Goal: Information Seeking & Learning: Check status

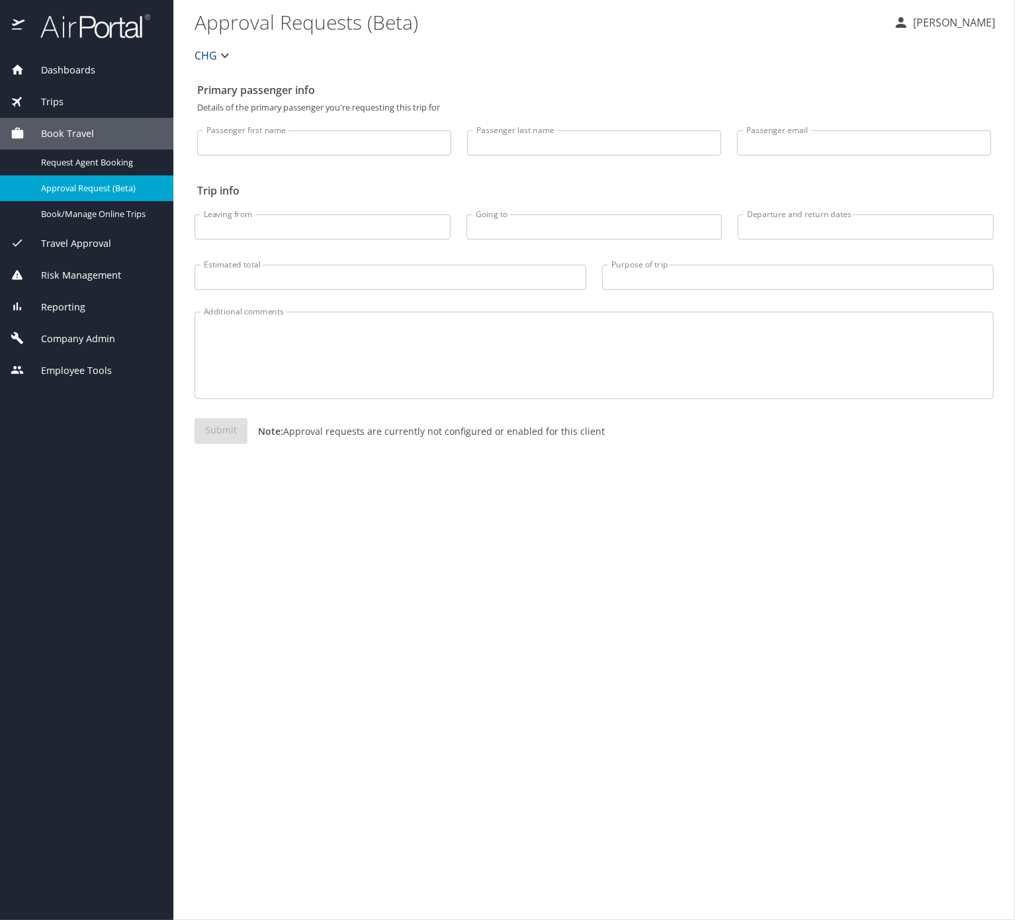
click at [121, 283] on span "Risk Management" at bounding box center [72, 275] width 97 height 15
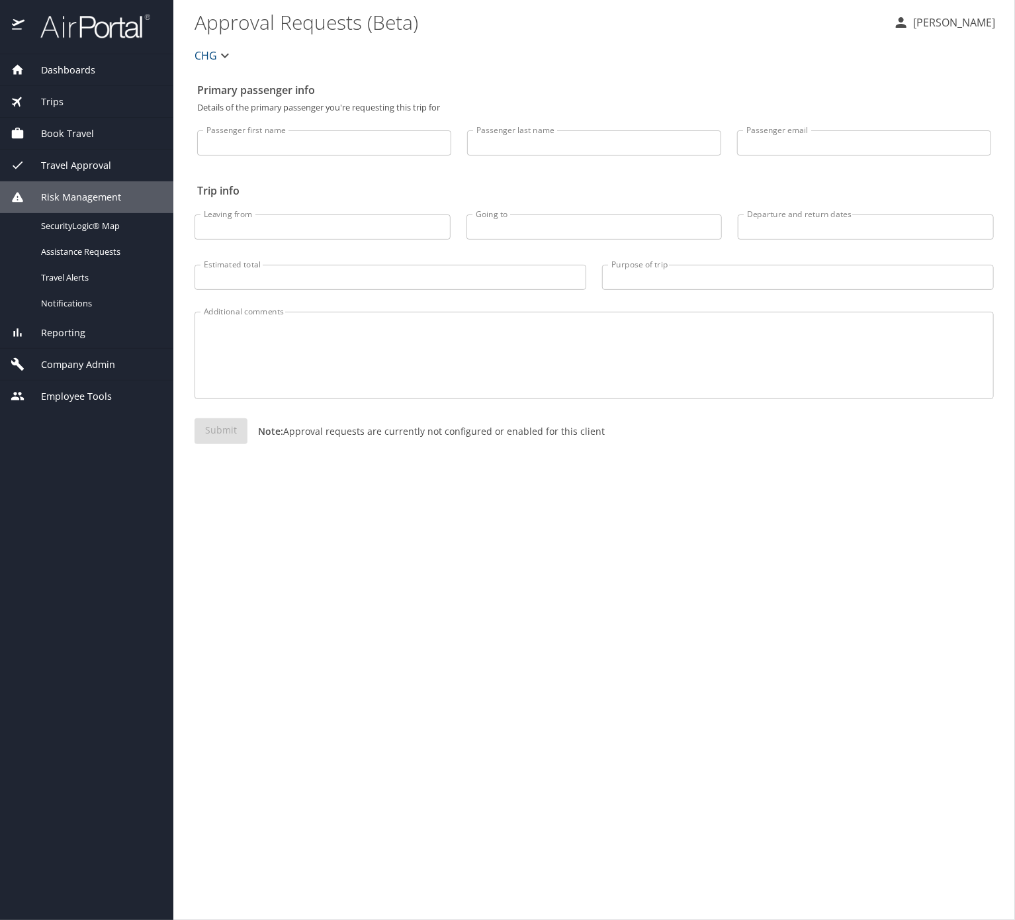
click at [112, 349] on div "Reporting" at bounding box center [86, 333] width 173 height 32
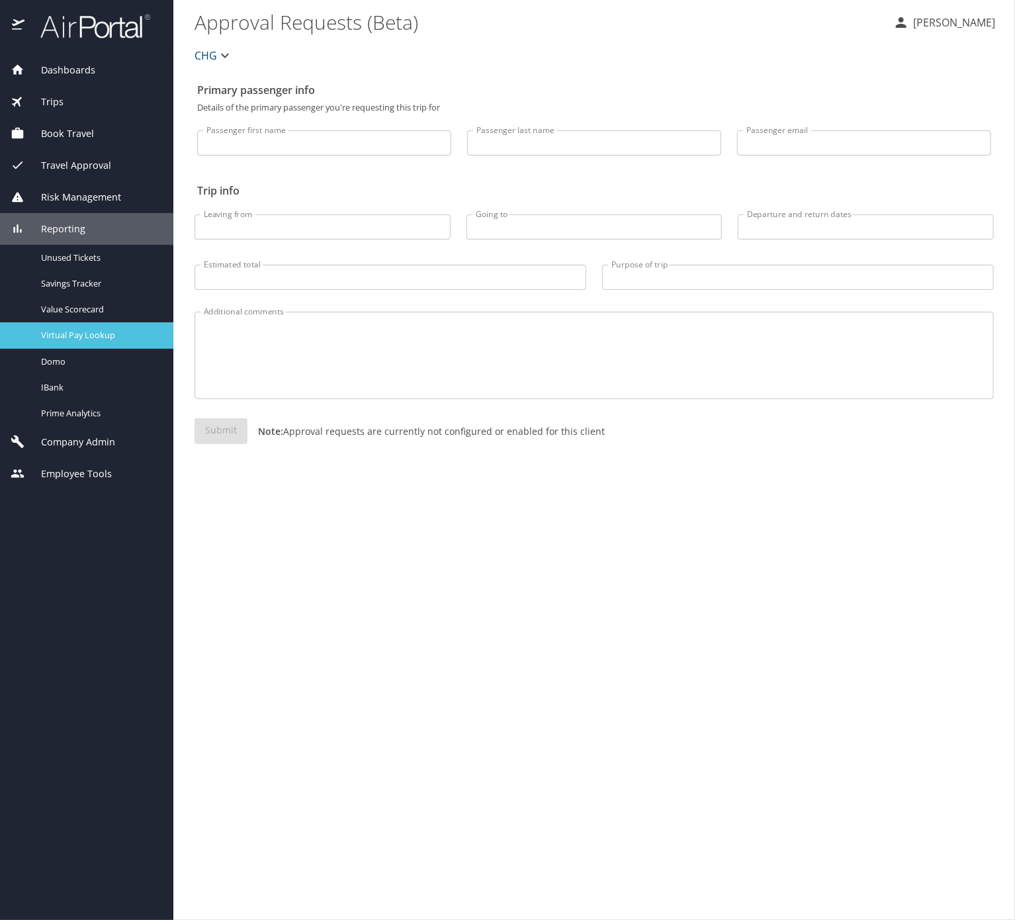
click at [107, 342] on span "Virtual Pay Lookup" at bounding box center [99, 335] width 116 height 13
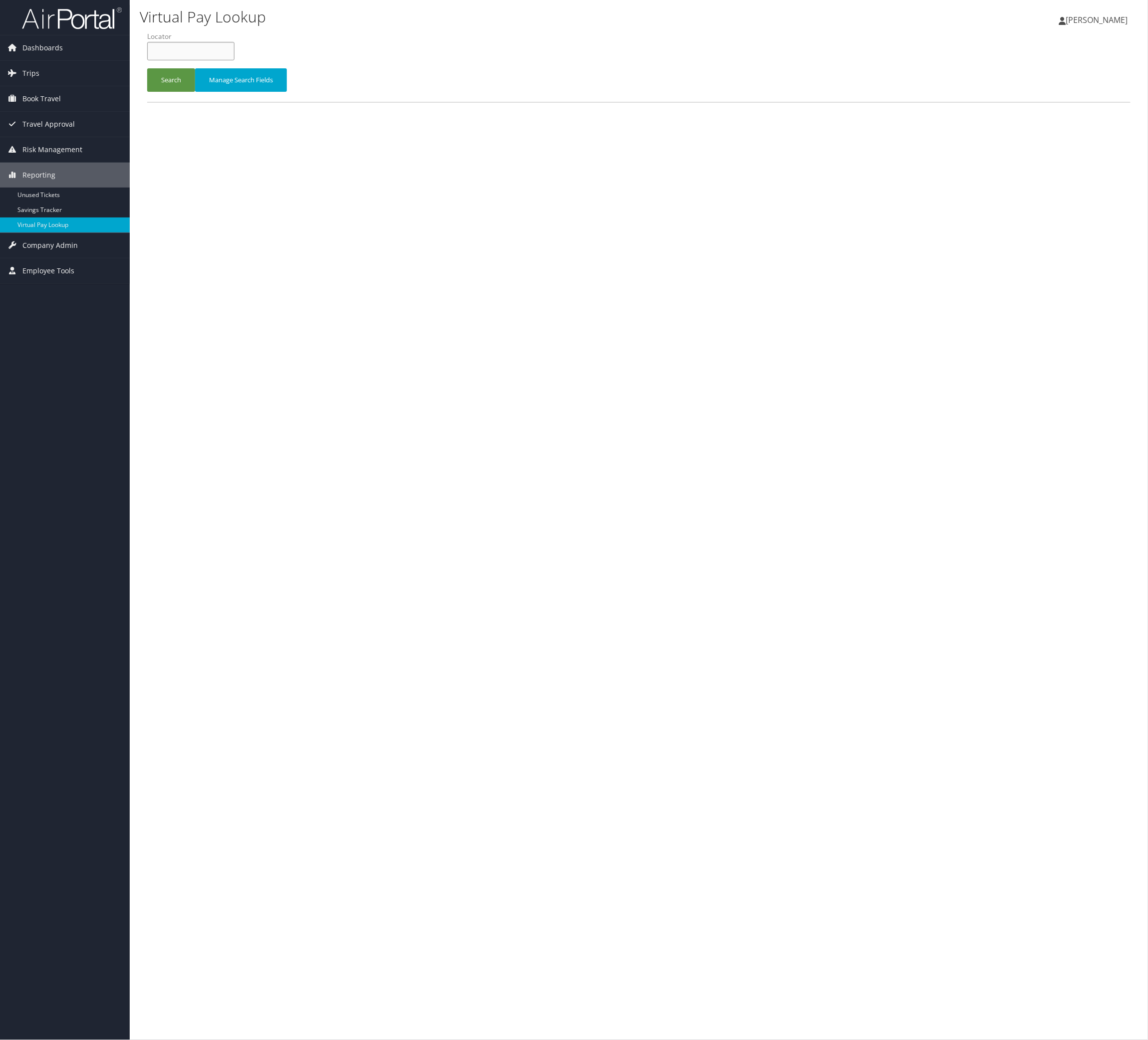
click at [212, 60] on input "text" at bounding box center [191, 51] width 87 height 18
paste input "MWOLWW"
type input "MWOLWW"
click at [195, 92] on button "Search" at bounding box center [171, 80] width 48 height 23
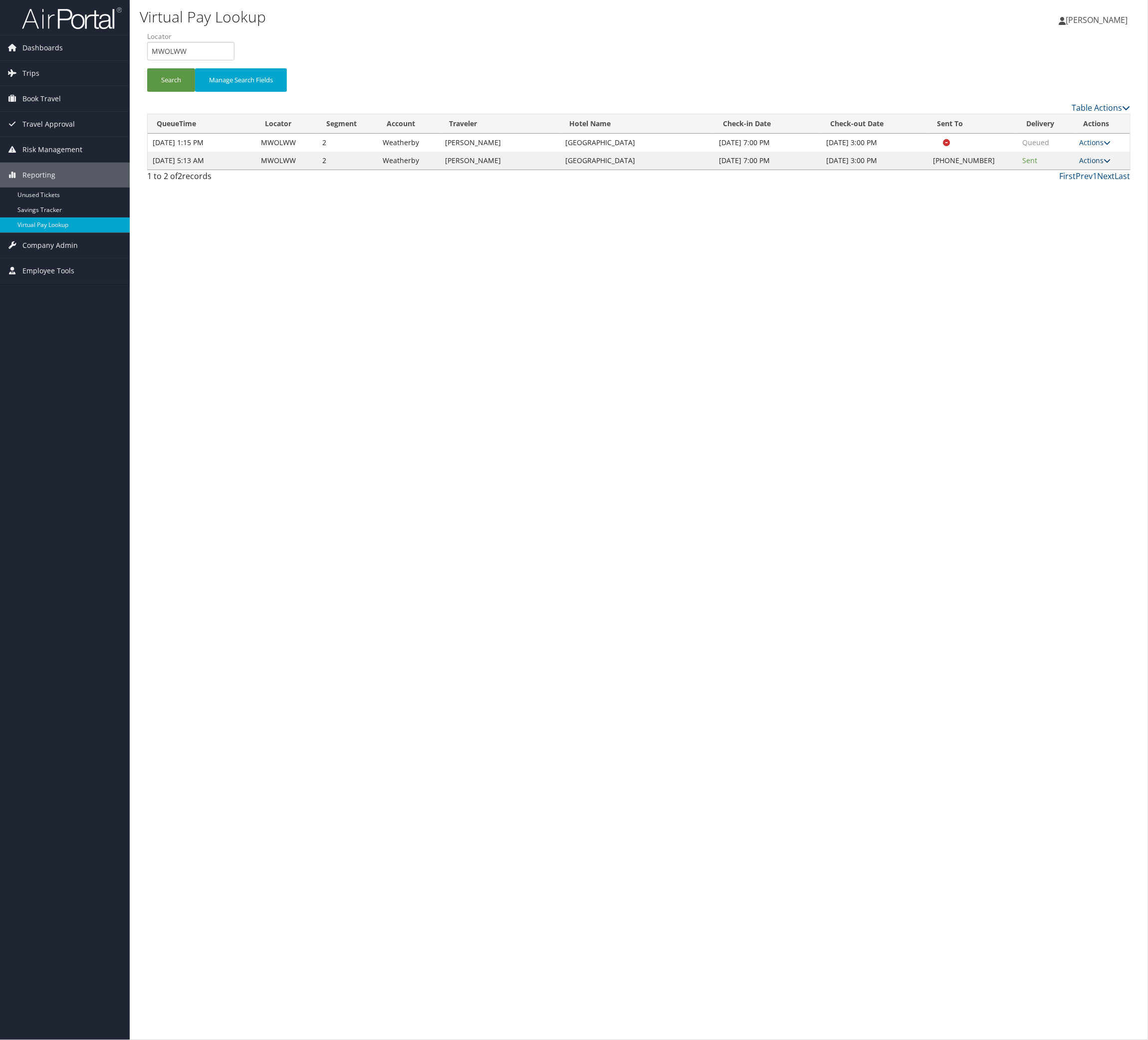
click at [1079, 165] on link "Actions" at bounding box center [1095, 161] width 32 height 10
click at [1068, 255] on link "Logs" at bounding box center [1025, 246] width 85 height 17
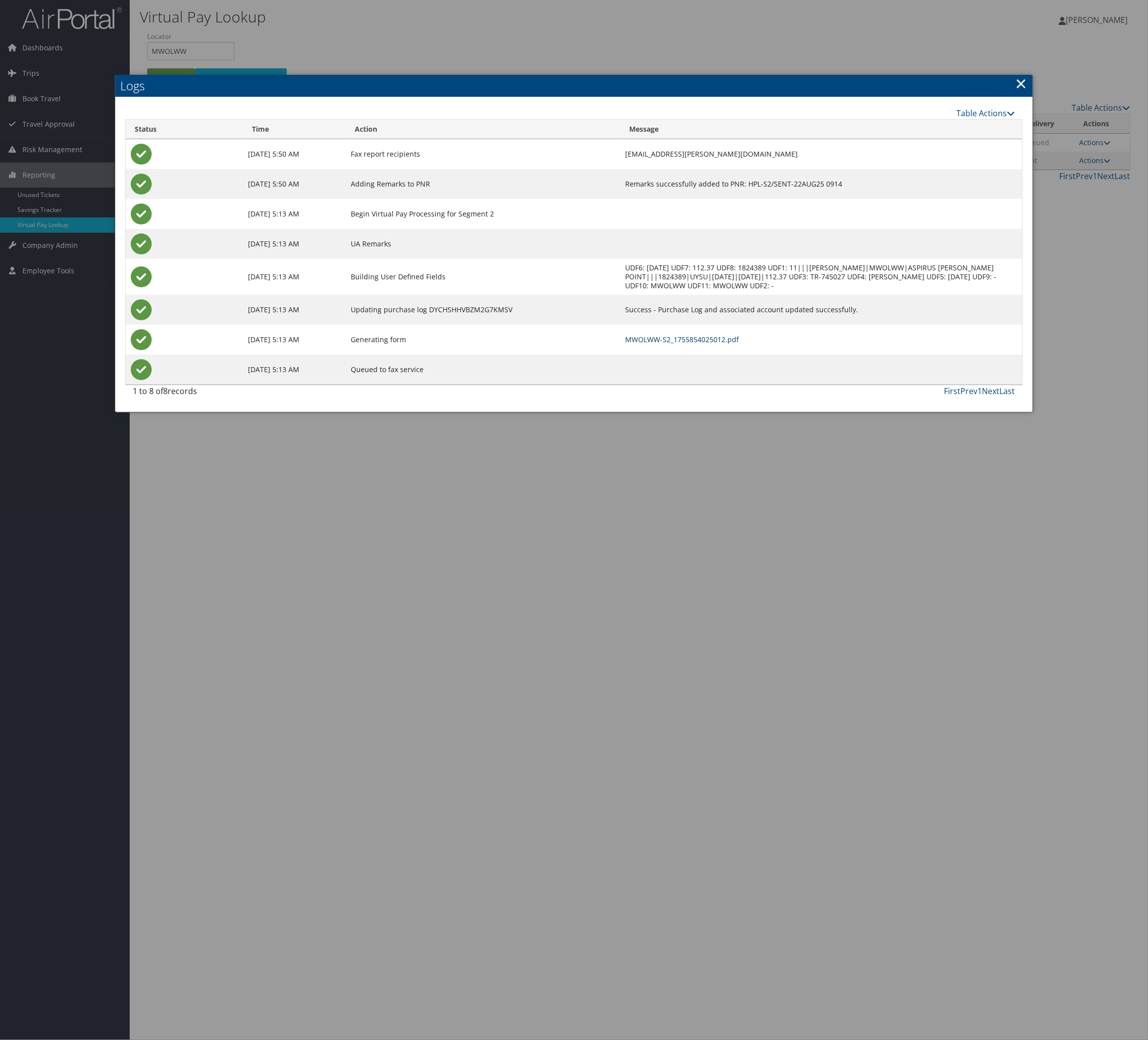
click at [739, 344] on link "MWOLWW-S2_1755854025012.pdf" at bounding box center [681, 339] width 114 height 10
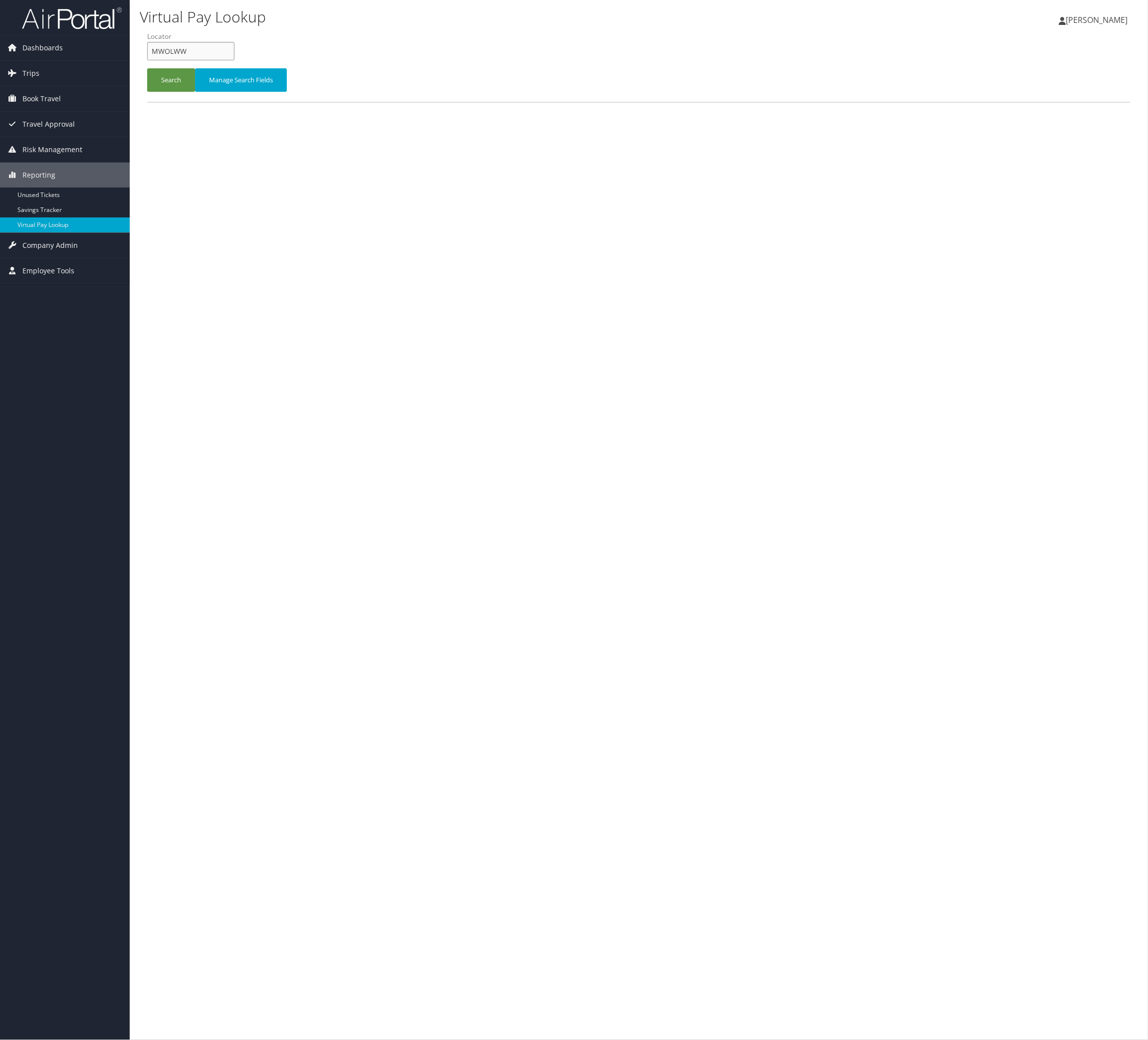
click at [219, 60] on input "MWOLWW" at bounding box center [191, 51] width 87 height 18
paste input "OSLEDV"
type input "OSLEDV"
click at [187, 92] on button "Search" at bounding box center [171, 80] width 48 height 23
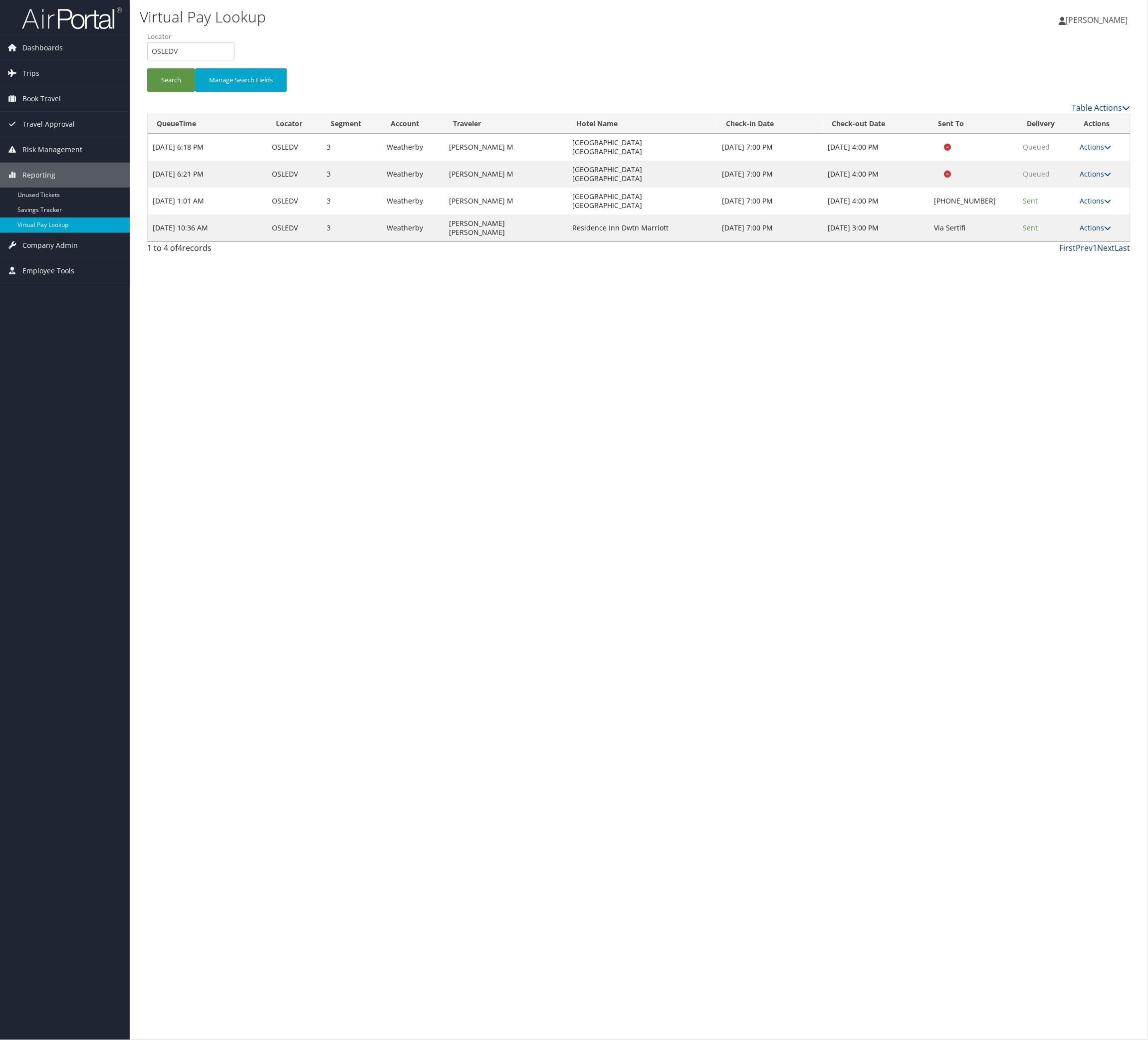
click at [1082, 232] on link "Actions" at bounding box center [1096, 228] width 32 height 10
click at [1077, 336] on link "Logs" at bounding box center [1046, 328] width 63 height 17
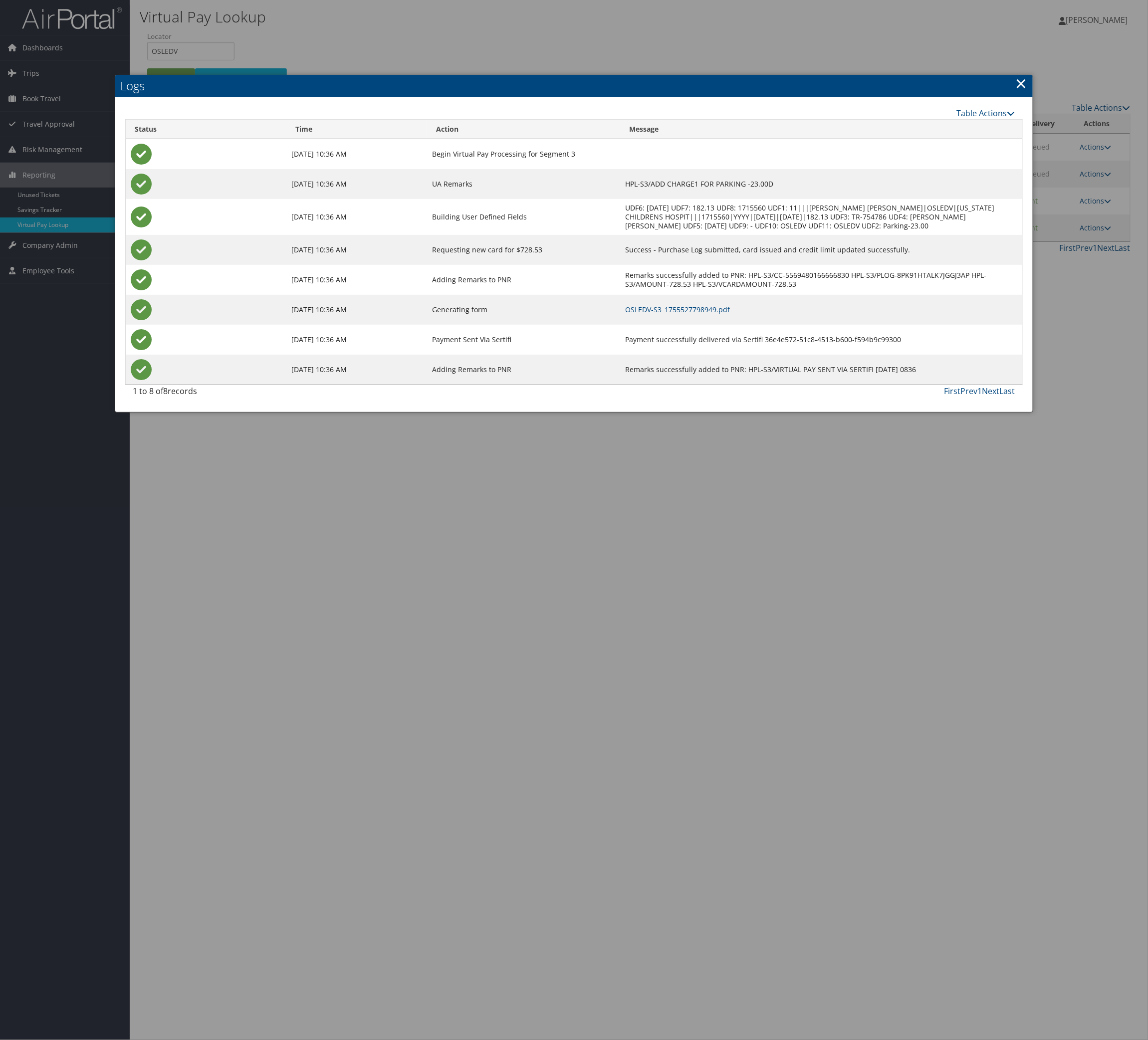
click at [690, 325] on td "OSLEDV-S3_1755527798949.pdf" at bounding box center [822, 310] width 403 height 30
click at [684, 325] on td "OSLEDV-S3_1755527798949.pdf" at bounding box center [822, 310] width 403 height 30
click at [675, 314] on link "OSLEDV-S3_1755527798949.pdf" at bounding box center [677, 309] width 105 height 10
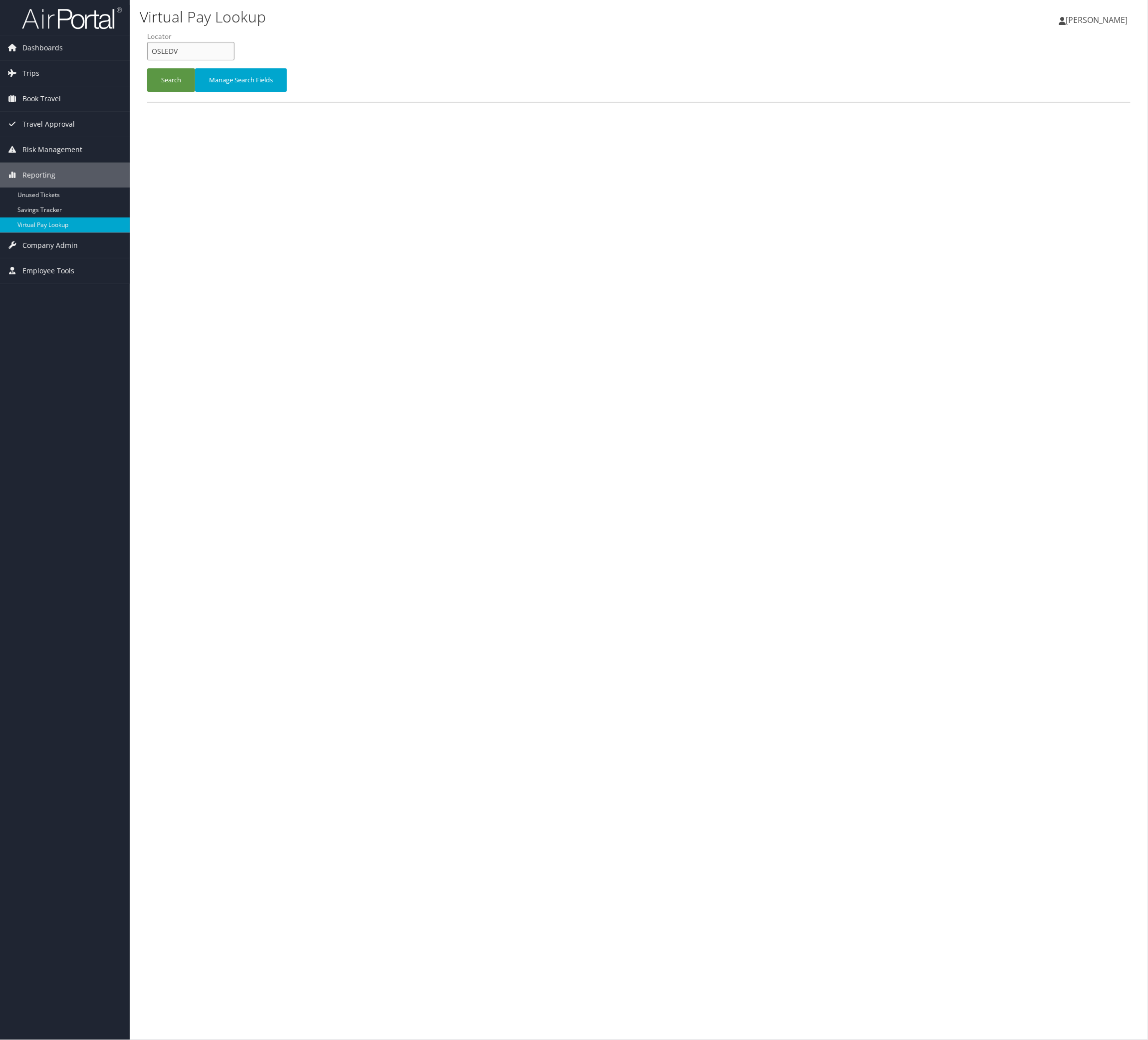
click at [227, 60] on input "OSLEDV" at bounding box center [191, 51] width 87 height 18
paste input "NEAKFW"
type input "NEAKFW"
click at [195, 92] on button "Search" at bounding box center [171, 80] width 48 height 23
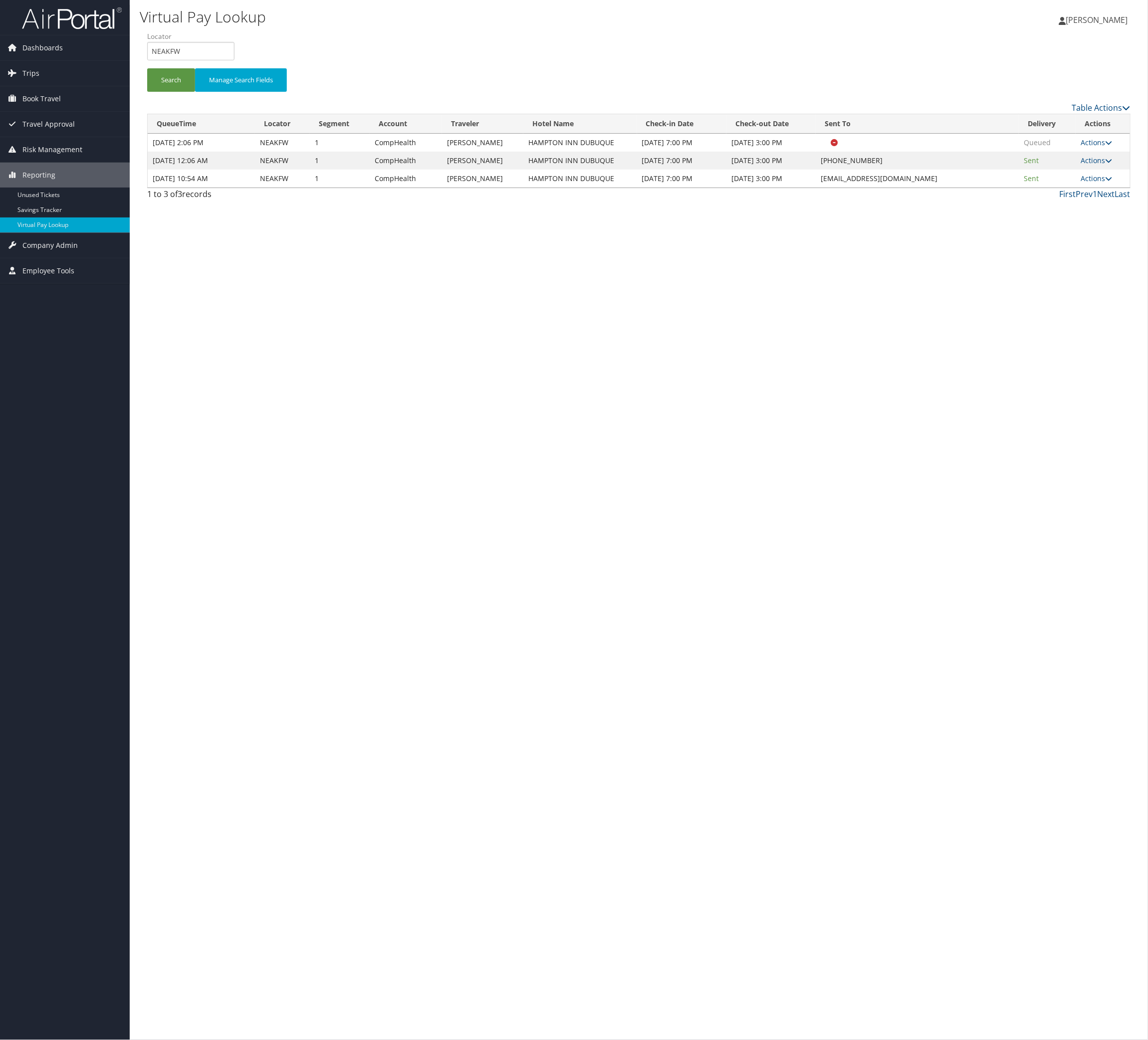
click at [1081, 188] on td "Actions Resend Logs View Itinerary" at bounding box center [1103, 179] width 54 height 18
click at [1105, 182] on icon at bounding box center [1108, 178] width 7 height 7
click at [1040, 302] on link "Logs" at bounding box center [1034, 294] width 63 height 17
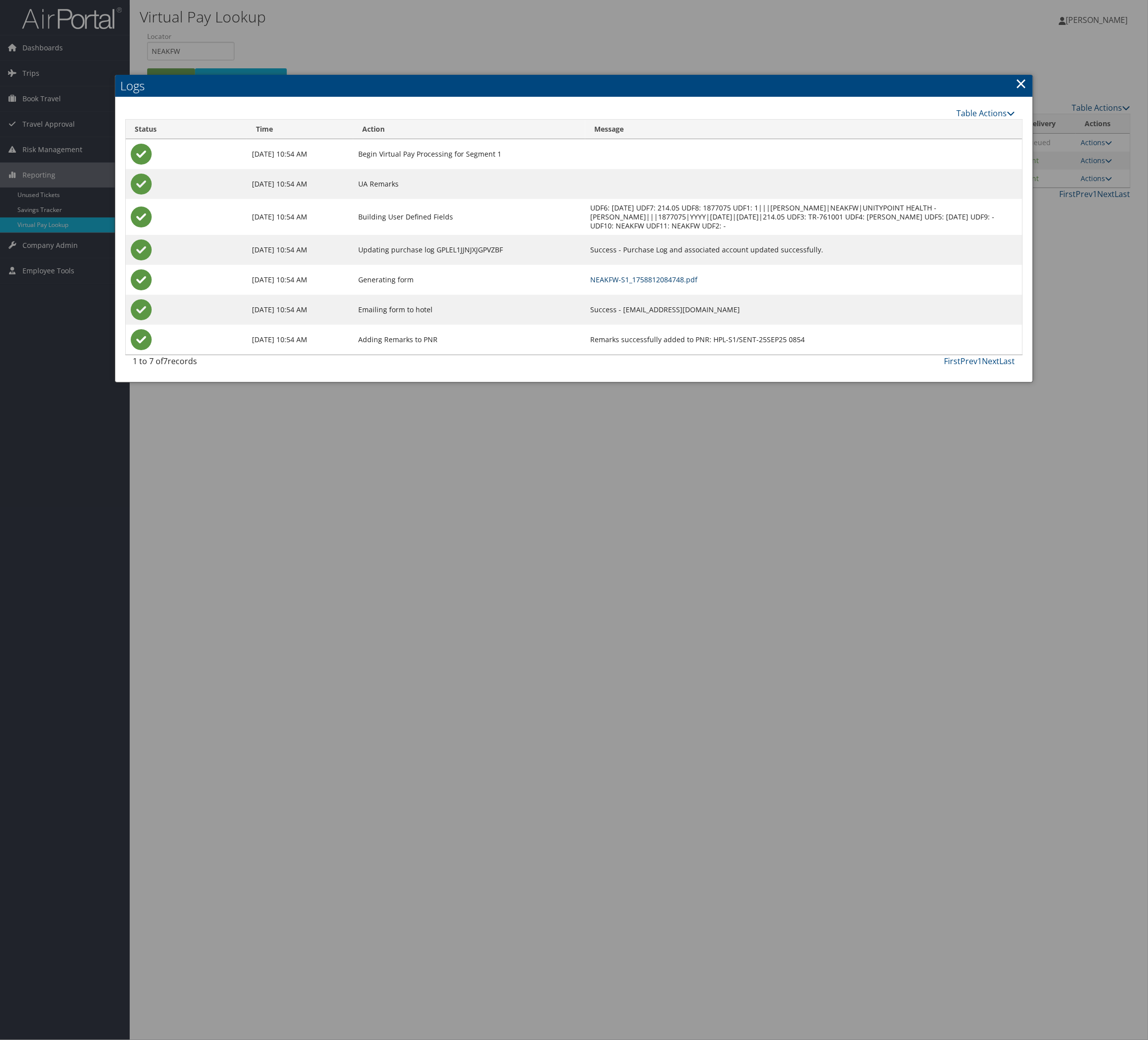
click at [697, 284] on link "NEAKFW-S1_1758812084748.pdf" at bounding box center [644, 280] width 107 height 10
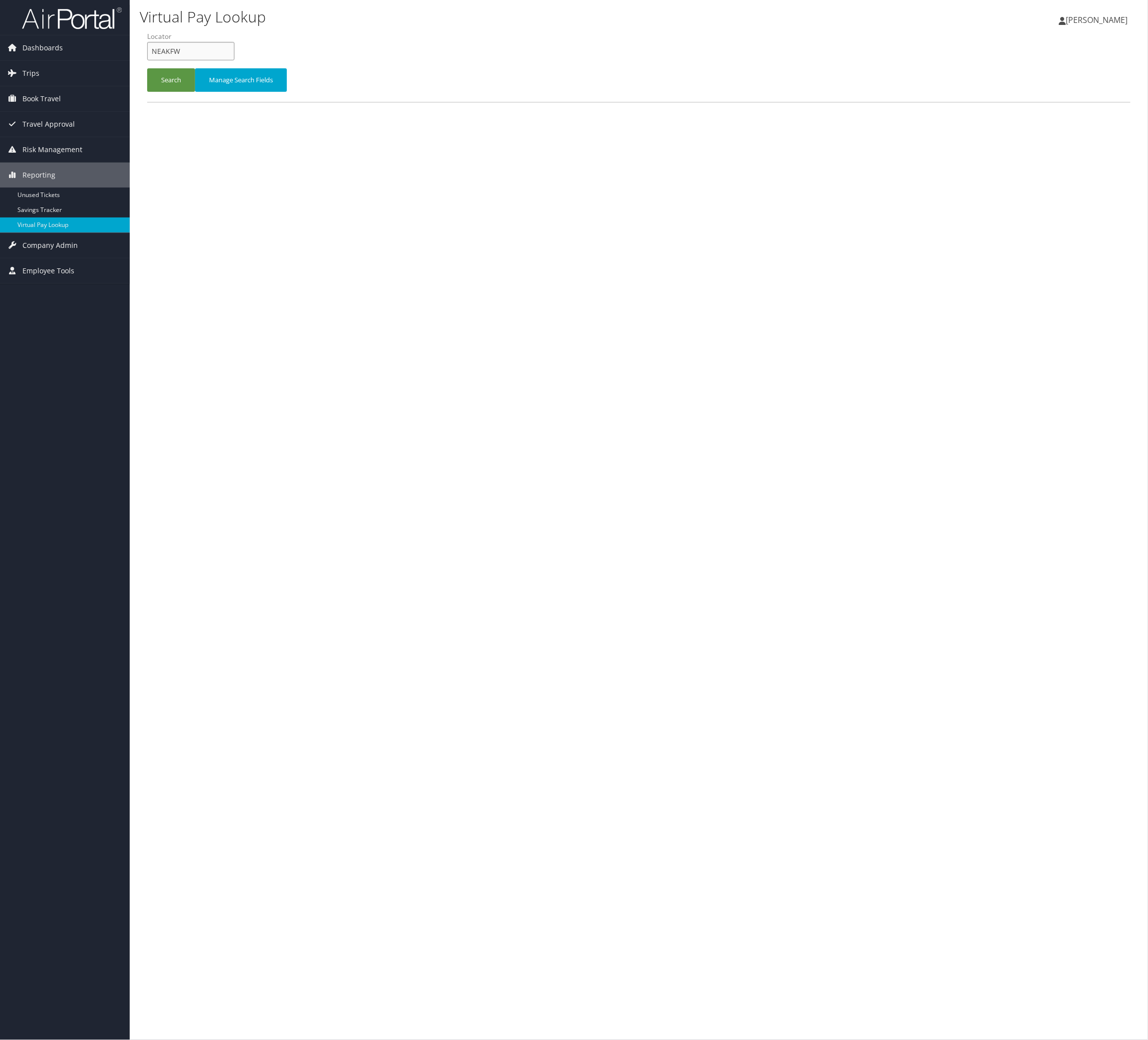
click at [204, 60] on input "NEAKFW" at bounding box center [191, 51] width 87 height 18
paste input "UVACG"
type input "NUVACG"
click at [194, 92] on button "Search" at bounding box center [171, 80] width 48 height 23
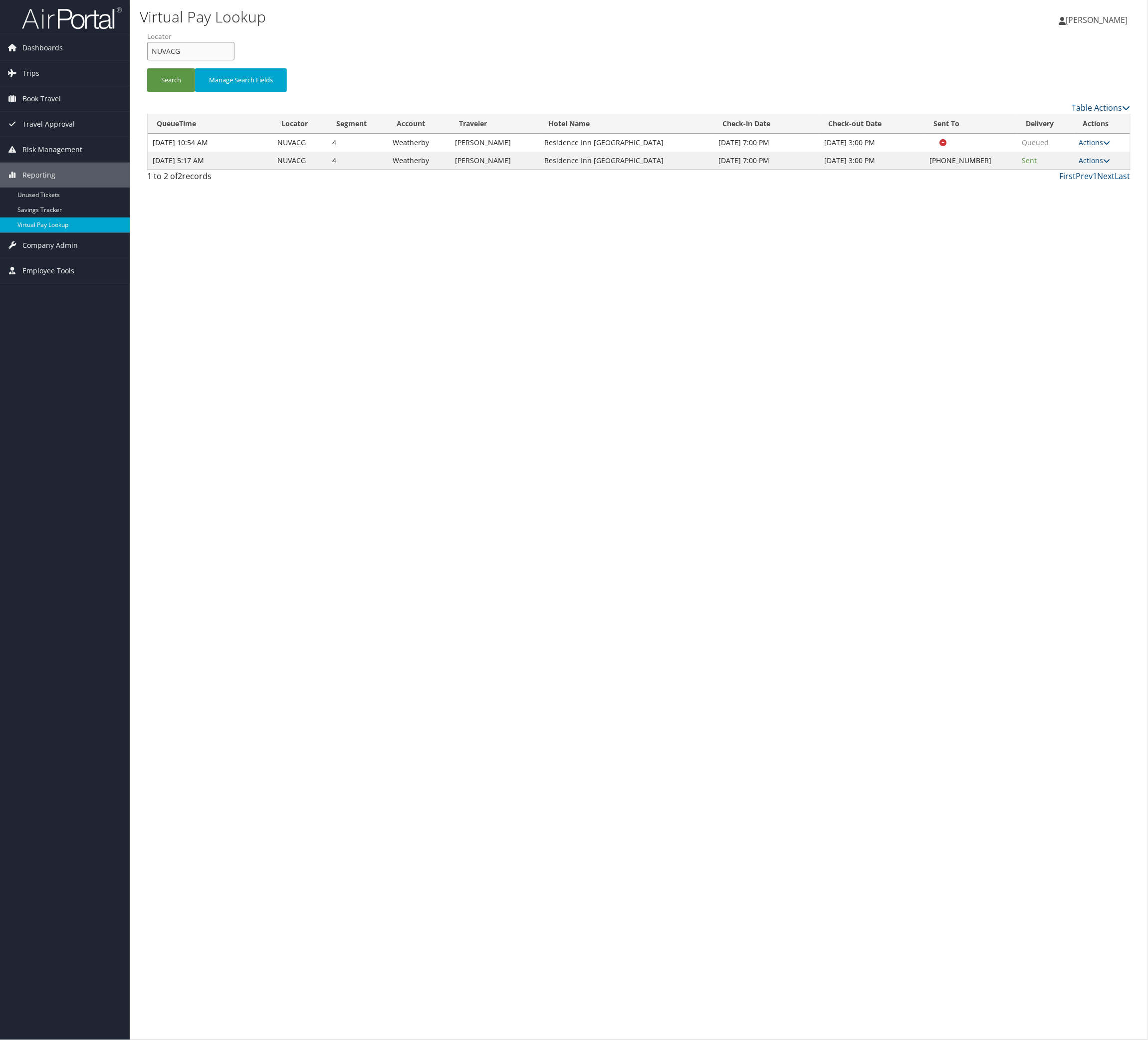
click at [201, 60] on input "NUVACG" at bounding box center [191, 51] width 87 height 18
paste input "CSYCOB"
type input "CSYCOB"
click at [195, 92] on button "Search" at bounding box center [171, 80] width 48 height 23
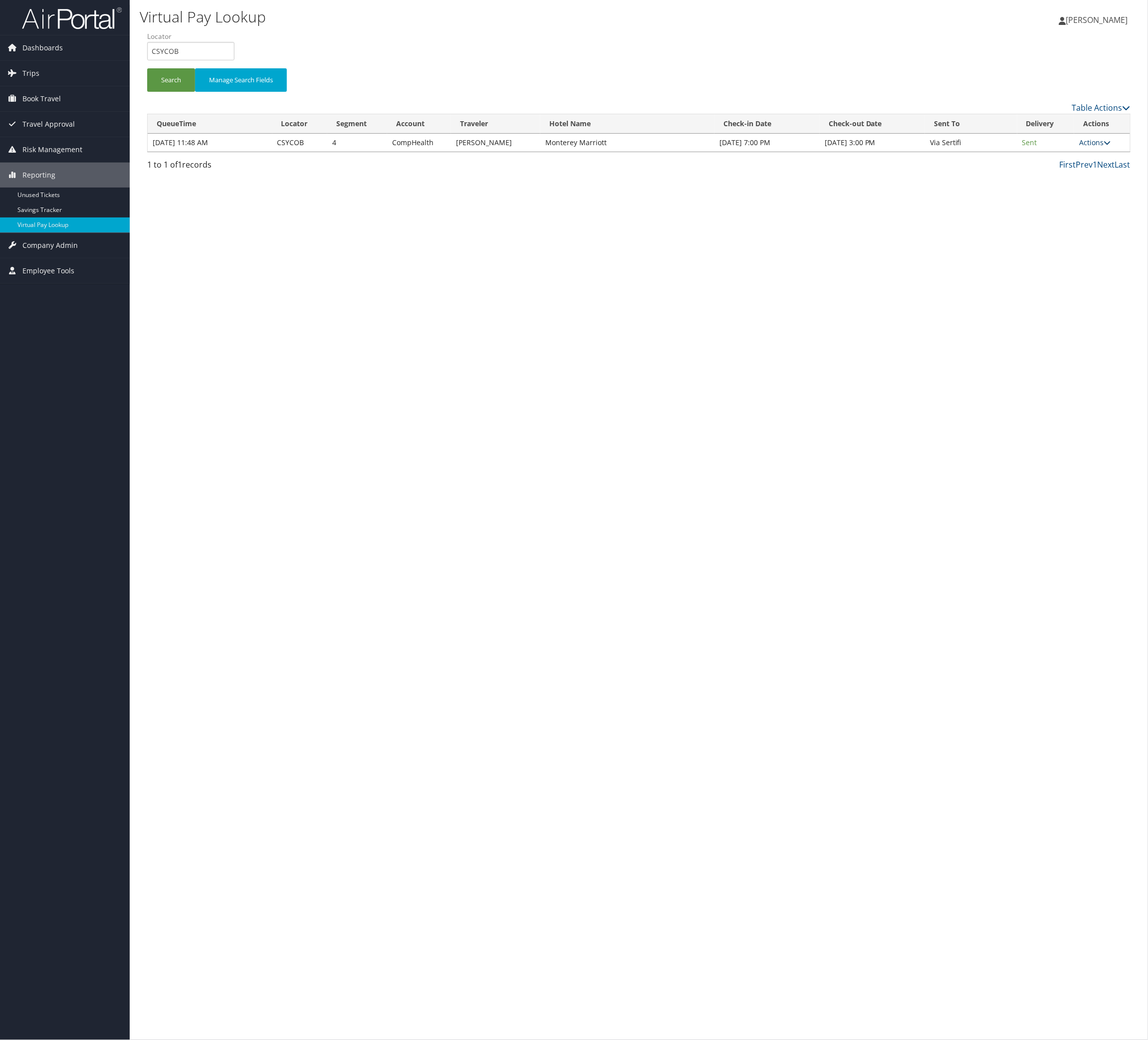
click at [1079, 147] on link "Actions" at bounding box center [1095, 142] width 32 height 10
click at [1066, 222] on link "Logs" at bounding box center [1033, 213] width 63 height 17
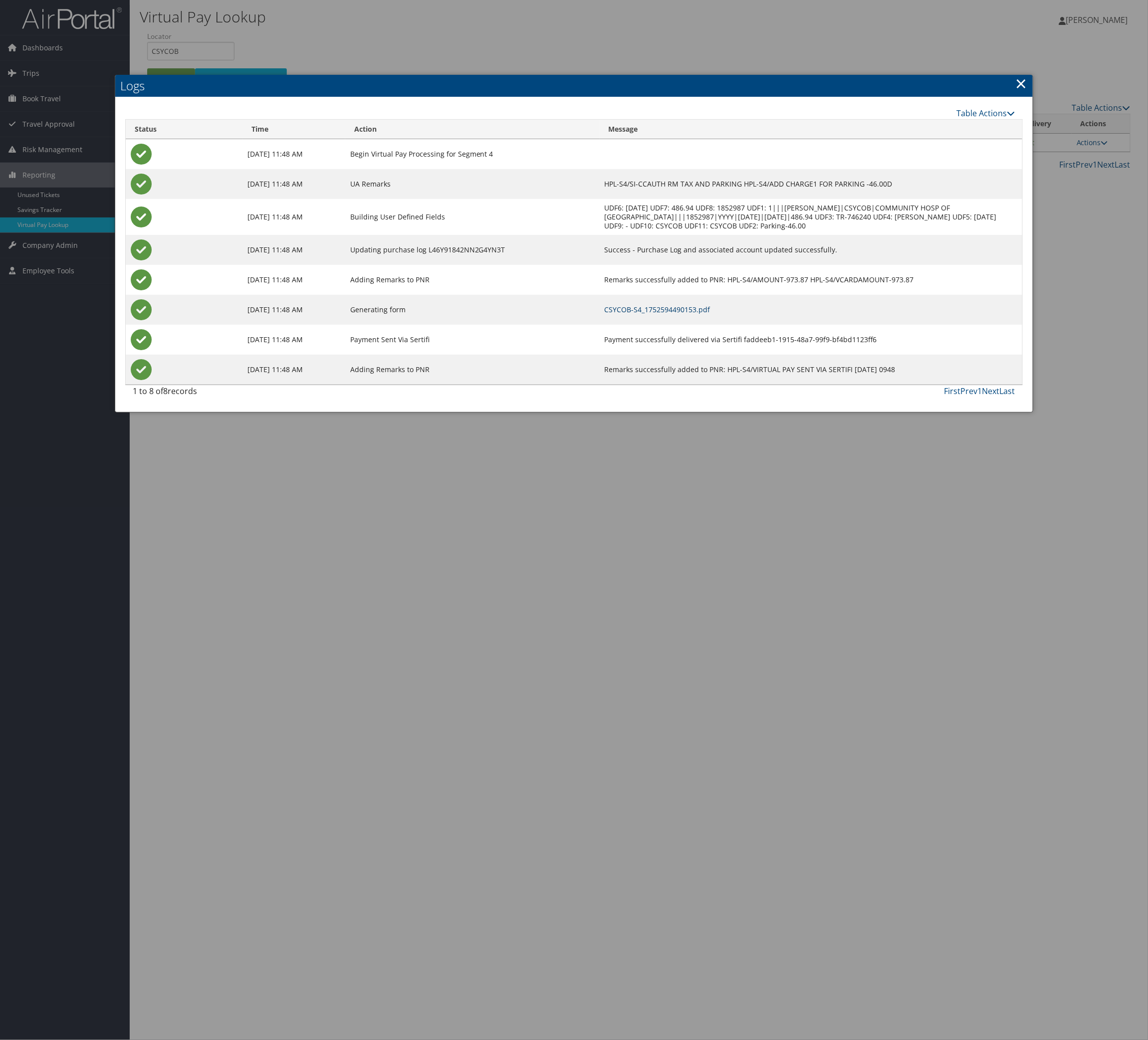
click at [663, 314] on link "CSYCOB-S4_1752594490153.pdf" at bounding box center [657, 309] width 106 height 10
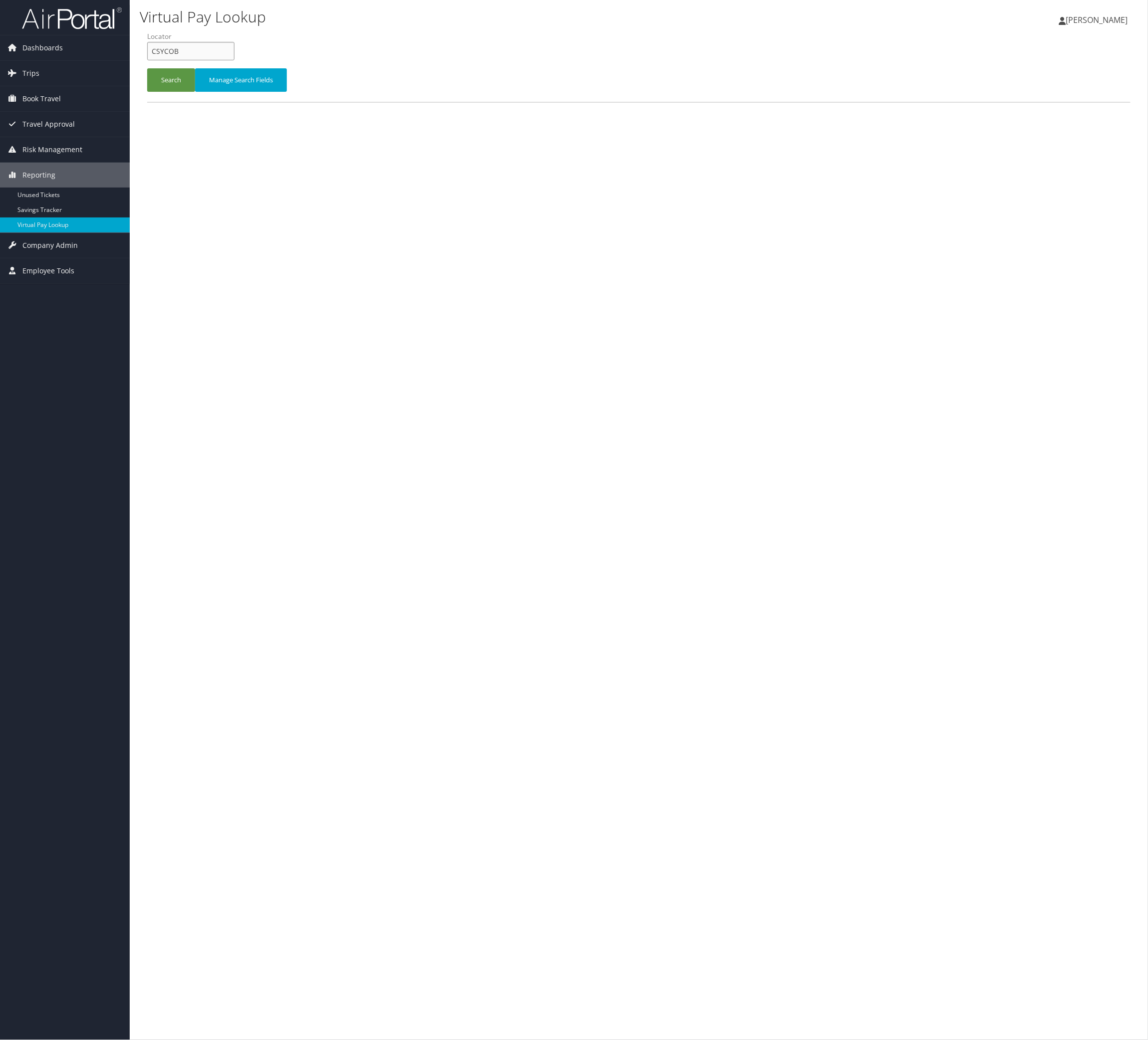
click at [234, 60] on input "CSYCOB" at bounding box center [191, 51] width 87 height 18
paste input "OVXDZA"
type input "OVXDZA"
click at [195, 92] on button "Search" at bounding box center [171, 80] width 48 height 23
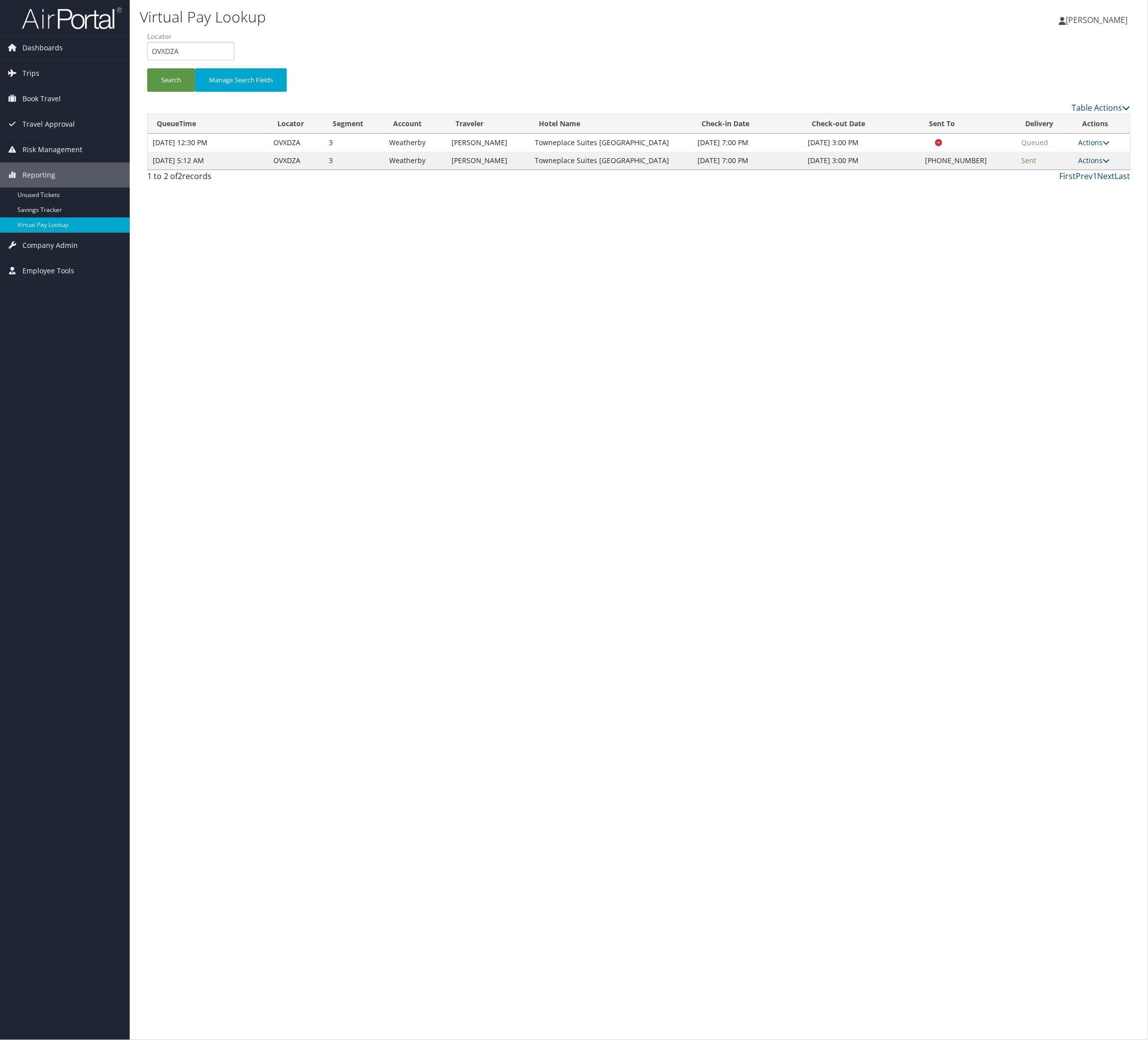
click at [1079, 165] on link "Actions" at bounding box center [1094, 161] width 32 height 10
click at [1058, 242] on link "Logs" at bounding box center [1024, 234] width 85 height 17
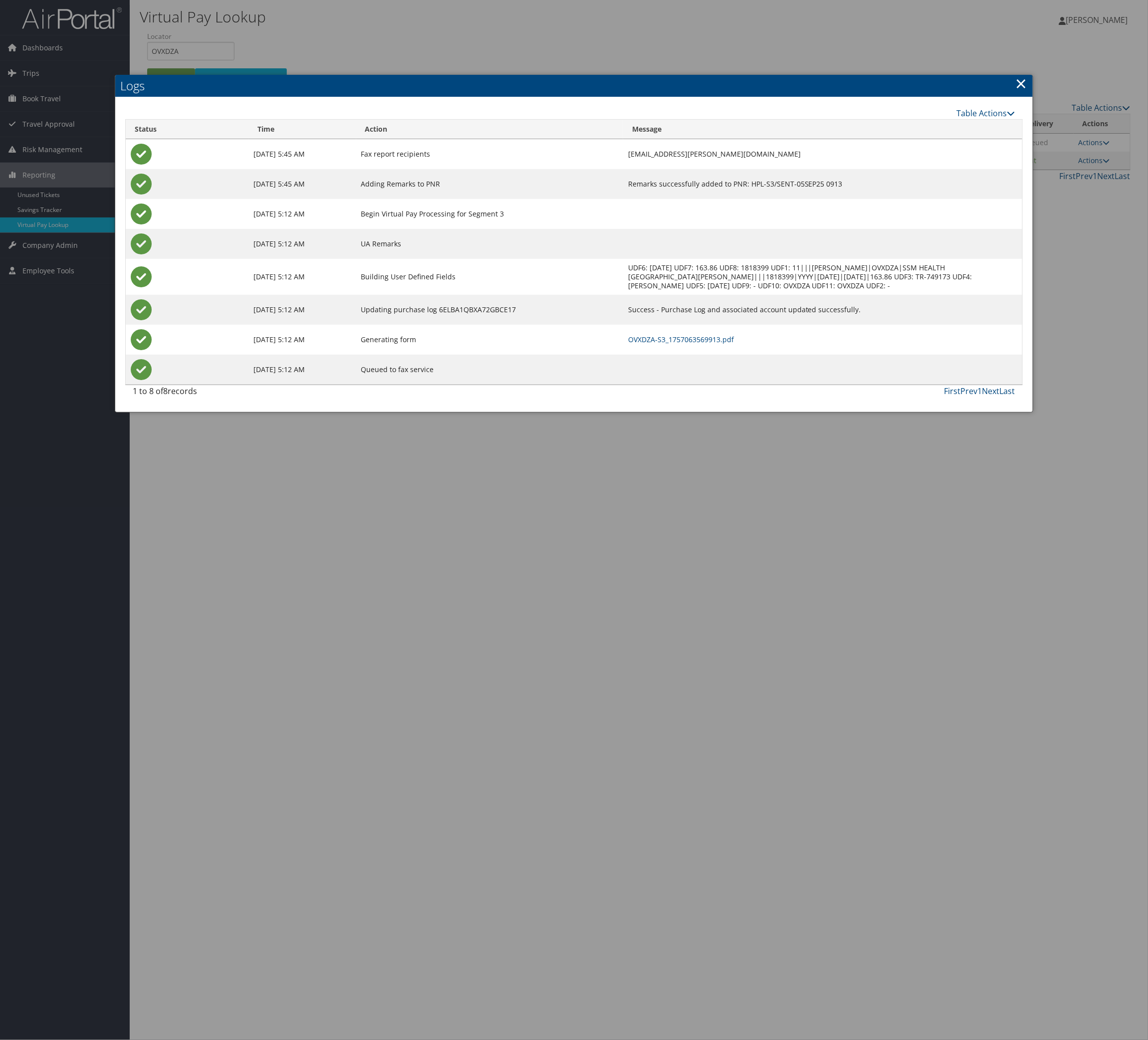
drag, startPoint x: 782, startPoint y: 477, endPoint x: 780, endPoint y: 511, distance: 34.1
click at [782, 355] on td "OVXDZA-S3_1757063569913.pdf" at bounding box center [823, 340] width 400 height 30
click at [780, 355] on td "OVXDZA-S3_1757063569913.pdf" at bounding box center [823, 340] width 400 height 30
click at [734, 344] on link "OVXDZA-S3_1757063569913.pdf" at bounding box center [681, 339] width 106 height 10
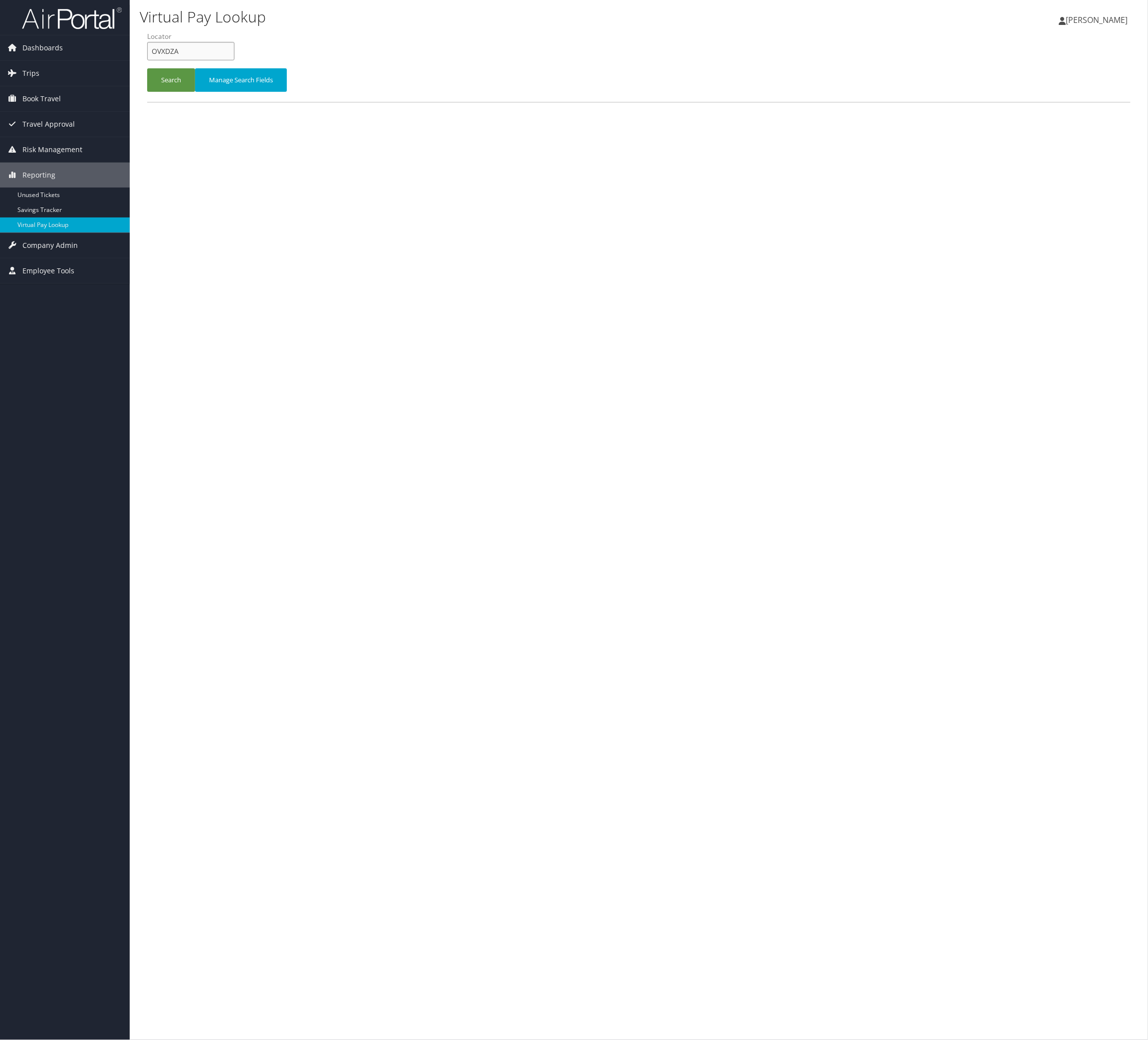
click at [213, 60] on input "OVXDZA" at bounding box center [191, 51] width 87 height 18
paste input "SYSUXO"
type input "SYSUXO"
drag, startPoint x: 191, startPoint y: 96, endPoint x: 191, endPoint y: 102, distance: 6.0
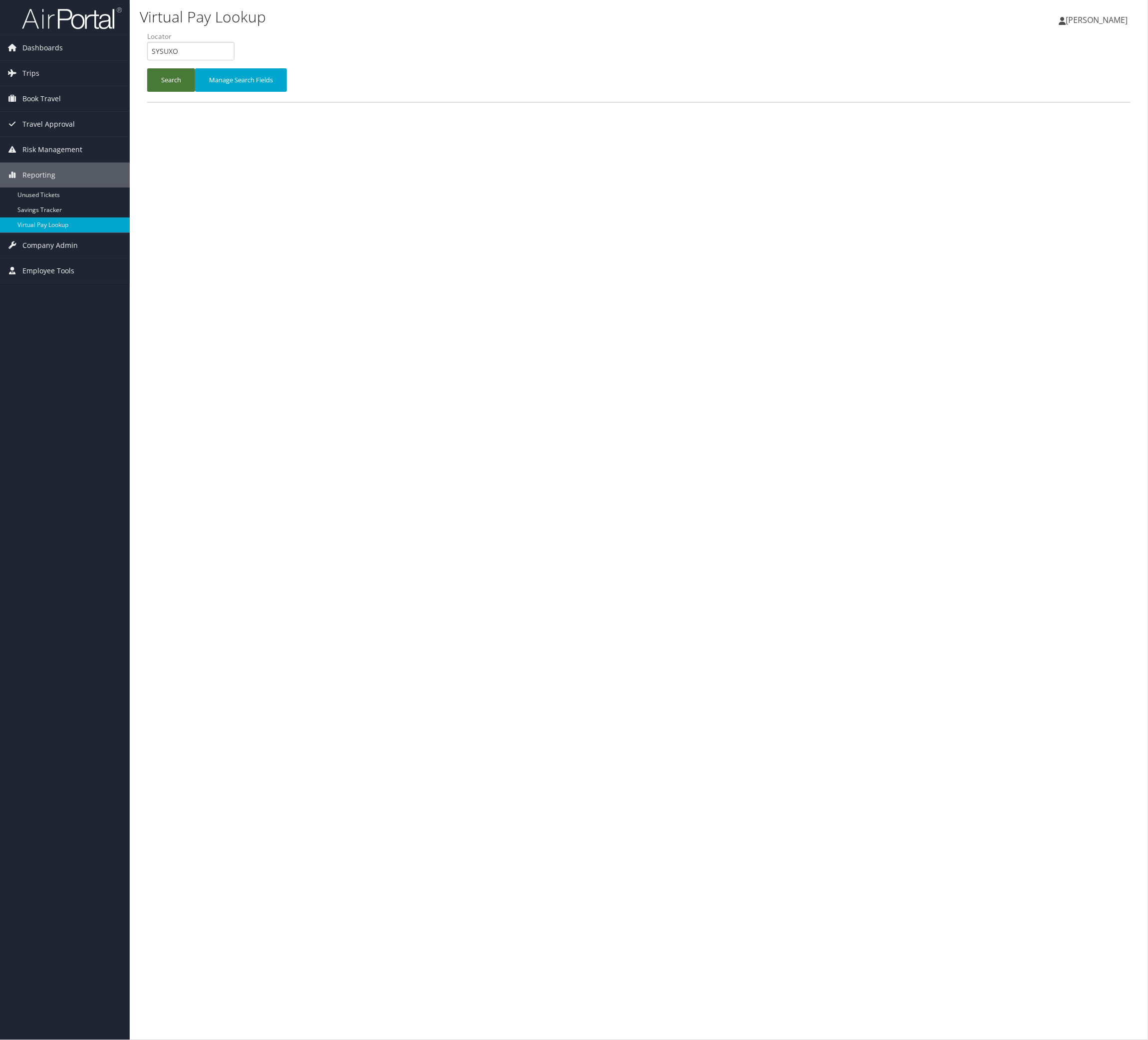
click at [191, 68] on li "Locator SYSUXO" at bounding box center [194, 50] width 95 height 36
click at [194, 92] on button "Search" at bounding box center [171, 80] width 48 height 23
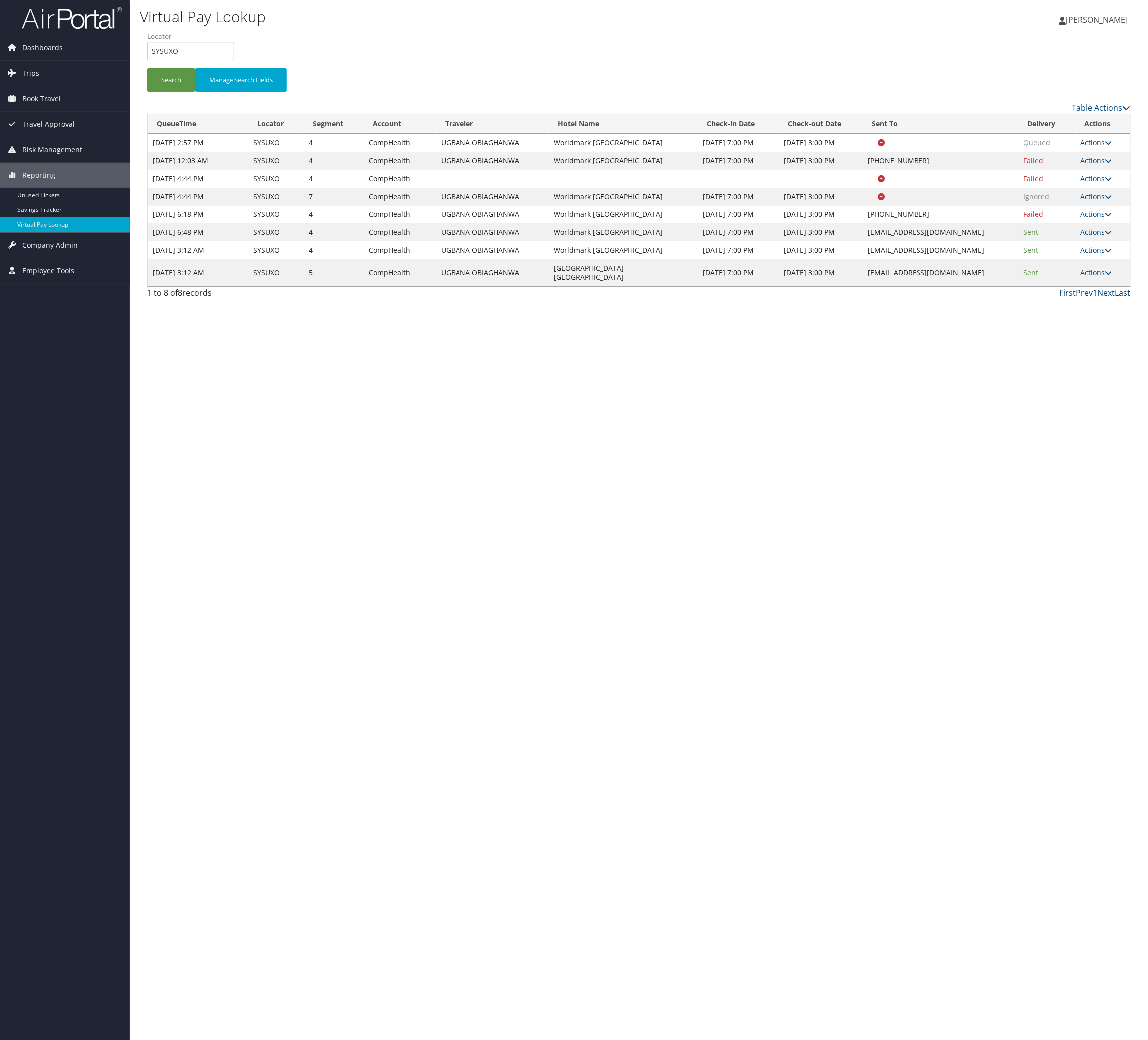
click at [1115, 298] on link "Last" at bounding box center [1122, 292] width 16 height 11
click at [1082, 277] on link "Actions" at bounding box center [1097, 272] width 32 height 10
click at [1058, 585] on link "Logs" at bounding box center [1034, 577] width 63 height 17
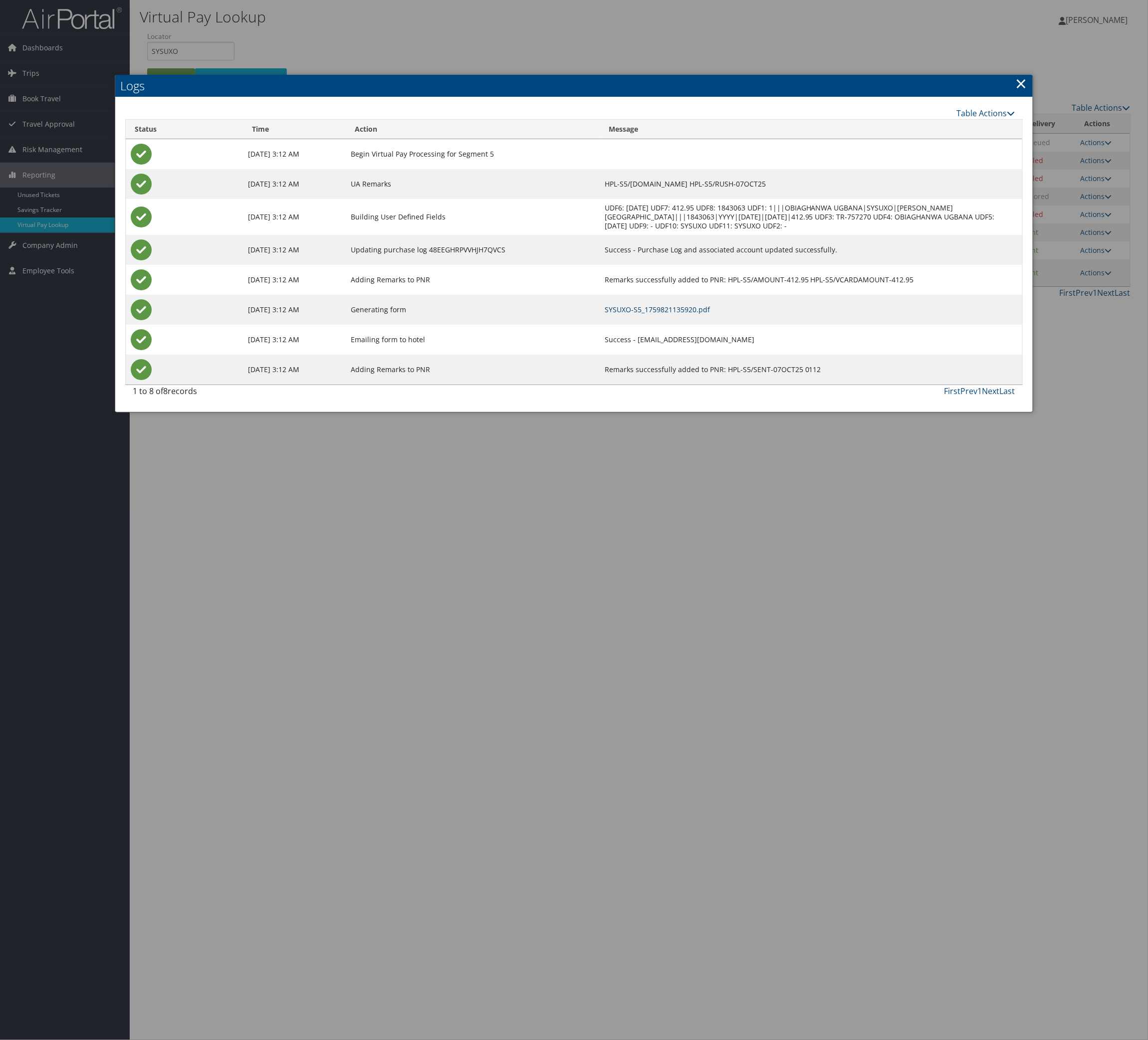
click at [669, 314] on link "SYSUXO-S5_1759821135920.pdf" at bounding box center [657, 309] width 106 height 10
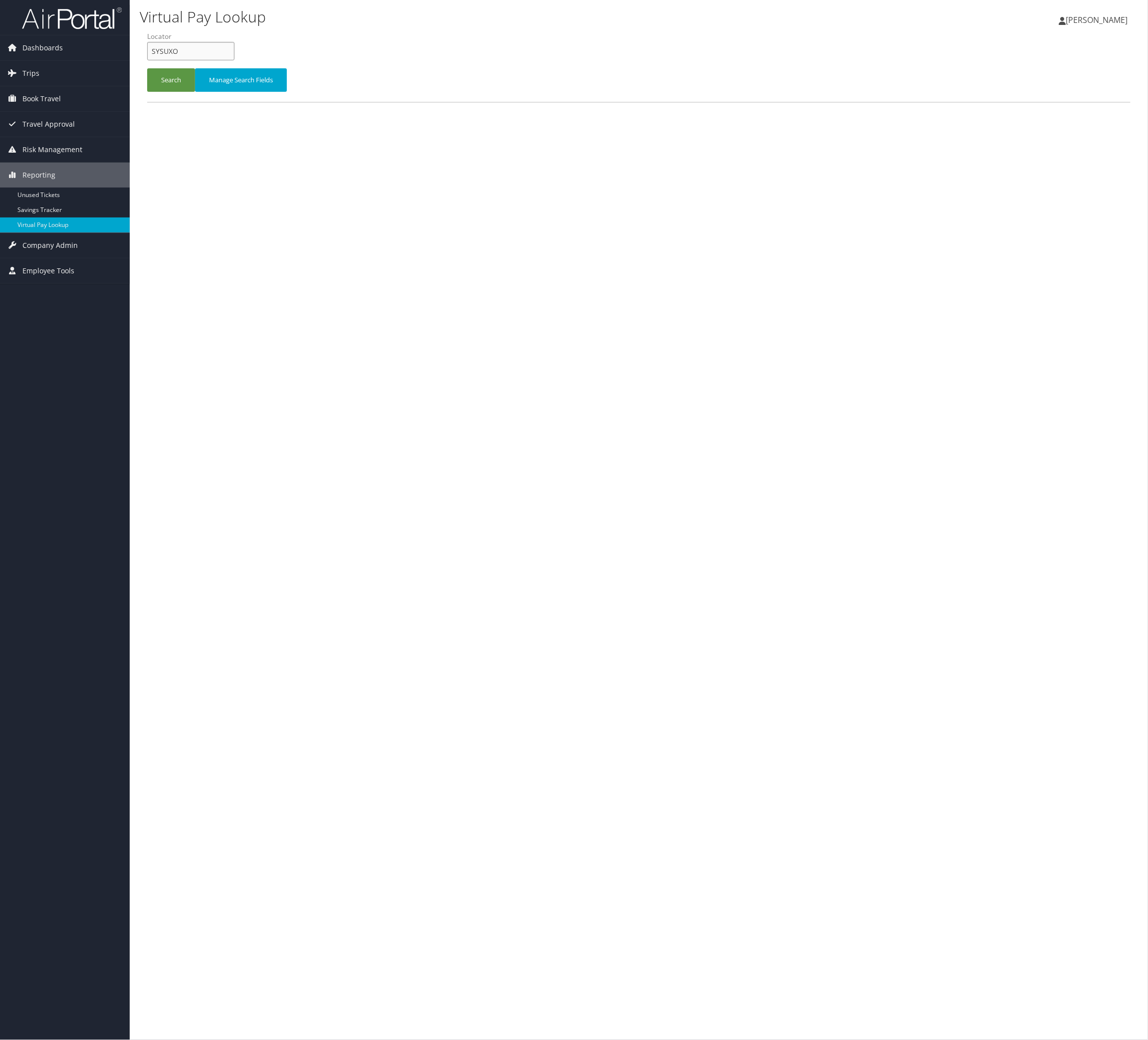
click at [234, 60] on input "SYSUXO" at bounding box center [191, 51] width 87 height 18
click at [185, 92] on button "Search" at bounding box center [171, 80] width 48 height 23
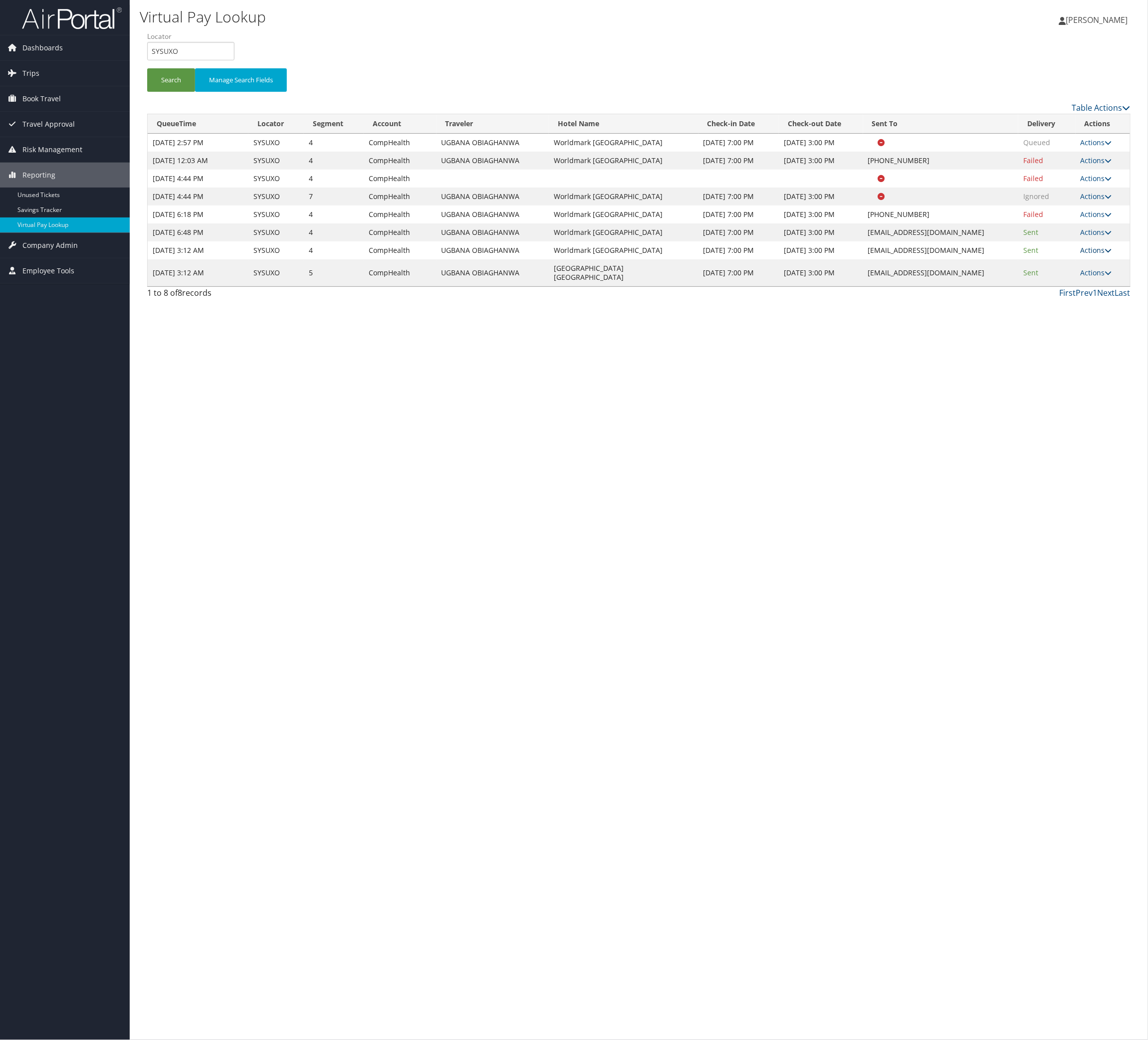
click at [1105, 254] on icon at bounding box center [1108, 250] width 7 height 7
click at [1067, 538] on link "Logs" at bounding box center [1034, 530] width 63 height 17
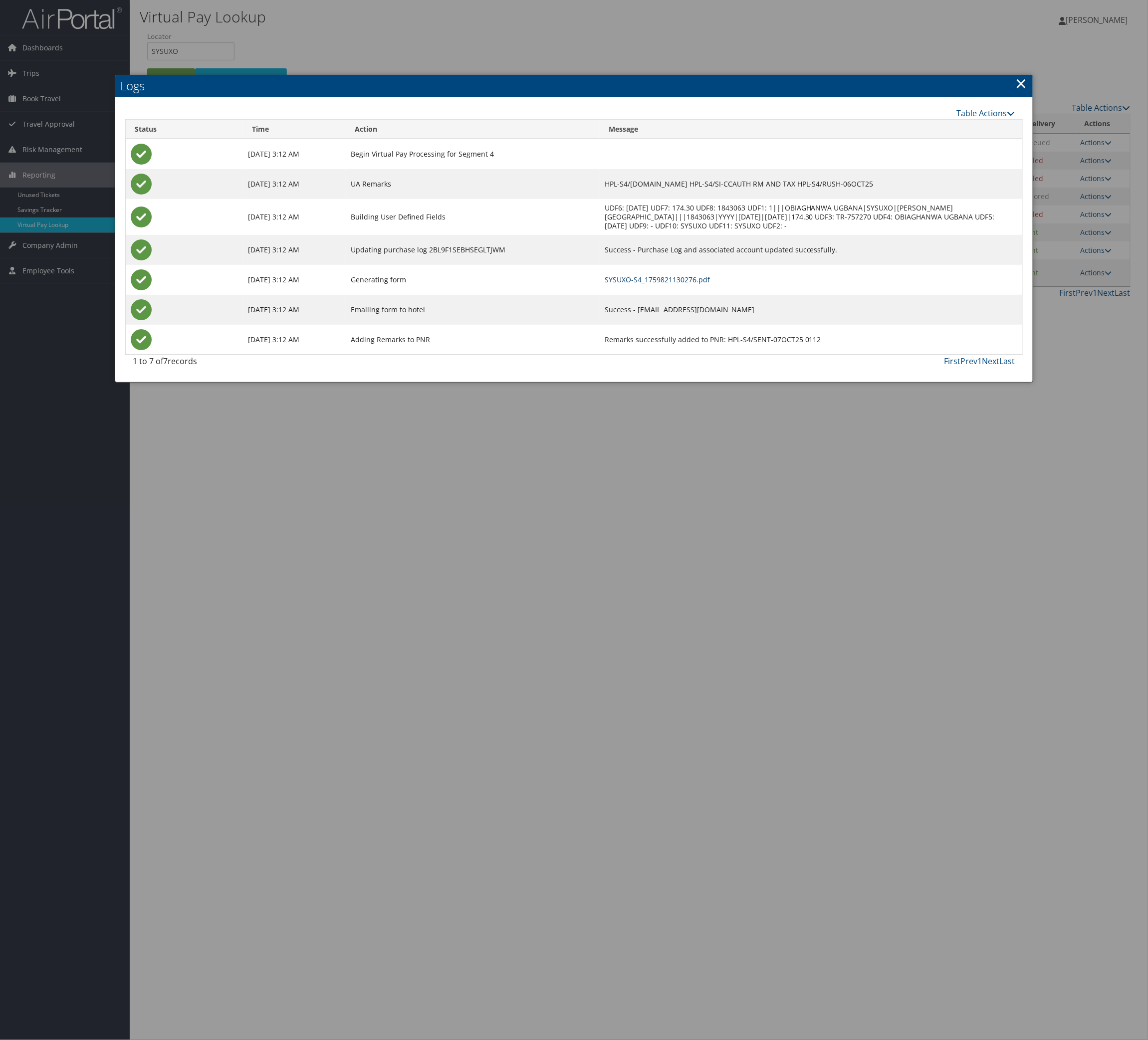
click at [684, 284] on link "SYSUXO-S4_1759821130276.pdf" at bounding box center [657, 280] width 106 height 10
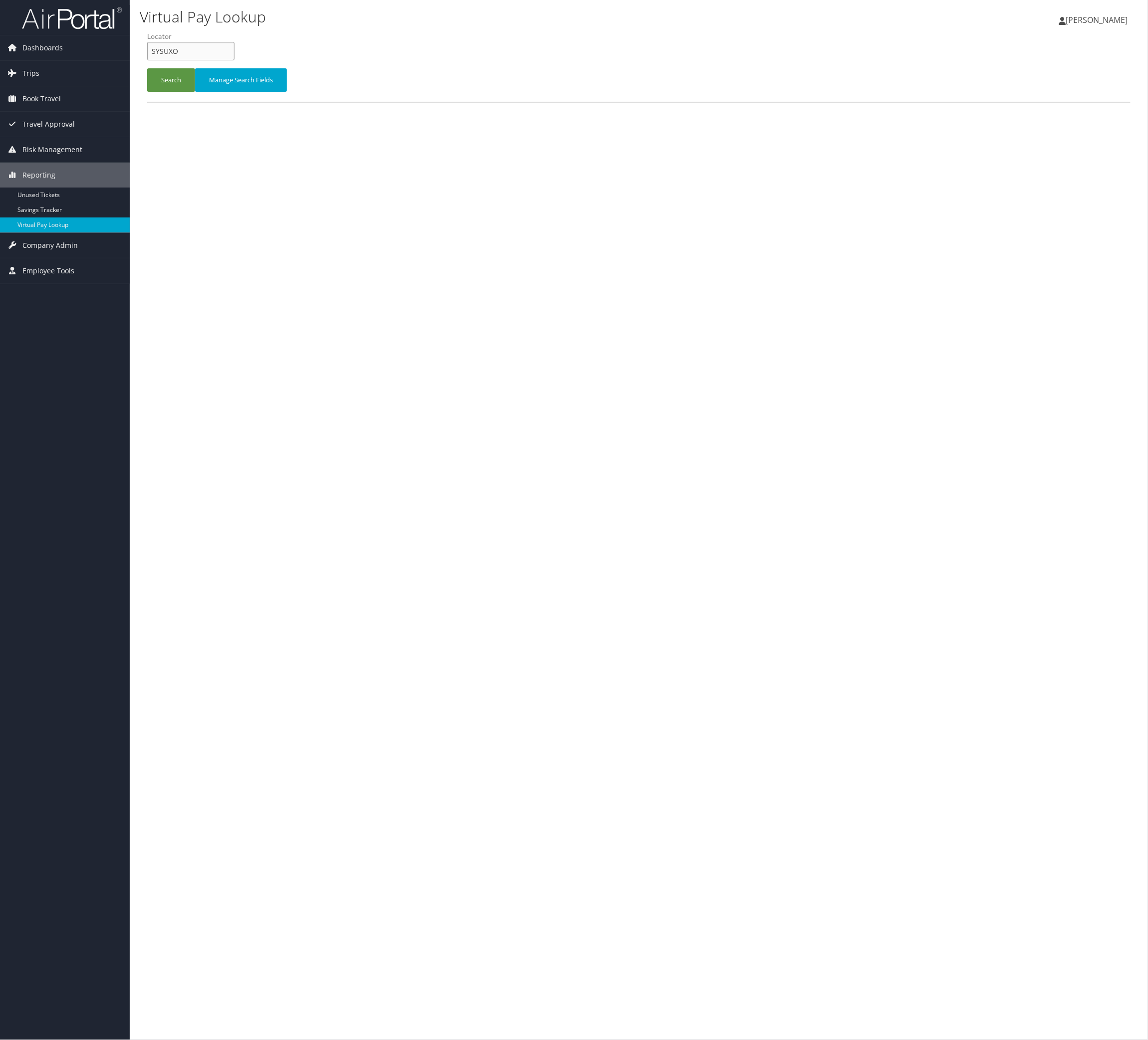
click at [234, 60] on input "SYSUXO" at bounding box center [191, 51] width 87 height 18
drag, startPoint x: 239, startPoint y: 68, endPoint x: 218, endPoint y: 106, distance: 43.4
click at [234, 60] on input "SYSUXO" at bounding box center [191, 51] width 87 height 18
paste input "MIDGMU"
type input "MIDGMU"
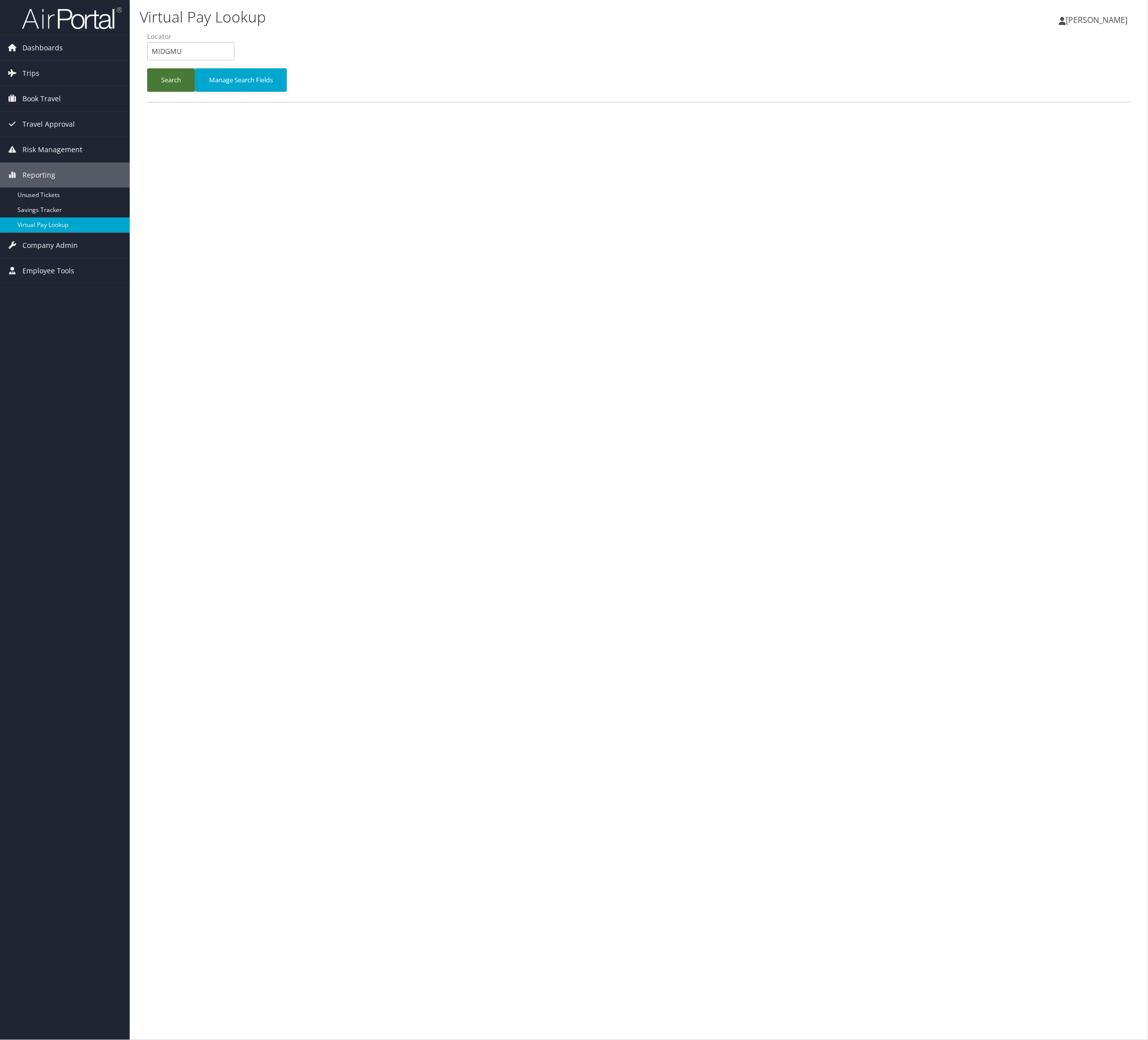
click at [187, 92] on button "Search" at bounding box center [171, 80] width 48 height 23
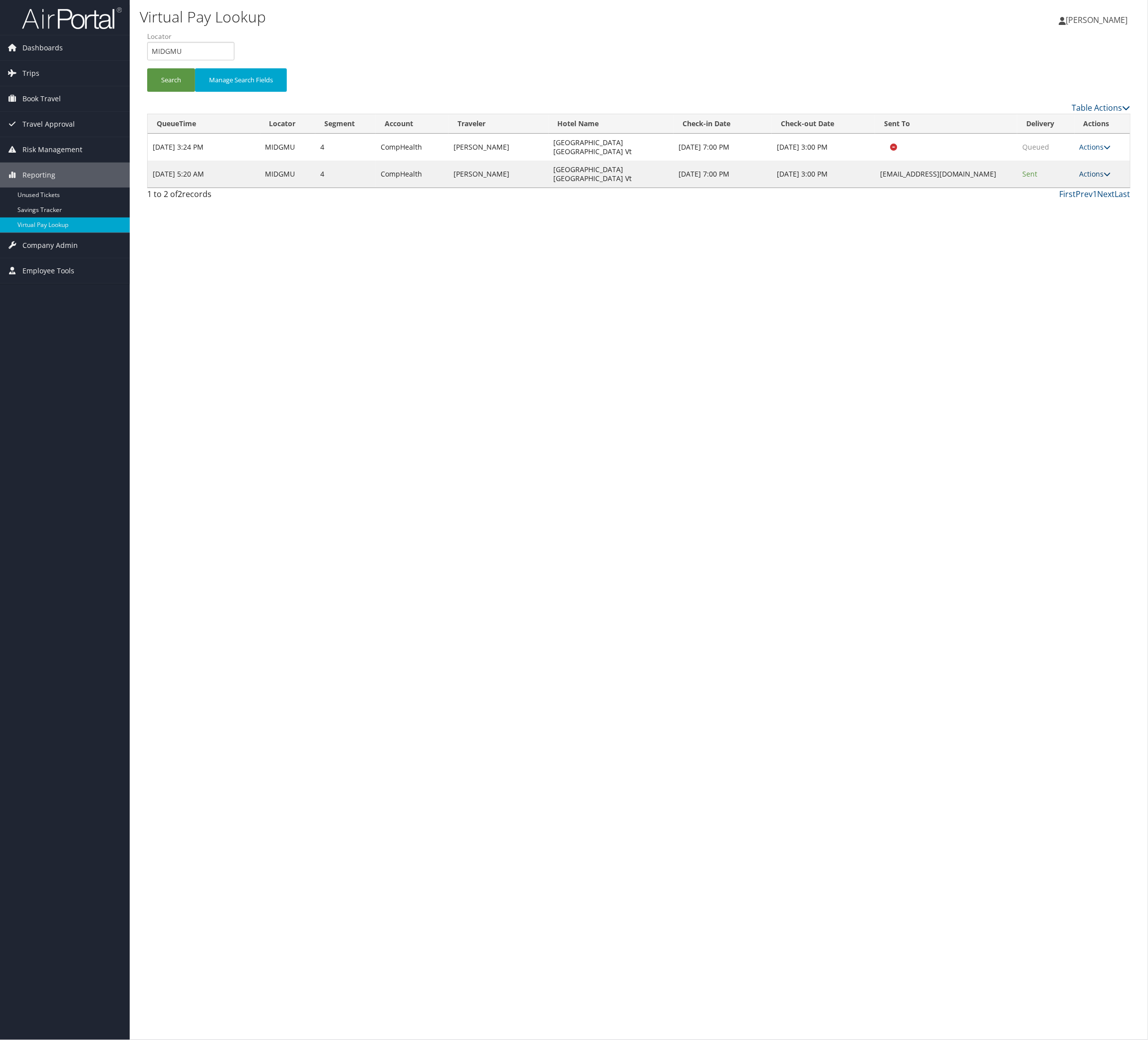
click at [1104, 178] on icon at bounding box center [1107, 173] width 7 height 7
click at [1067, 262] on link "Logs" at bounding box center [1034, 253] width 63 height 17
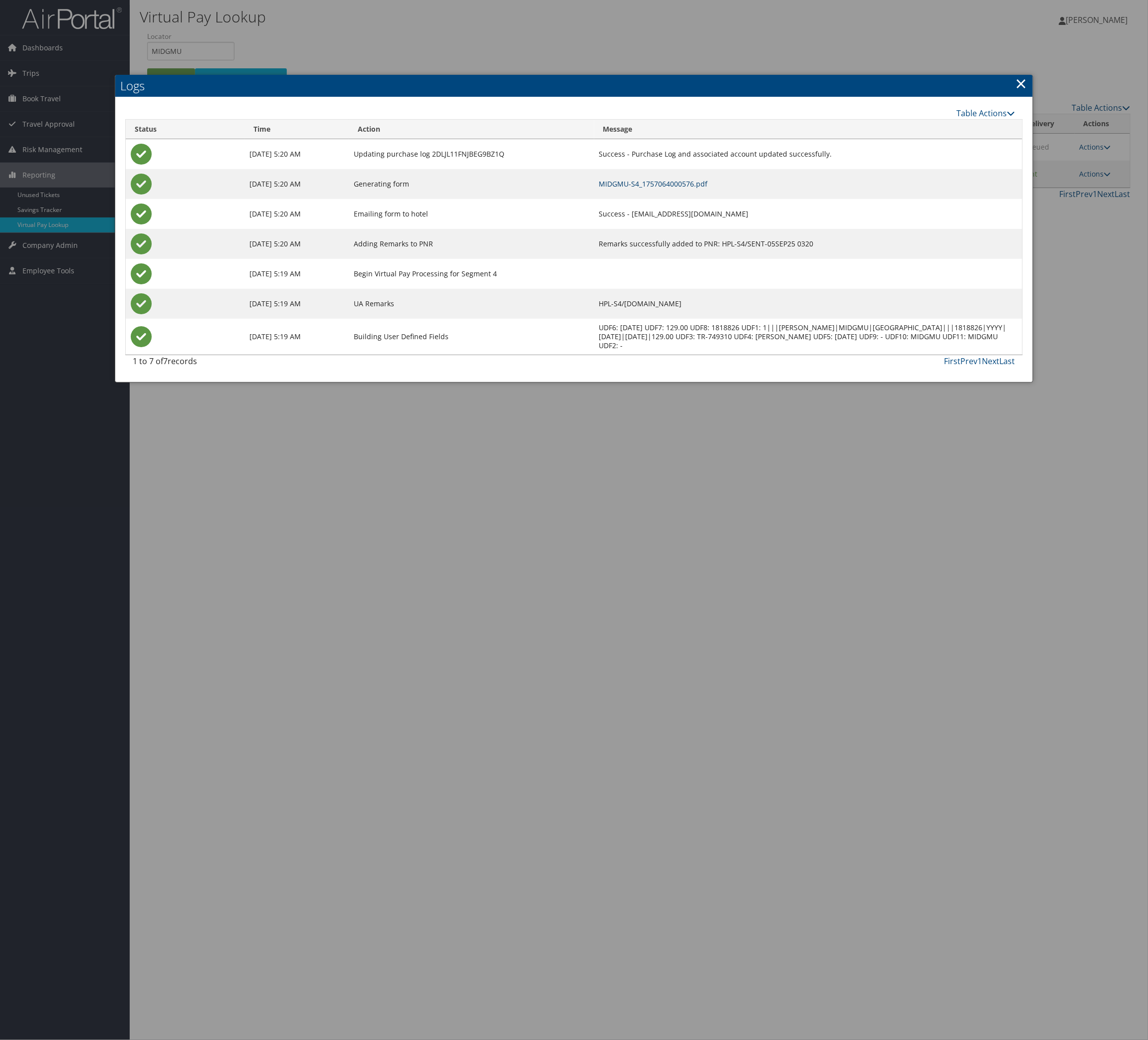
drag, startPoint x: 692, startPoint y: 219, endPoint x: 694, endPoint y: 225, distance: 6.3
click at [692, 199] on td "MIDGMU-S4_1757064000576.pdf" at bounding box center [808, 184] width 428 height 30
click at [694, 188] on link "MIDGMU-S4_1757064000576.pdf" at bounding box center [654, 184] width 109 height 10
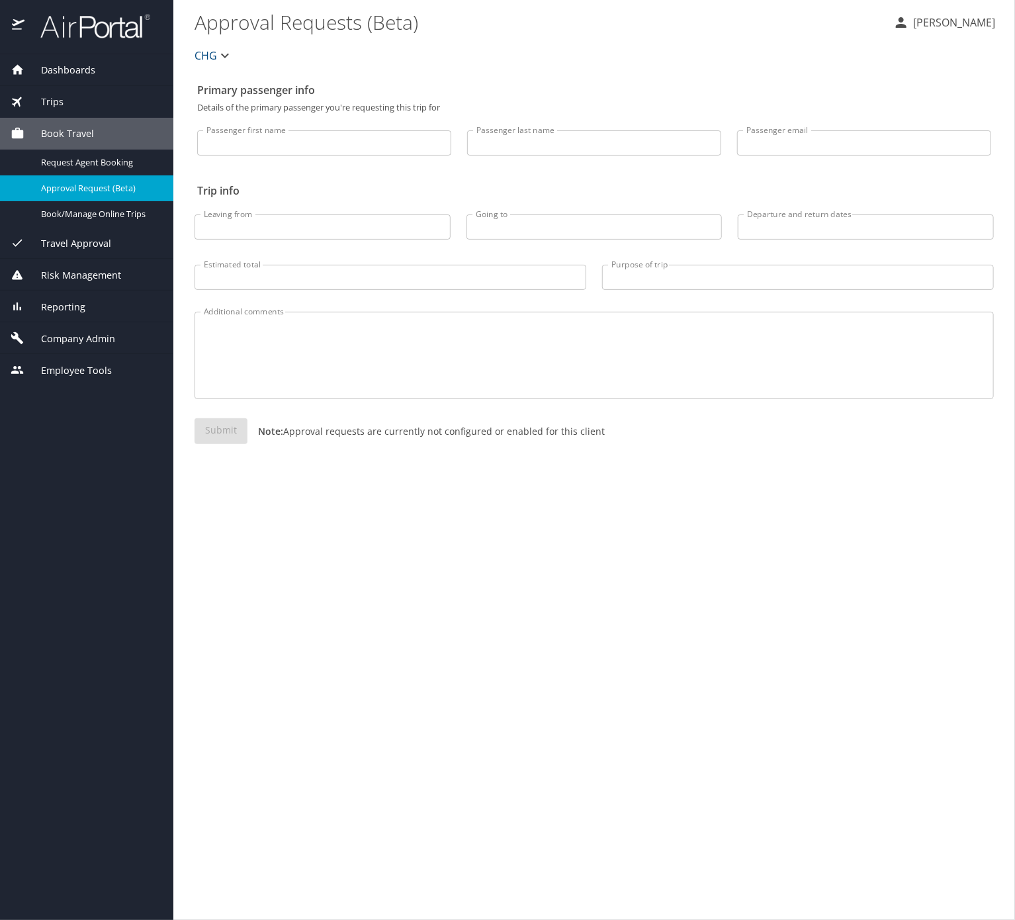
click at [85, 314] on span "Reporting" at bounding box center [54, 307] width 61 height 15
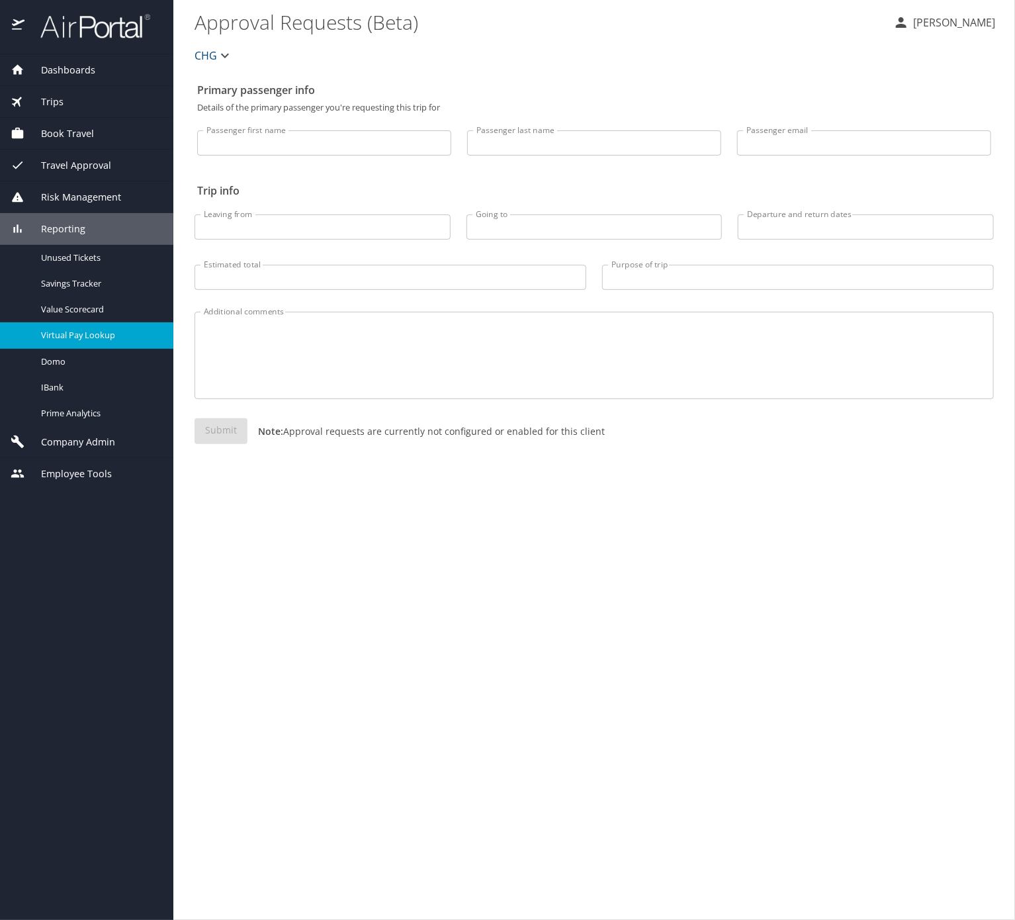
click at [133, 342] on span "Virtual Pay Lookup" at bounding box center [99, 335] width 116 height 13
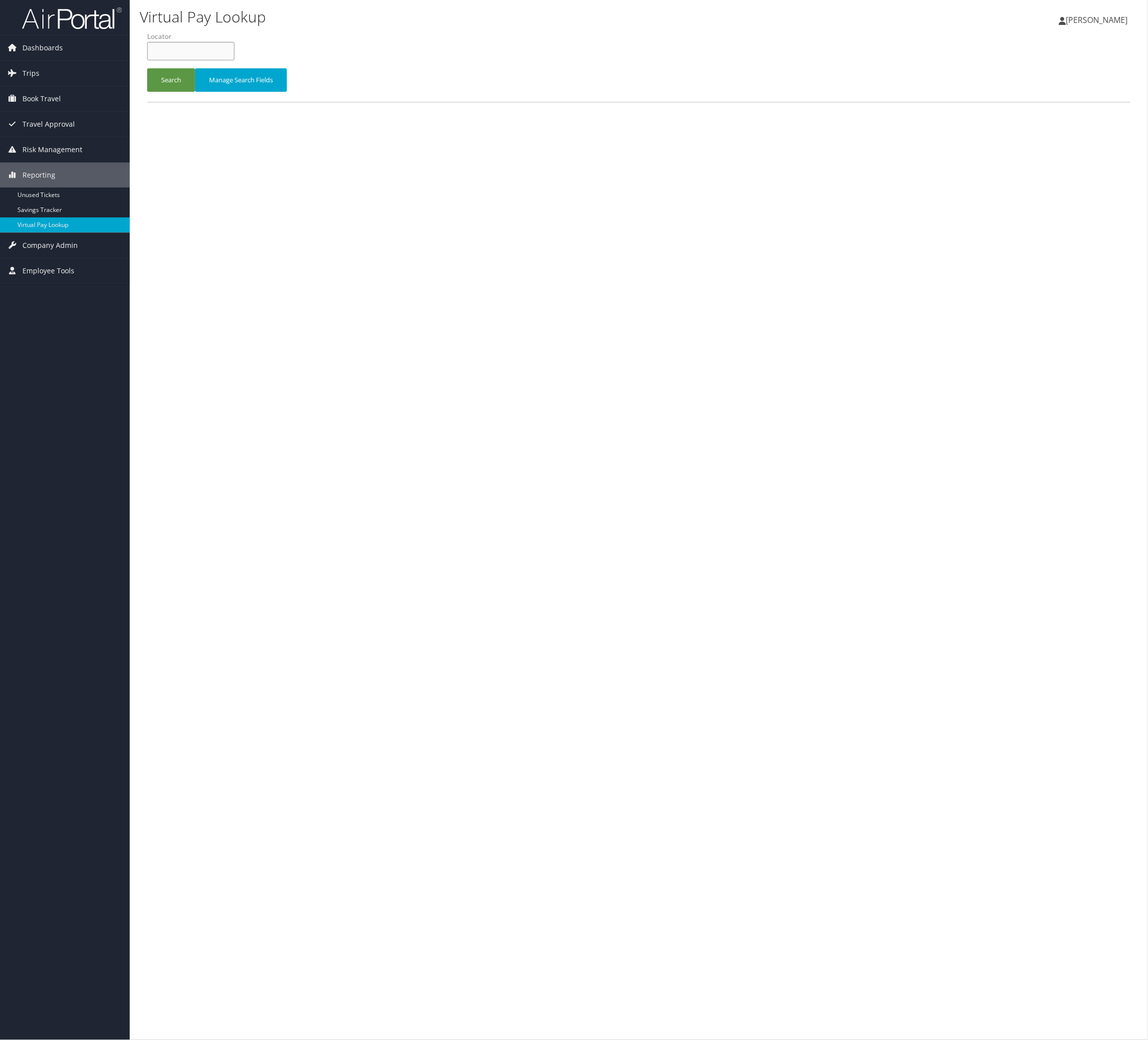
click at [206, 60] on input "text" at bounding box center [191, 51] width 87 height 18
paste input "OCHOBC"
type input "OCHOBC"
click at [195, 92] on button "Search" at bounding box center [171, 80] width 48 height 23
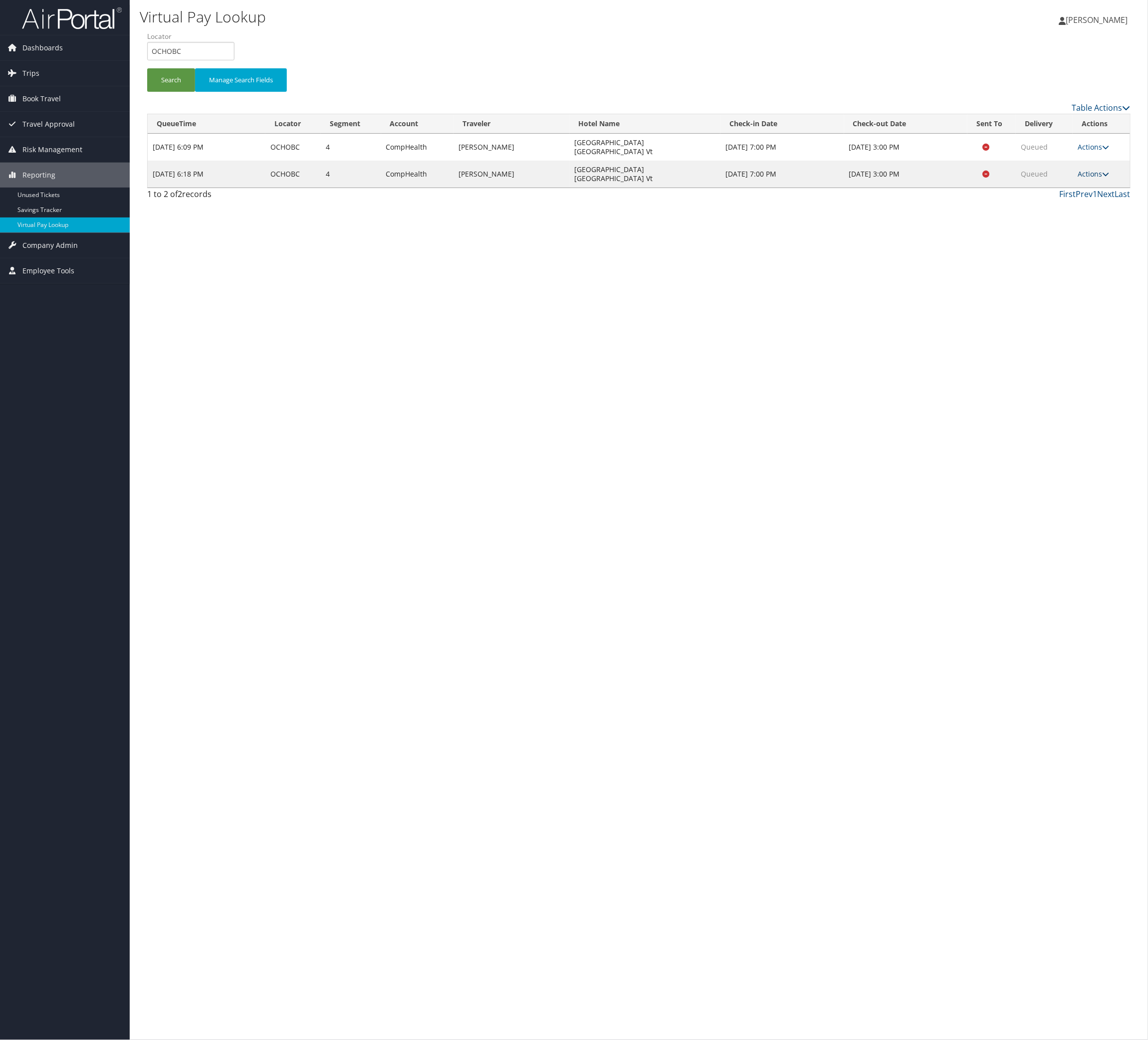
click at [1085, 179] on link "Actions" at bounding box center [1094, 173] width 32 height 10
click at [1078, 238] on link "Resend" at bounding box center [1046, 230] width 63 height 17
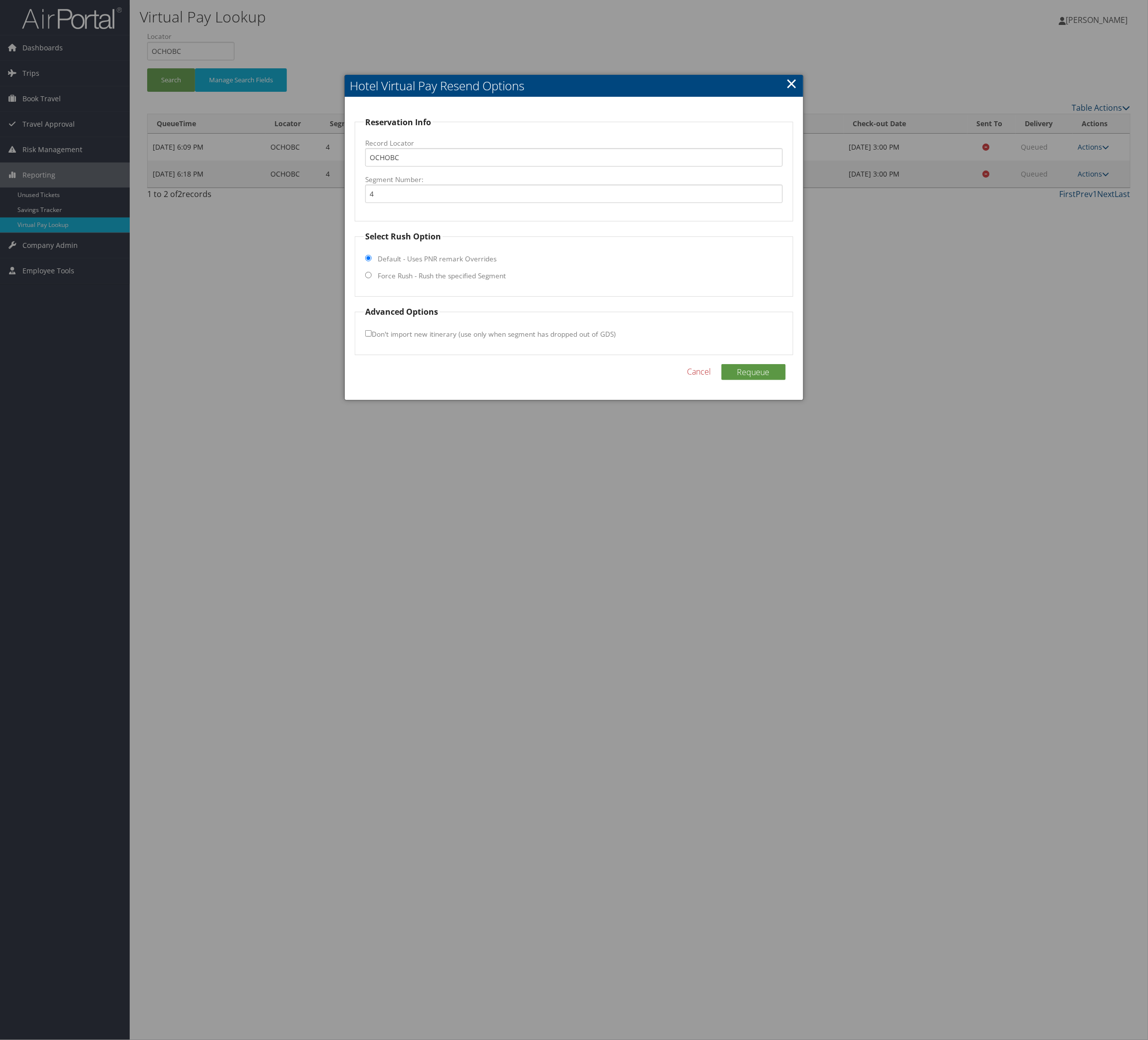
click at [456, 281] on label "Force Rush - Rush the specified Segment" at bounding box center [442, 275] width 128 height 10
click at [372, 278] on input "Force Rush - Rush the specified Segment" at bounding box center [369, 275] width 7 height 7
radio input "true"
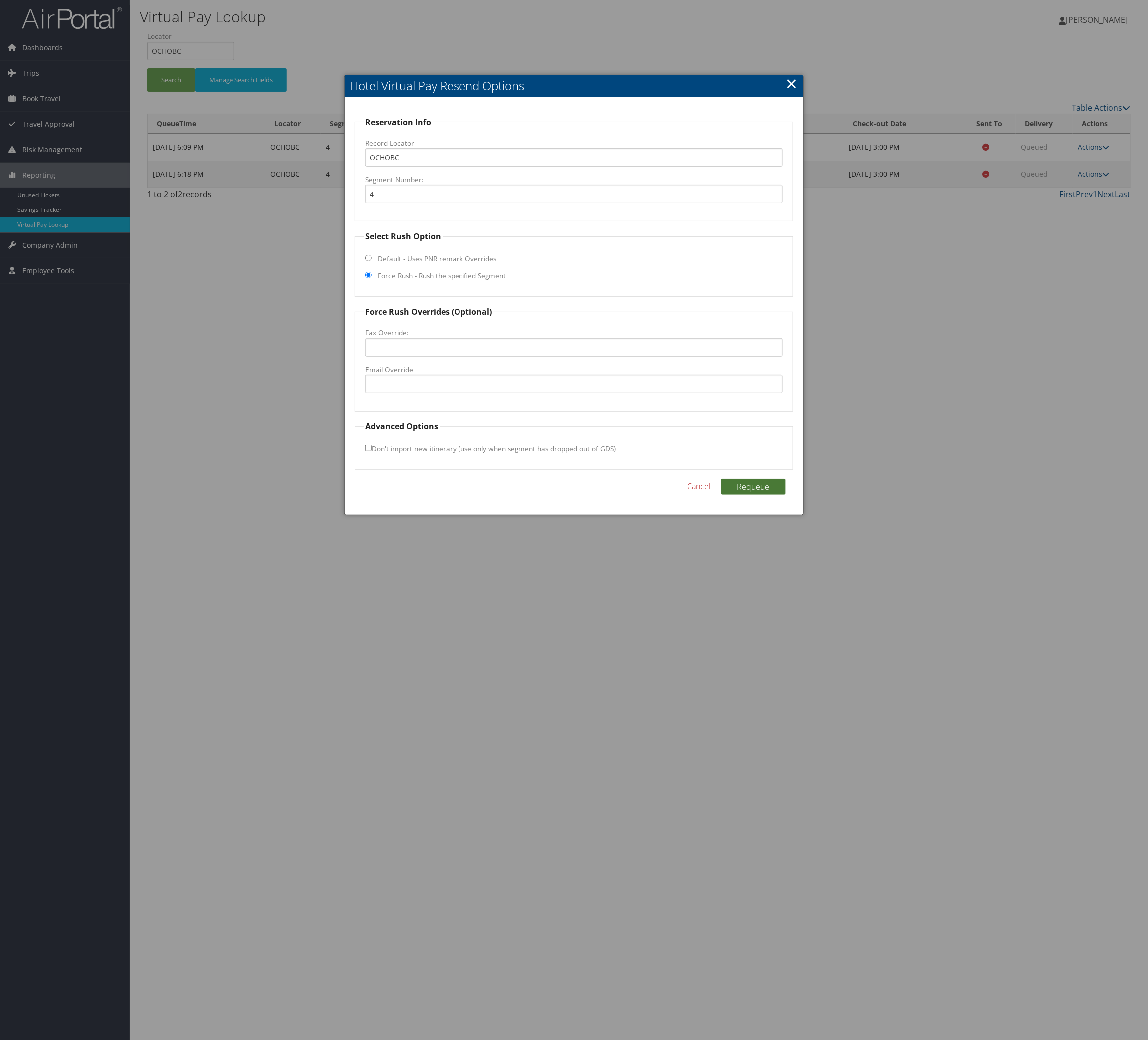
click at [730, 495] on button "Requeue" at bounding box center [753, 486] width 64 height 16
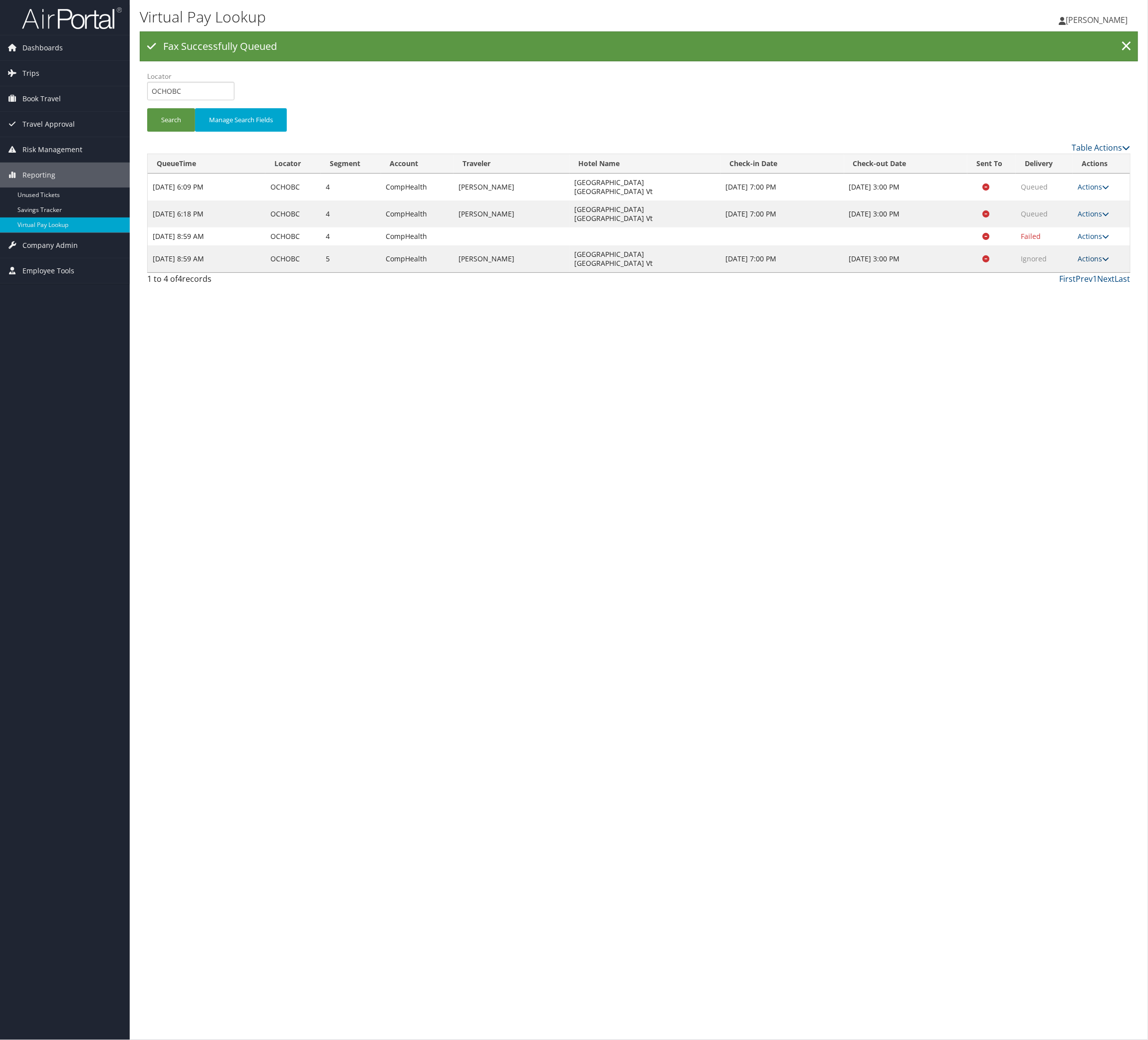
click at [1099, 263] on link "Actions" at bounding box center [1094, 258] width 32 height 10
click at [1078, 376] on link "Logs" at bounding box center [1046, 368] width 63 height 17
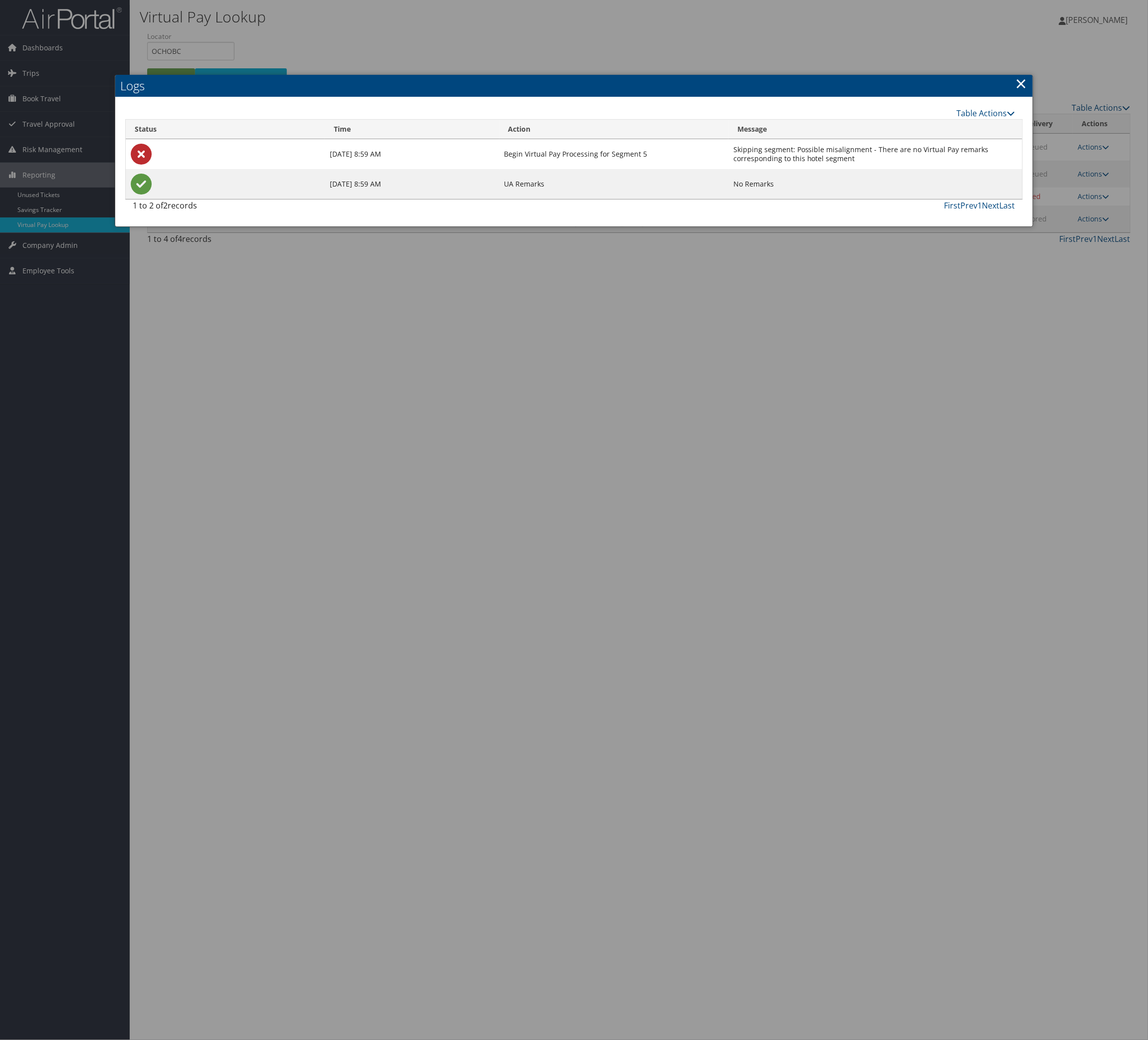
click at [1016, 93] on link "×" at bounding box center [1021, 83] width 11 height 20
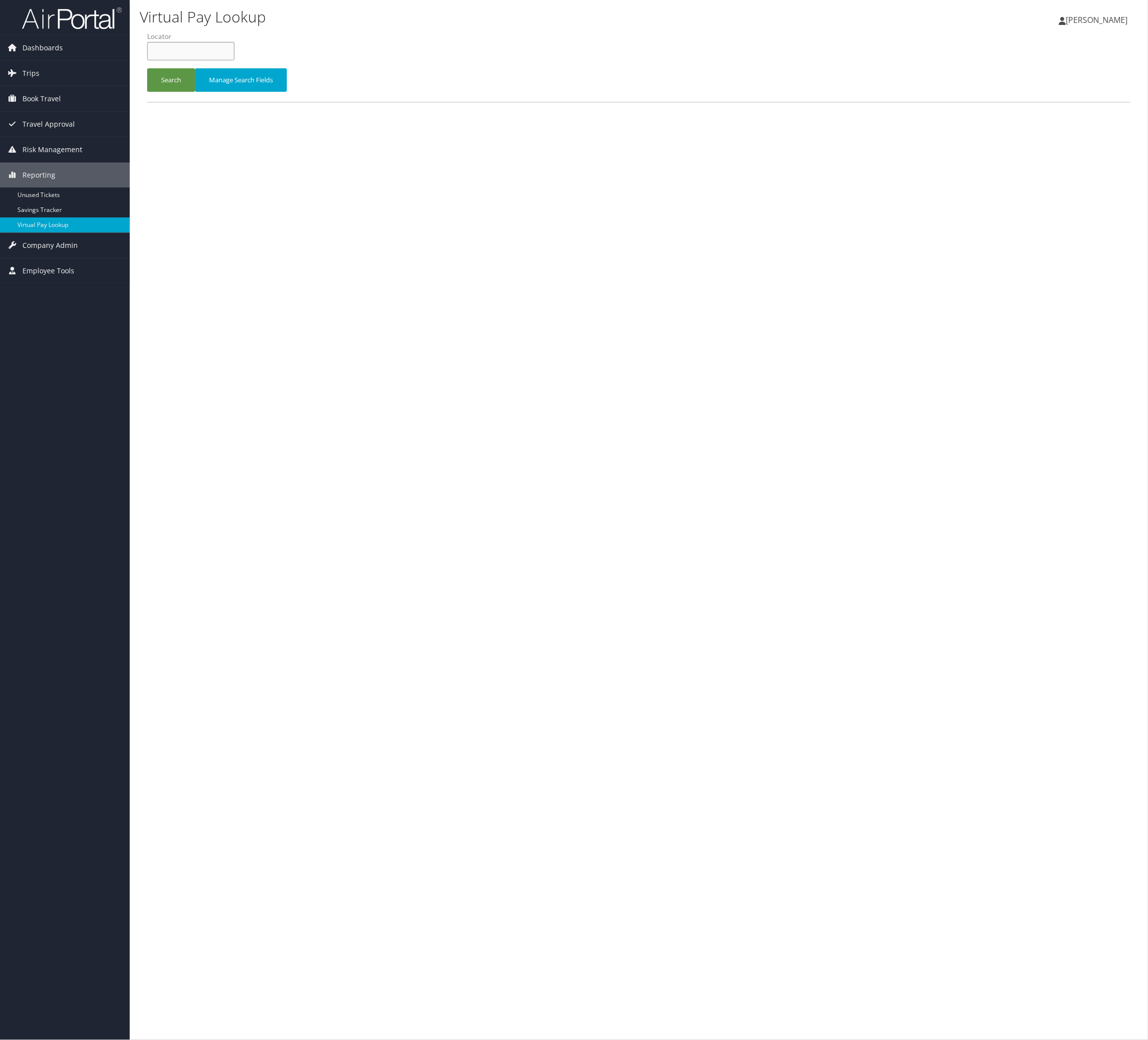
click at [234, 60] on input "text" at bounding box center [191, 51] width 87 height 18
paste input "[EMAIL_ADDRESS][DOMAIN_NAME]"
type input "[EMAIL_ADDRESS][DOMAIN_NAME]"
paste input "OCHOBC"
type input "OCHOBC"
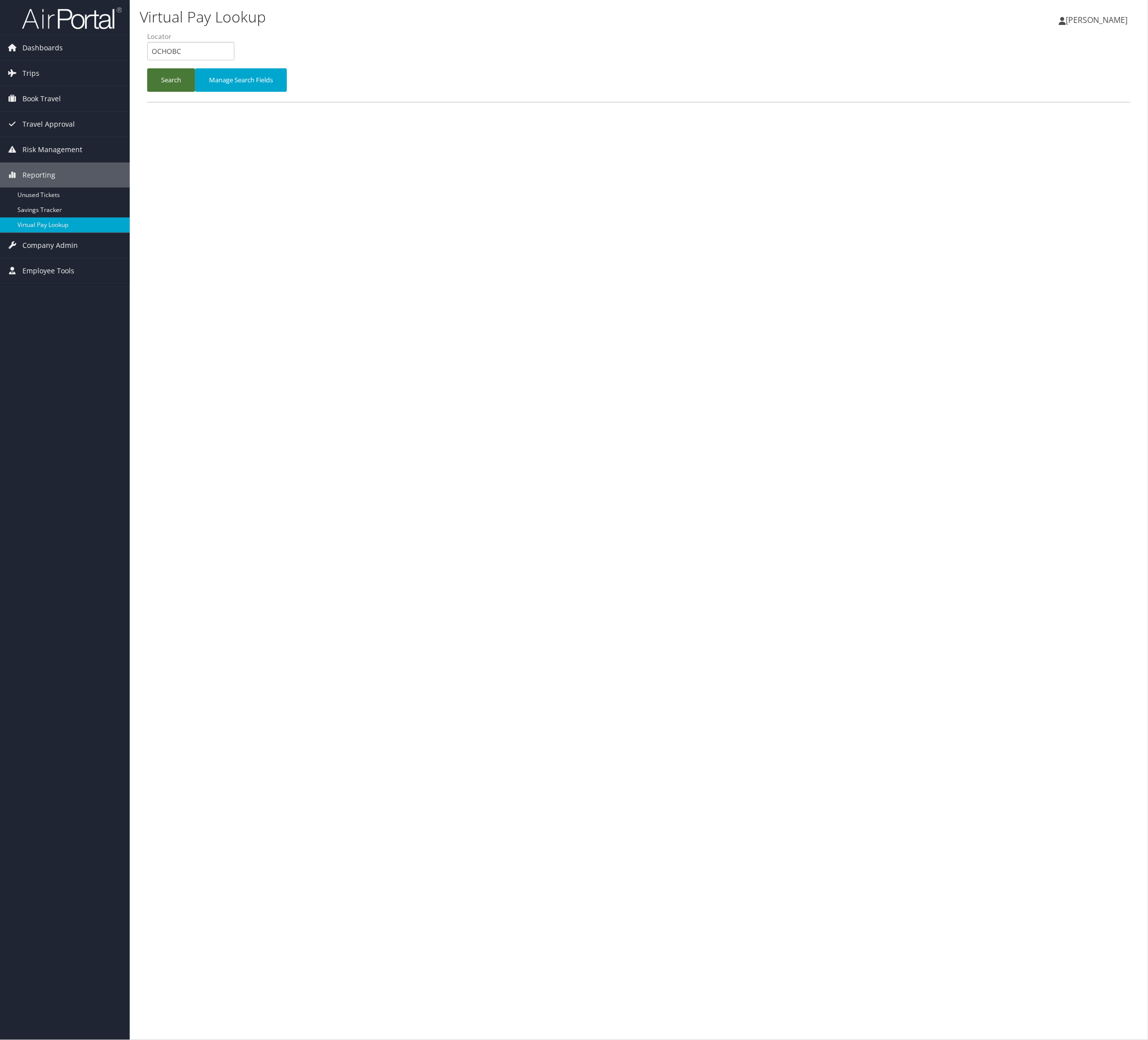
click at [181, 92] on button "Search" at bounding box center [171, 80] width 48 height 23
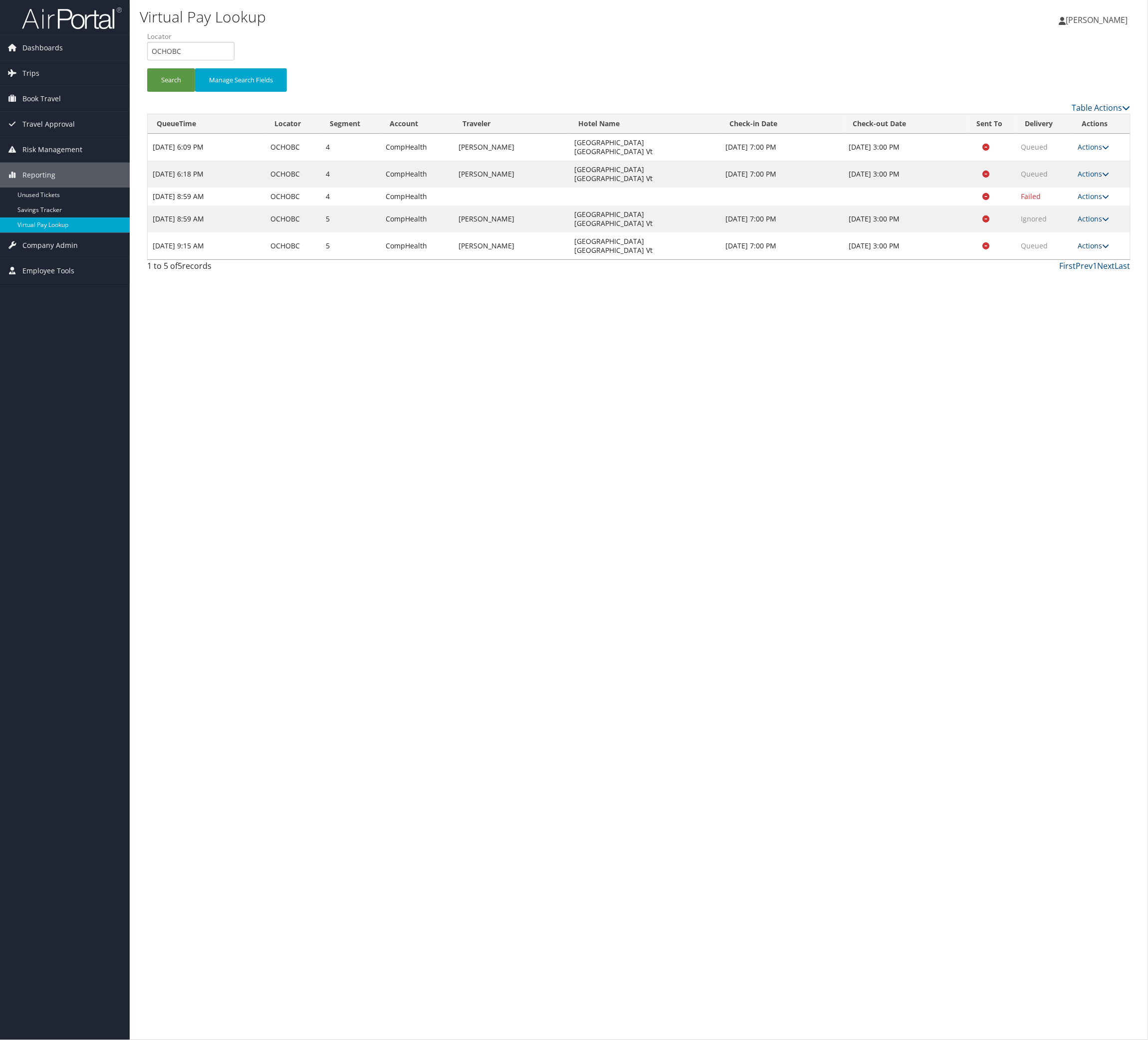
click at [1097, 250] on link "Actions" at bounding box center [1094, 246] width 32 height 10
click at [1078, 359] on link "Resend" at bounding box center [1046, 351] width 63 height 17
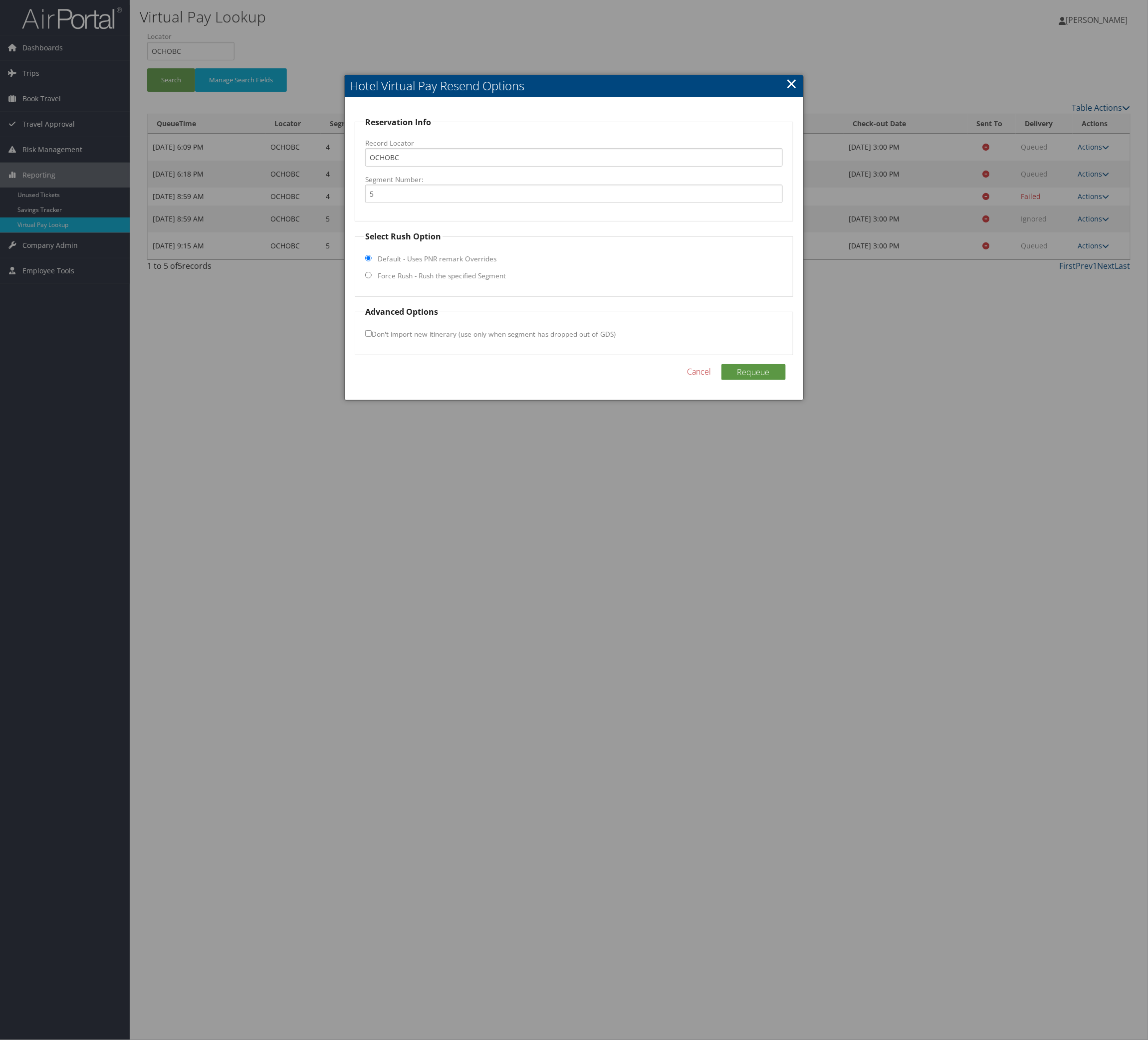
click at [510, 297] on fieldset "Select Rush Option Default - Uses PNR remark Overrides Force Rush - Rush the sp…" at bounding box center [574, 264] width 438 height 66
click at [506, 281] on label "Force Rush - Rush the specified Segment" at bounding box center [442, 275] width 128 height 10
click at [372, 278] on input "Force Rush - Rush the specified Segment" at bounding box center [369, 275] width 7 height 7
radio input "true"
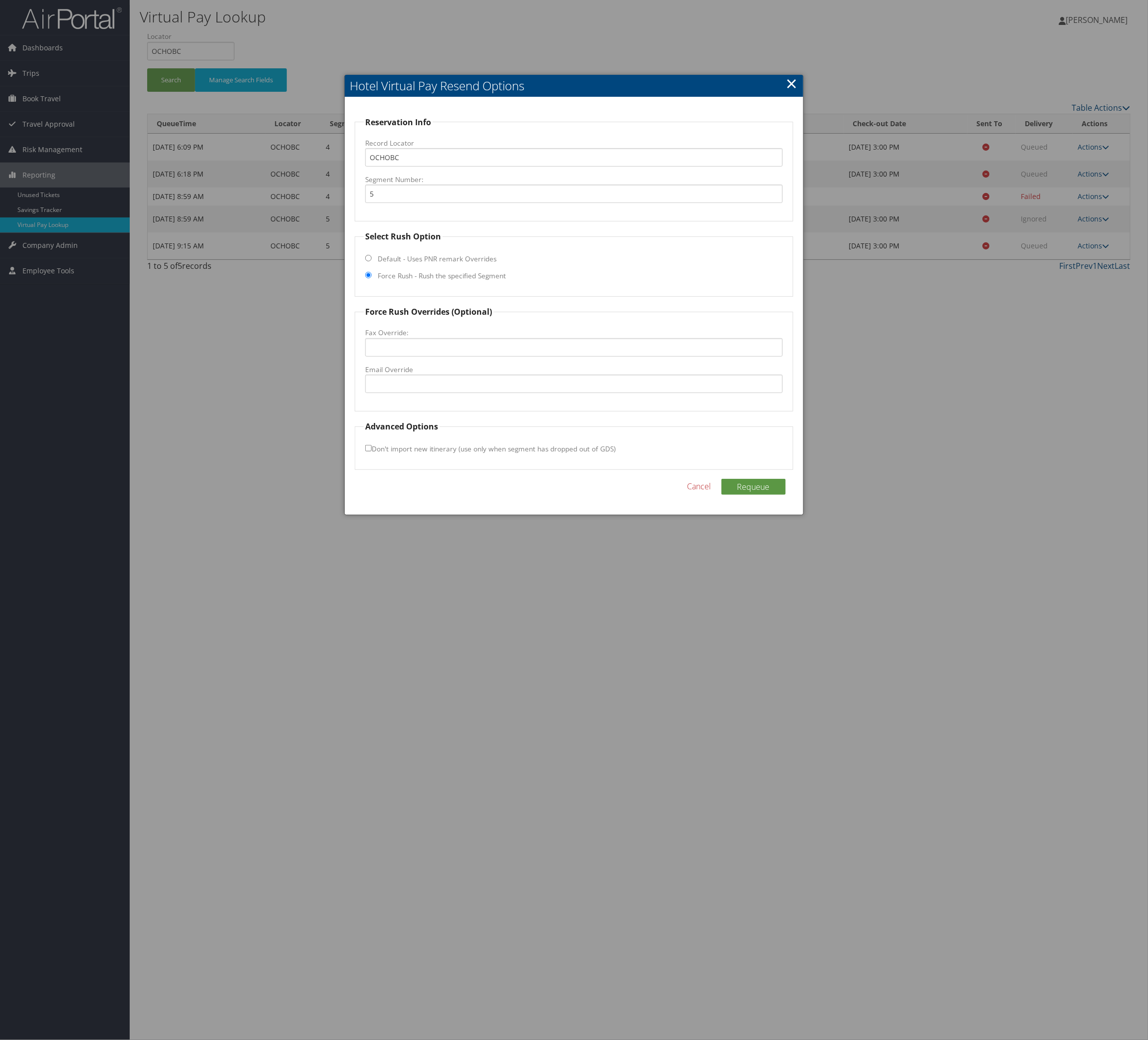
drag, startPoint x: 526, startPoint y: 378, endPoint x: 517, endPoint y: 384, distance: 10.8
click at [506, 281] on label "Force Rush - Rush the specified Segment" at bounding box center [442, 275] width 128 height 10
drag, startPoint x: 546, startPoint y: 536, endPoint x: 559, endPoint y: 548, distance: 17.7
click at [546, 393] on input "Email Override" at bounding box center [574, 384] width 417 height 18
paste input "btvsafd@yahoo.com"
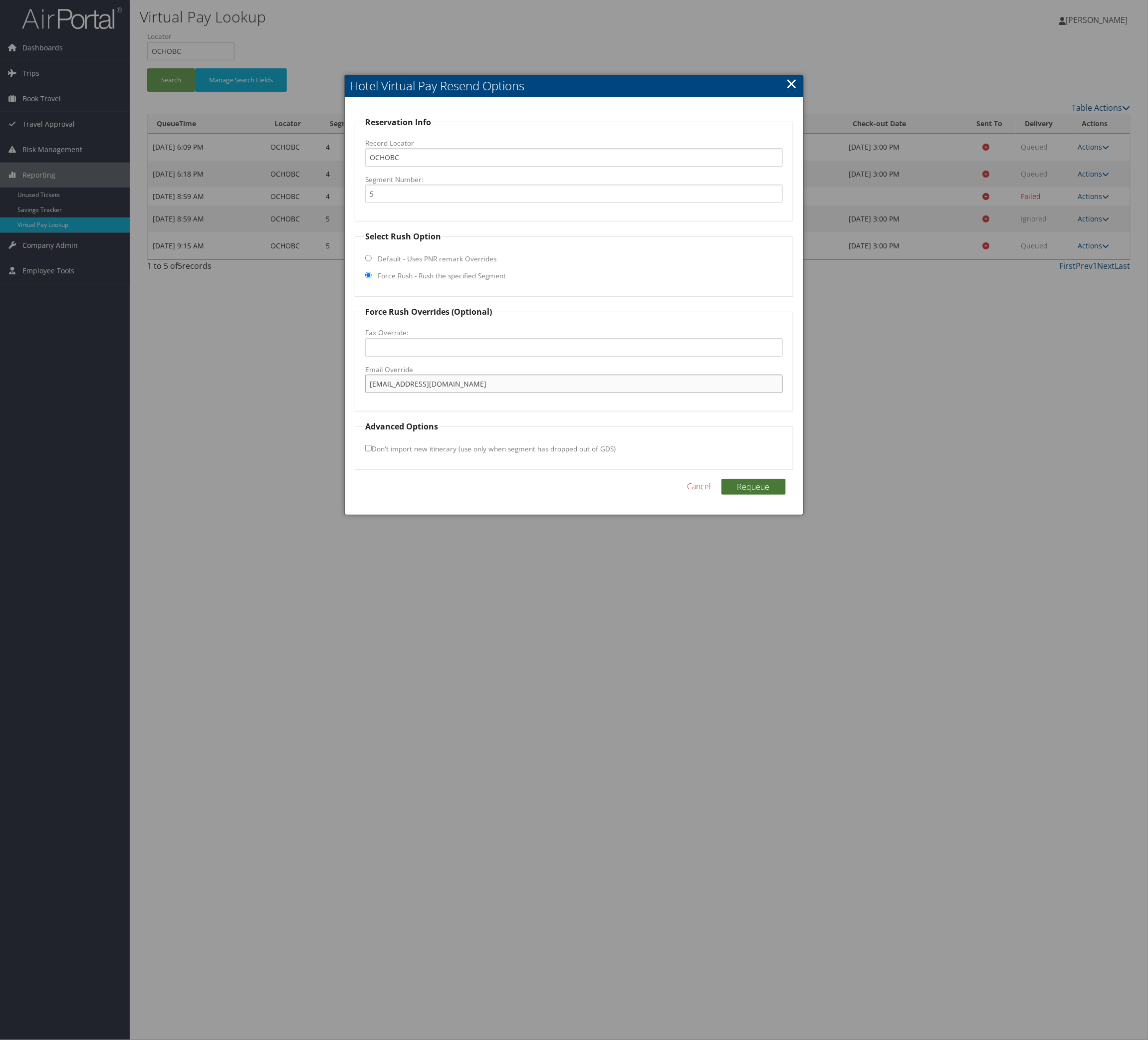
type input "btvsafd@yahoo.com"
click at [729, 495] on button "Requeue" at bounding box center [753, 486] width 64 height 16
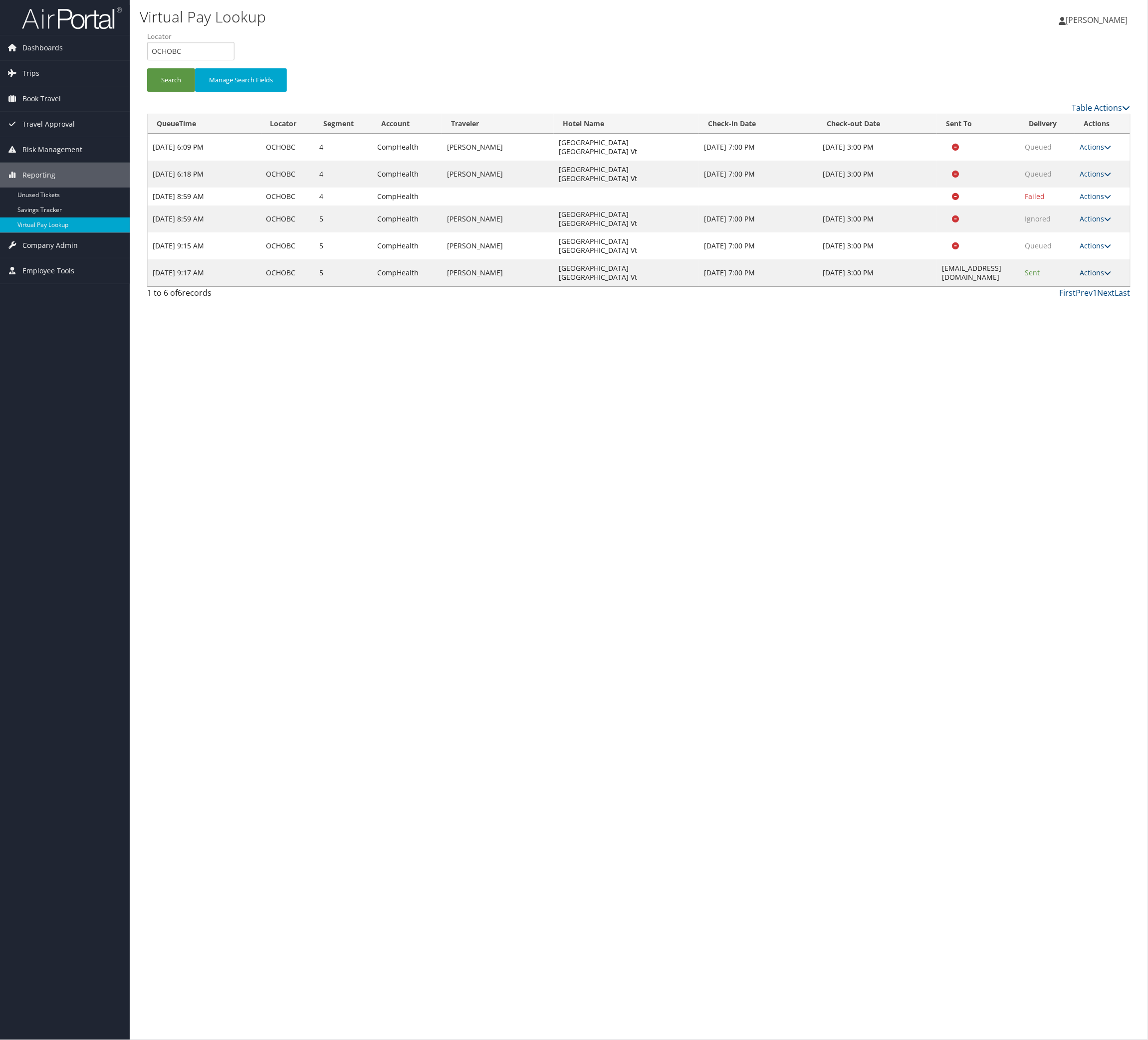
click at [1085, 286] on td "Actions Resend Logs View Itinerary" at bounding box center [1102, 273] width 55 height 27
click at [1087, 277] on link "Actions" at bounding box center [1096, 272] width 32 height 10
click at [1050, 410] on link "Logs" at bounding box center [1038, 402] width 63 height 17
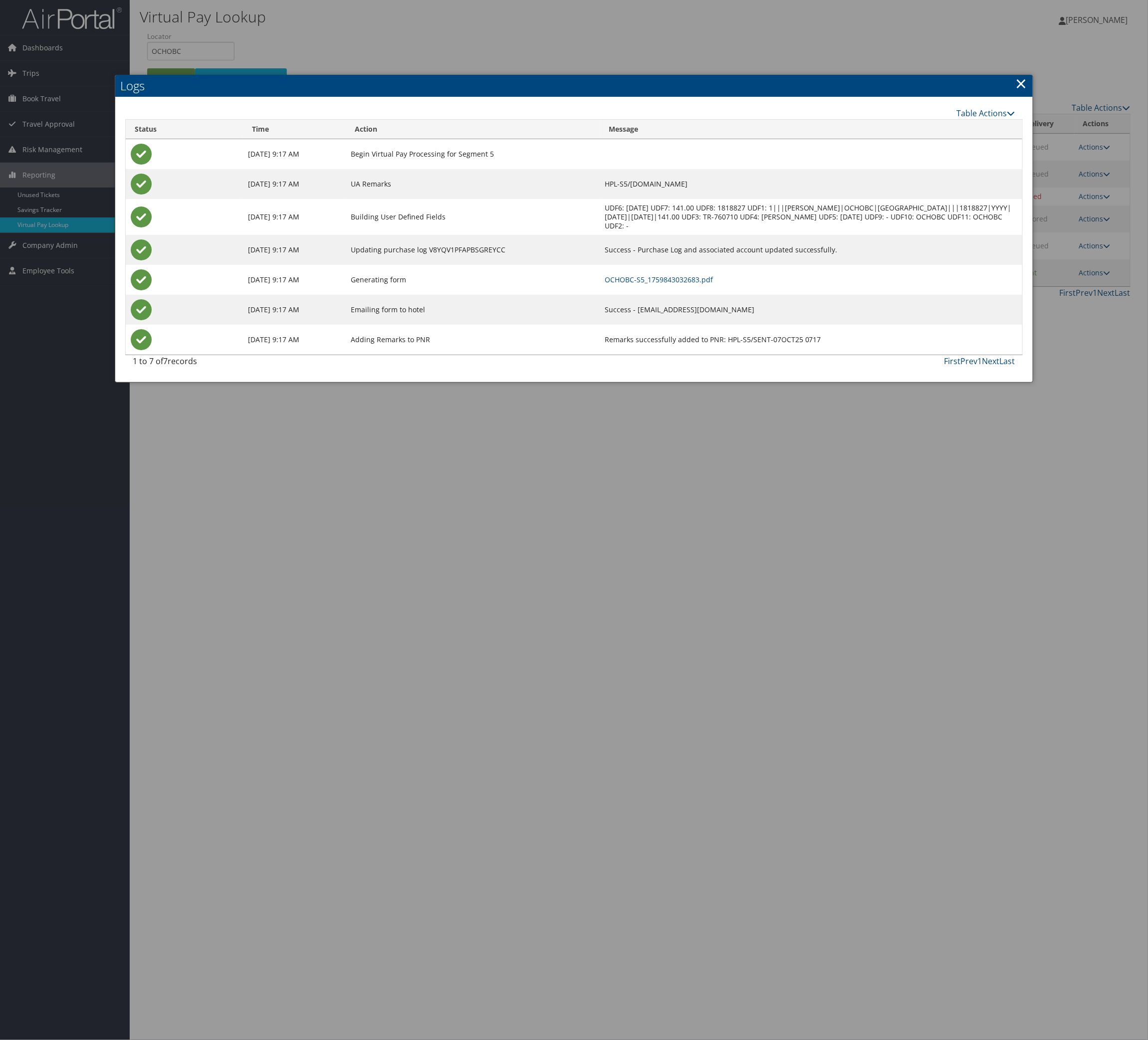
click at [666, 295] on td "OCHOBC-S5_1759843032683.pdf" at bounding box center [811, 280] width 423 height 30
click at [668, 284] on link "OCHOBC-S5_1759843032683.pdf" at bounding box center [659, 280] width 109 height 10
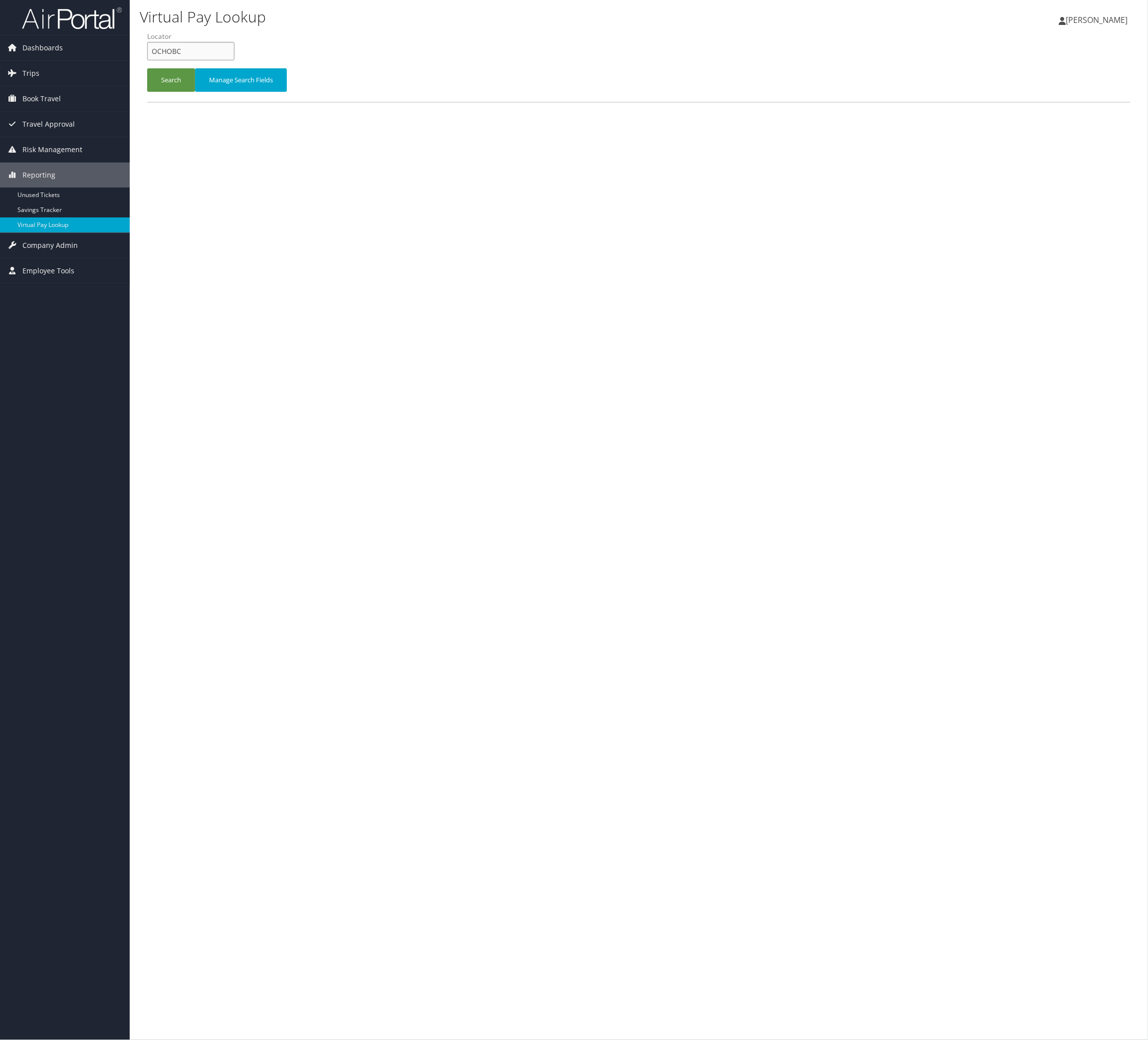
click at [228, 60] on input "OCHOBC" at bounding box center [191, 51] width 87 height 18
drag, startPoint x: 228, startPoint y: 76, endPoint x: 200, endPoint y: 99, distance: 36.2
click at [226, 60] on input "OCHOBC" at bounding box center [191, 51] width 87 height 18
paste input "NUVACG"
type input "NUVACG"
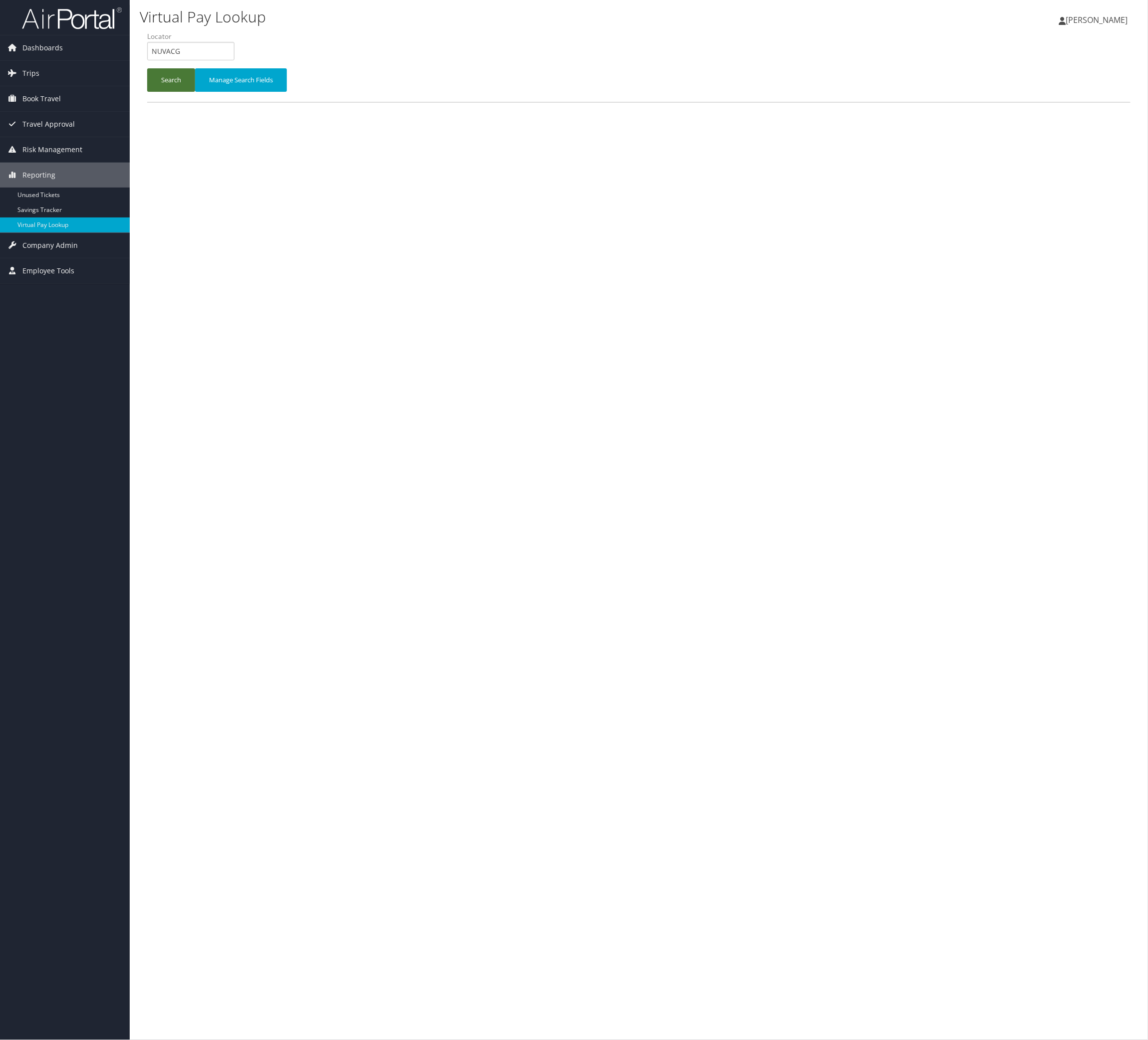
click at [195, 92] on button "Search" at bounding box center [171, 80] width 48 height 23
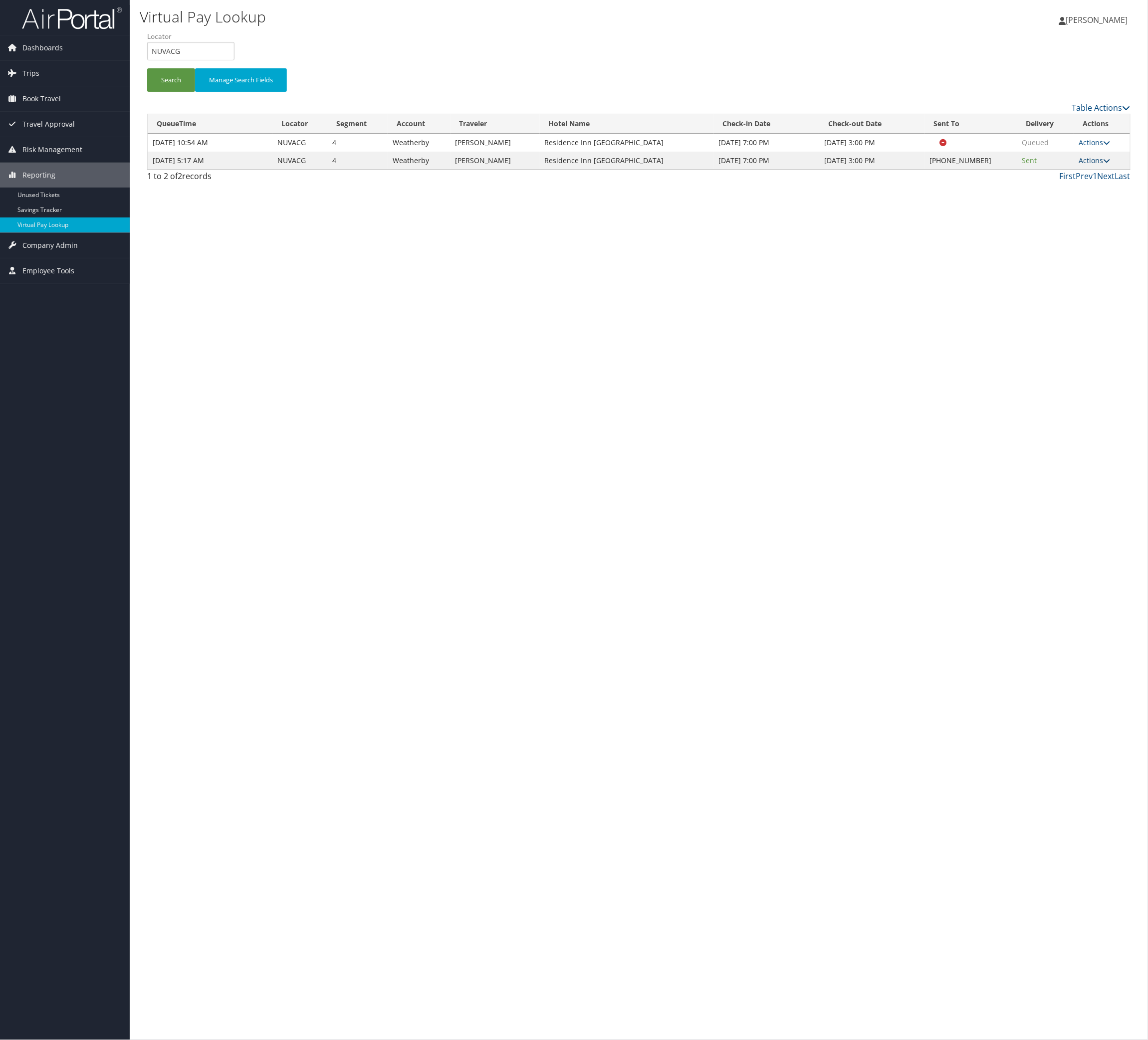
click at [1079, 165] on link "Actions" at bounding box center [1095, 161] width 32 height 10
click at [1062, 272] on link "Delivery Information" at bounding box center [1025, 264] width 85 height 17
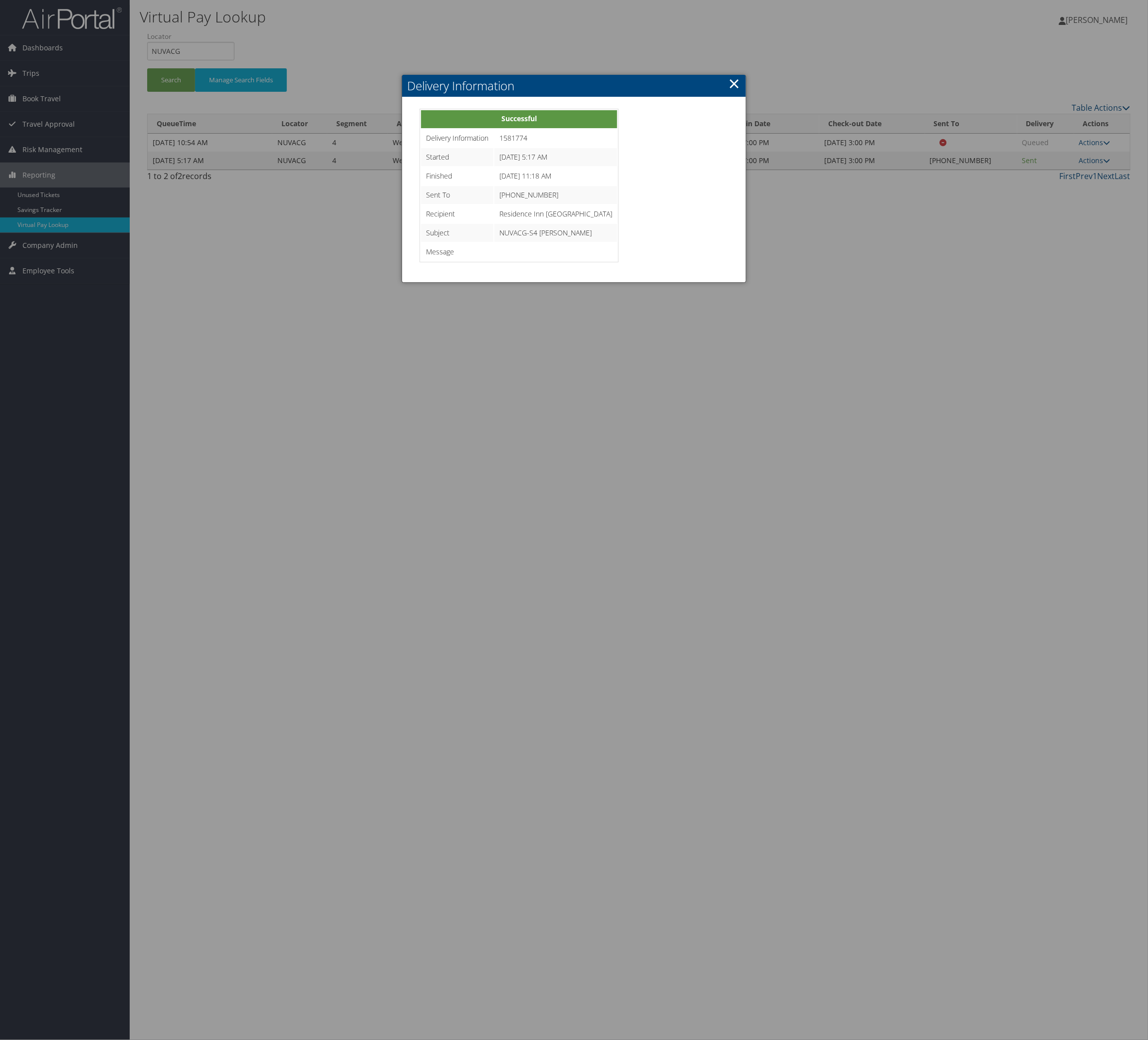
click at [734, 92] on link "×" at bounding box center [734, 83] width 11 height 20
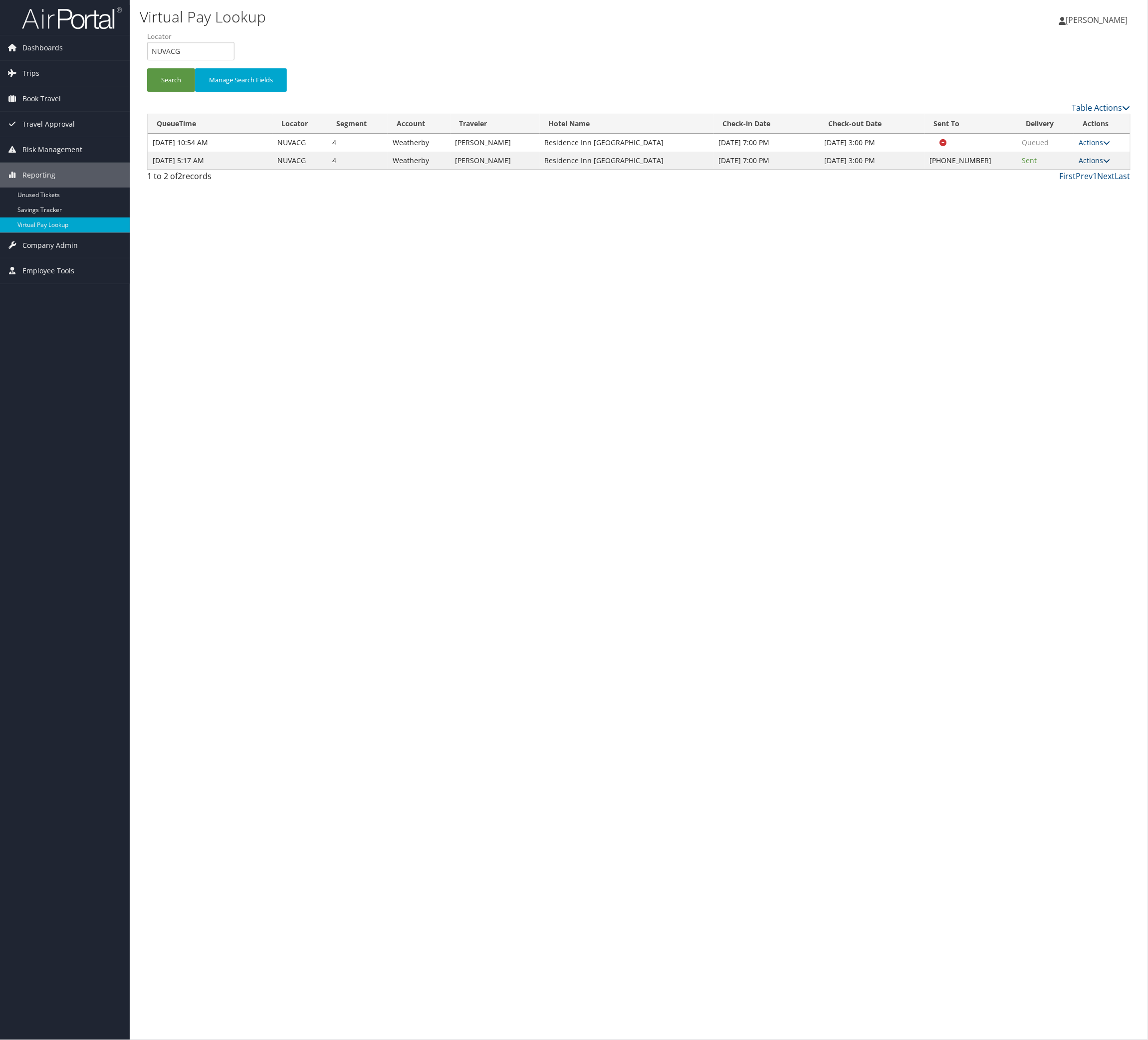
drag, startPoint x: 1088, startPoint y: 255, endPoint x: 1095, endPoint y: 263, distance: 10.6
click at [1093, 170] on td "Actions Resend Logs Delivery Information View Itinerary" at bounding box center [1102, 161] width 56 height 18
click at [1095, 165] on link "Actions" at bounding box center [1095, 161] width 32 height 10
click at [1065, 255] on link "Logs" at bounding box center [1025, 246] width 85 height 17
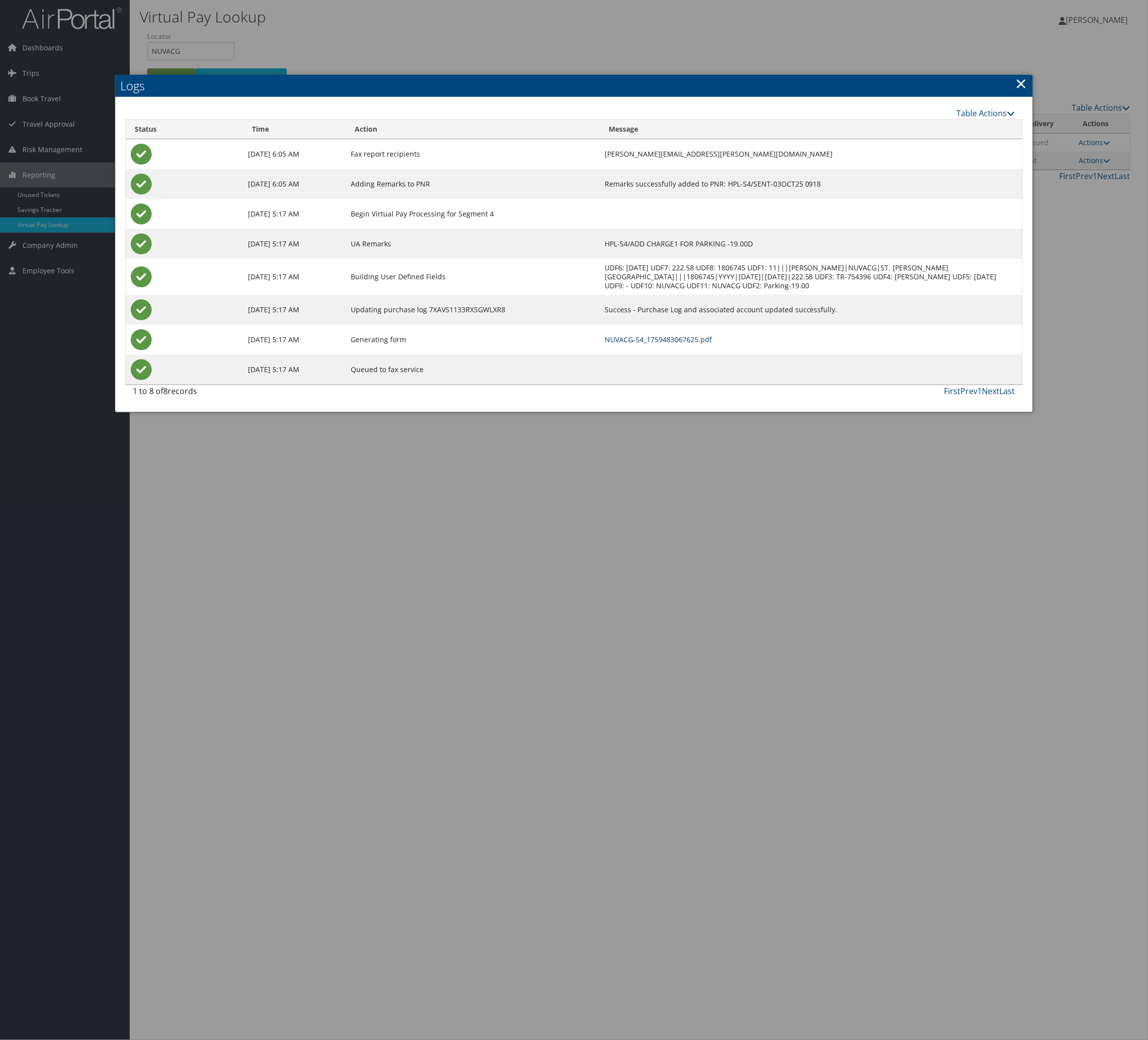
click at [639, 344] on link "NUVACG-S4_1759483067625.pdf" at bounding box center [658, 339] width 107 height 10
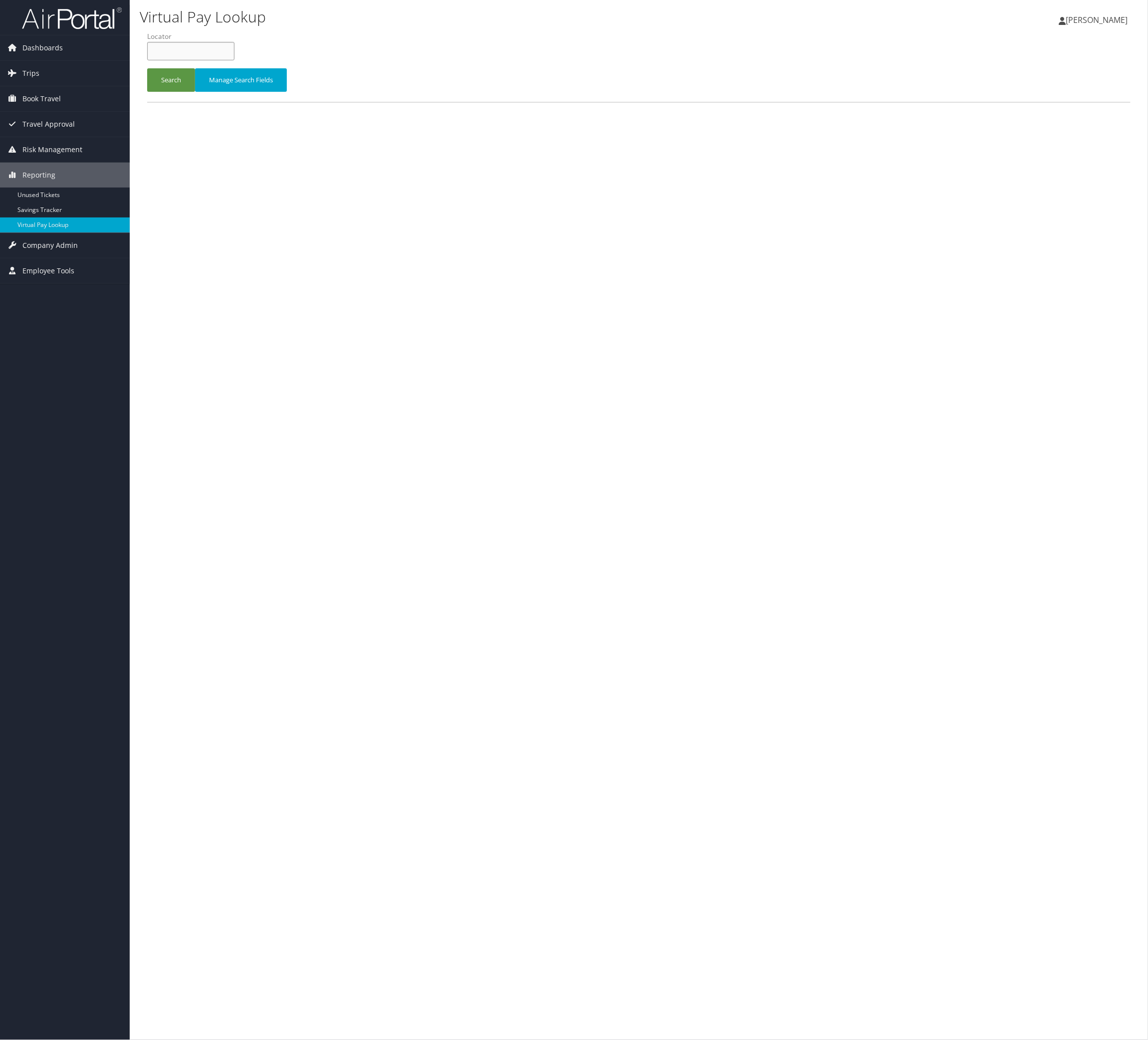
click at [212, 60] on input "text" at bounding box center [191, 51] width 87 height 18
paste input "TR-765338"
click at [184, 92] on button "Search" at bounding box center [171, 80] width 48 height 23
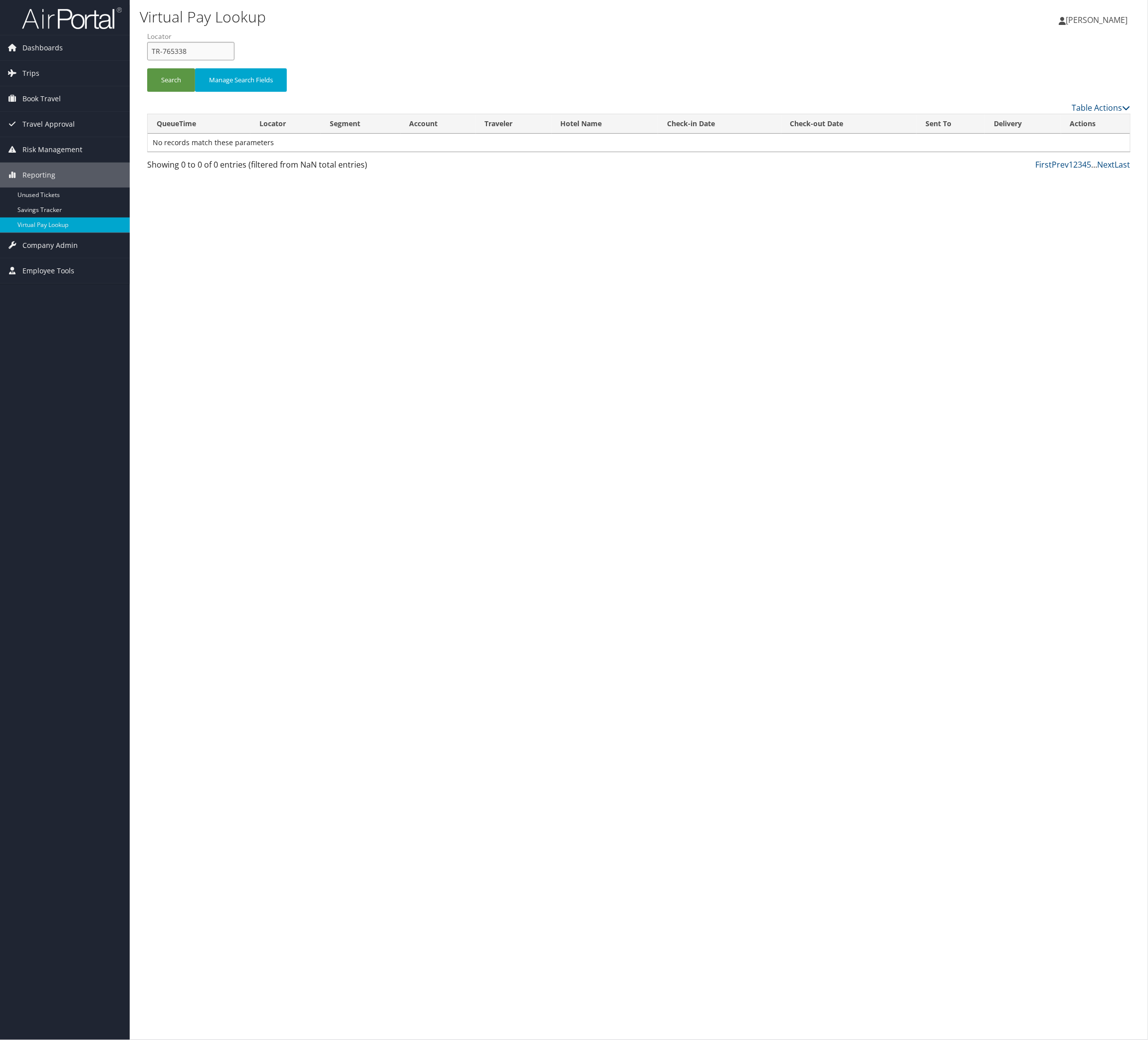
drag, startPoint x: 250, startPoint y: 74, endPoint x: -2, endPoint y: -27, distance: 271.5
click at [0, 0] on html "Menu Dashboards ► AirPortal 360™ (Manager) AirPortal 360™ (Agent) My Travel Das…" at bounding box center [574, 520] width 1148 height 1040
paste input "GVSEMQ"
type input "GVSEMQ"
click at [194, 92] on button "Search" at bounding box center [171, 80] width 48 height 23
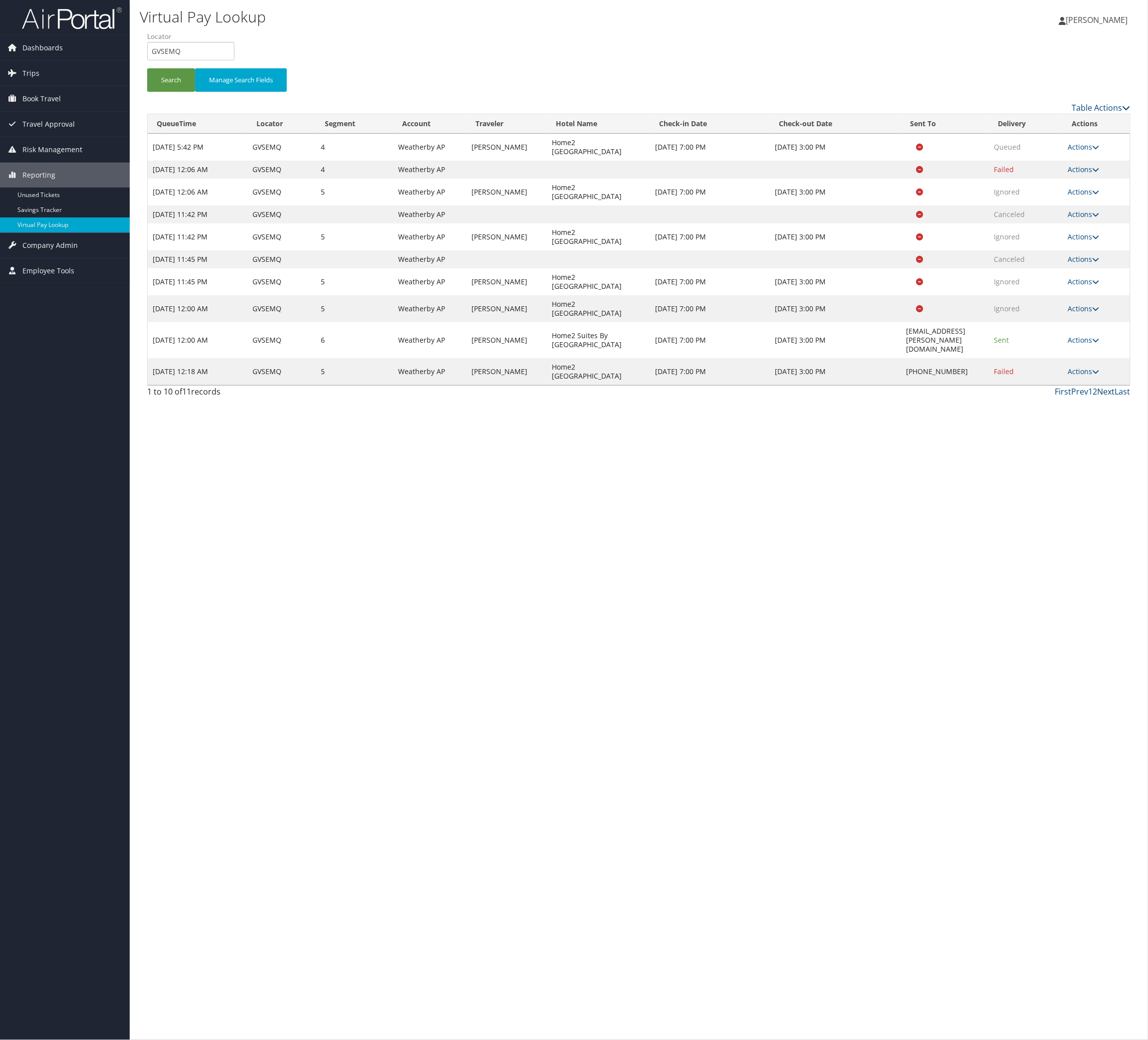
click at [1101, 397] on link "Next" at bounding box center [1106, 391] width 17 height 11
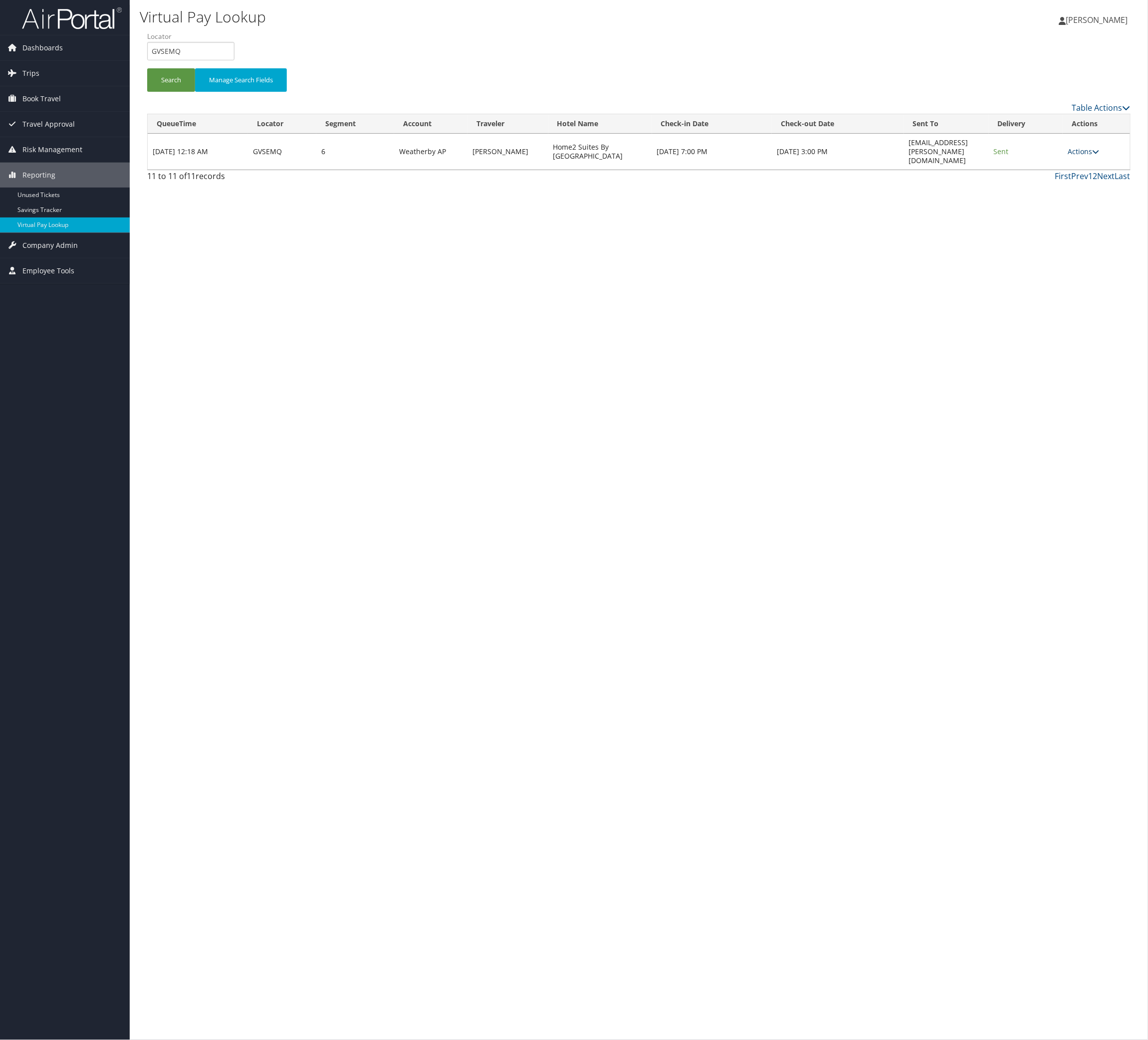
click at [1092, 155] on icon at bounding box center [1095, 151] width 7 height 7
click at [1070, 228] on link "Logs" at bounding box center [1038, 220] width 63 height 17
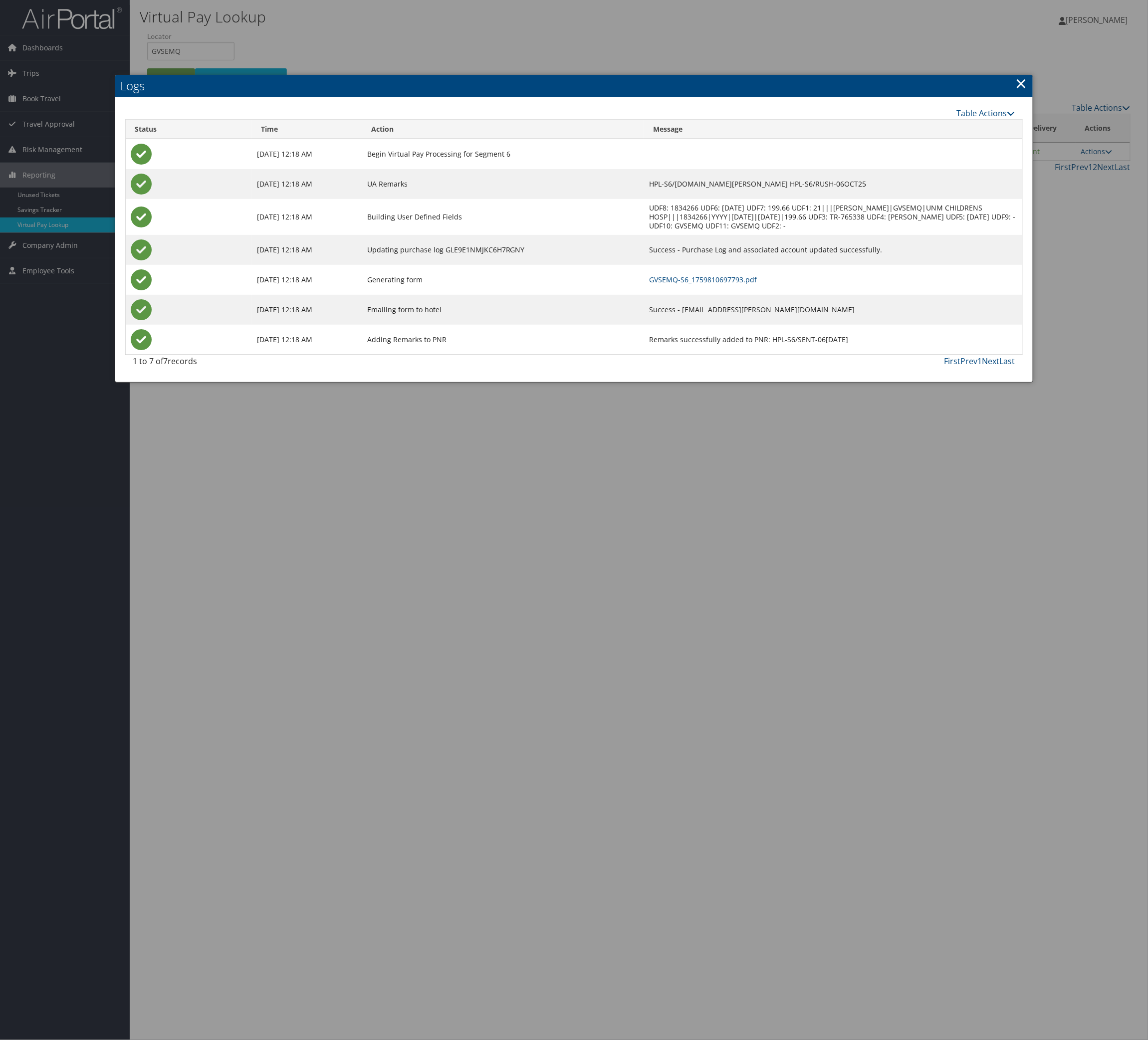
click at [706, 295] on td "GVSEMQ-S6_1759810697793.pdf" at bounding box center [834, 280] width 378 height 30
click at [699, 284] on link "GVSEMQ-S6_1759810697793.pdf" at bounding box center [703, 280] width 108 height 10
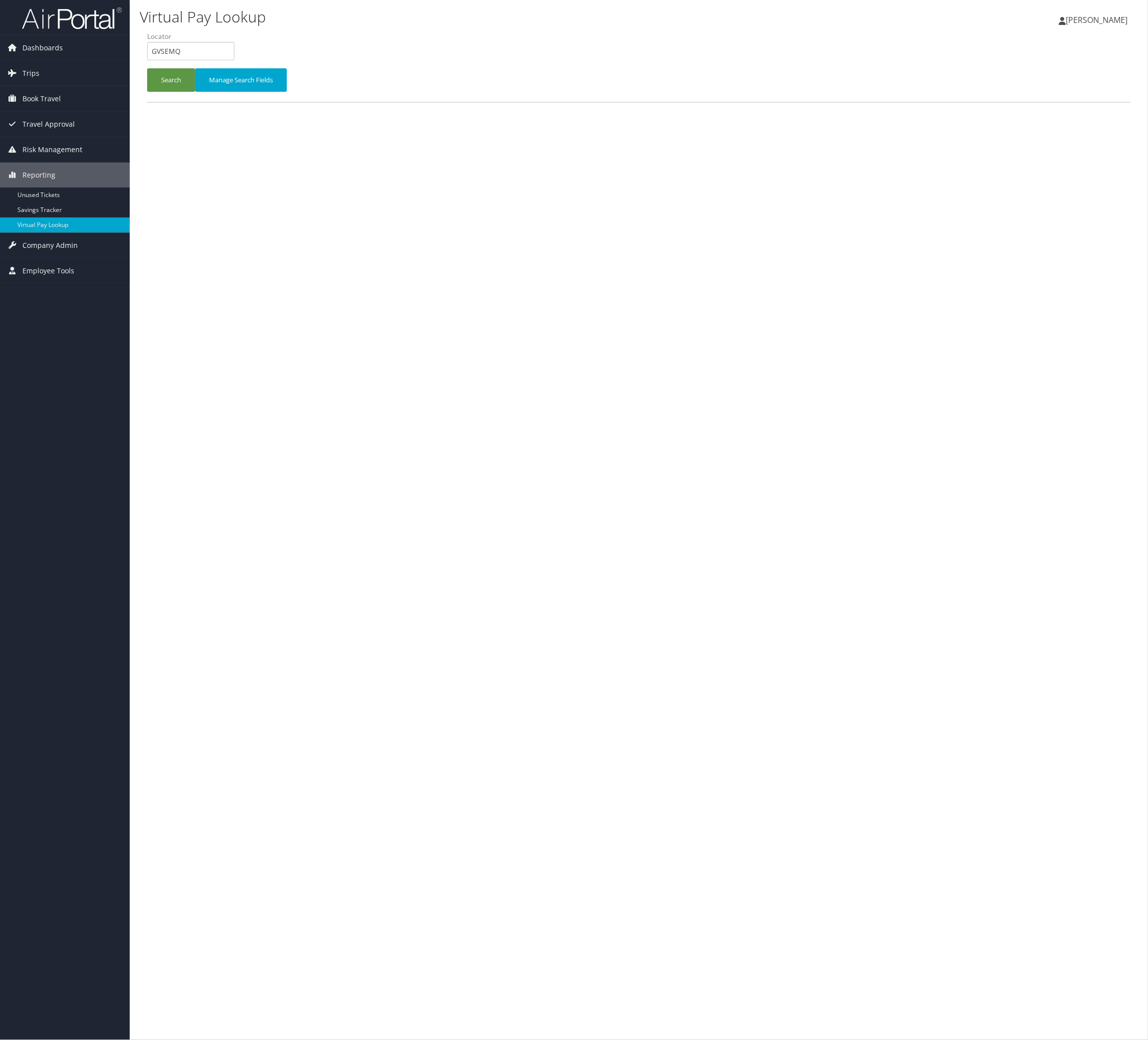
click at [224, 41] on label "Locator" at bounding box center [194, 36] width 95 height 10
click at [220, 60] on input "GVSEMQ" at bounding box center [191, 51] width 87 height 18
drag, startPoint x: 220, startPoint y: 64, endPoint x: 198, endPoint y: 87, distance: 31.8
click at [216, 58] on li "Locator GVSEMQ" at bounding box center [194, 50] width 95 height 36
paste input "JROTZR"
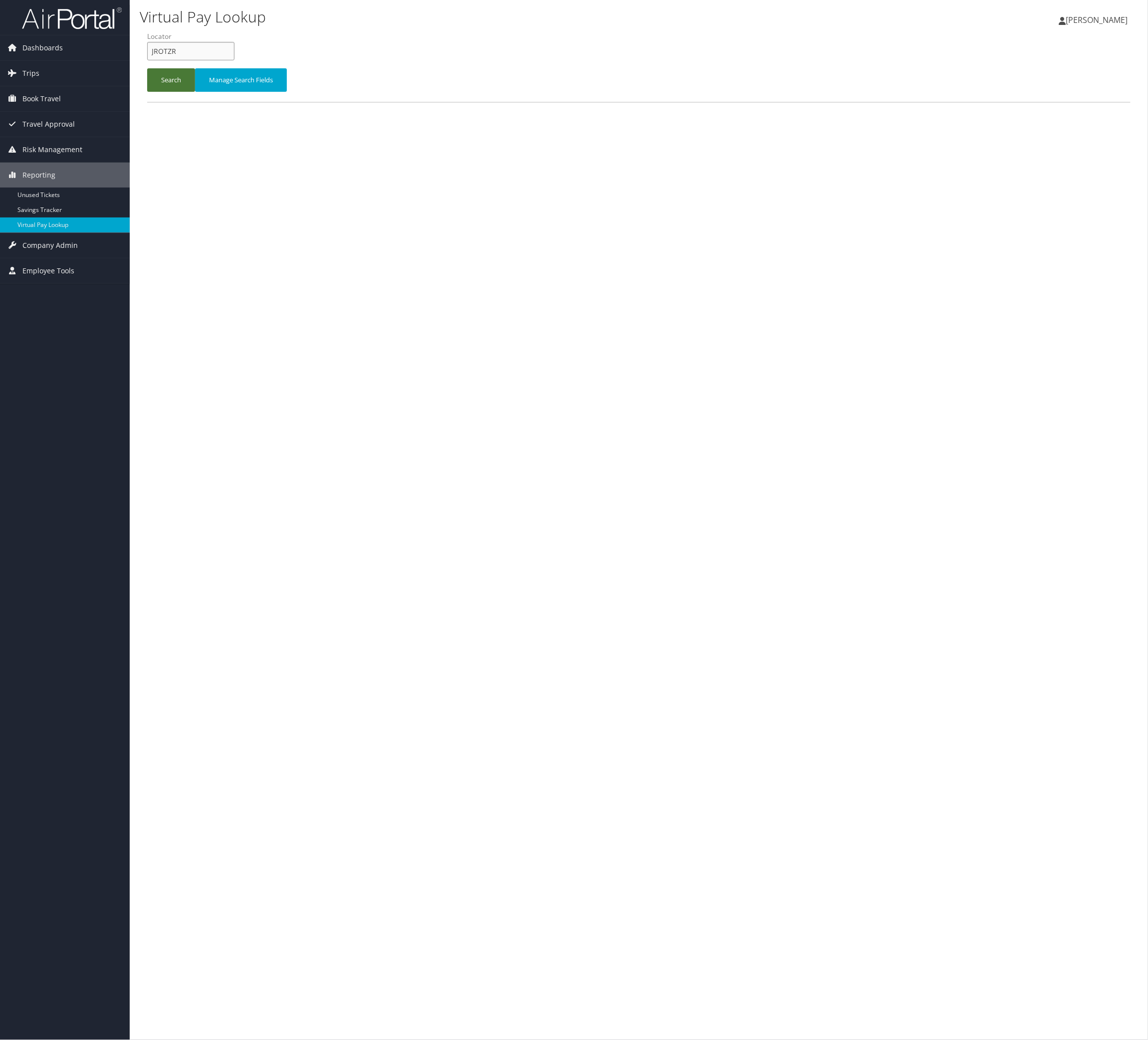
type input "JROTZR"
click at [185, 92] on button "Search" at bounding box center [171, 80] width 48 height 23
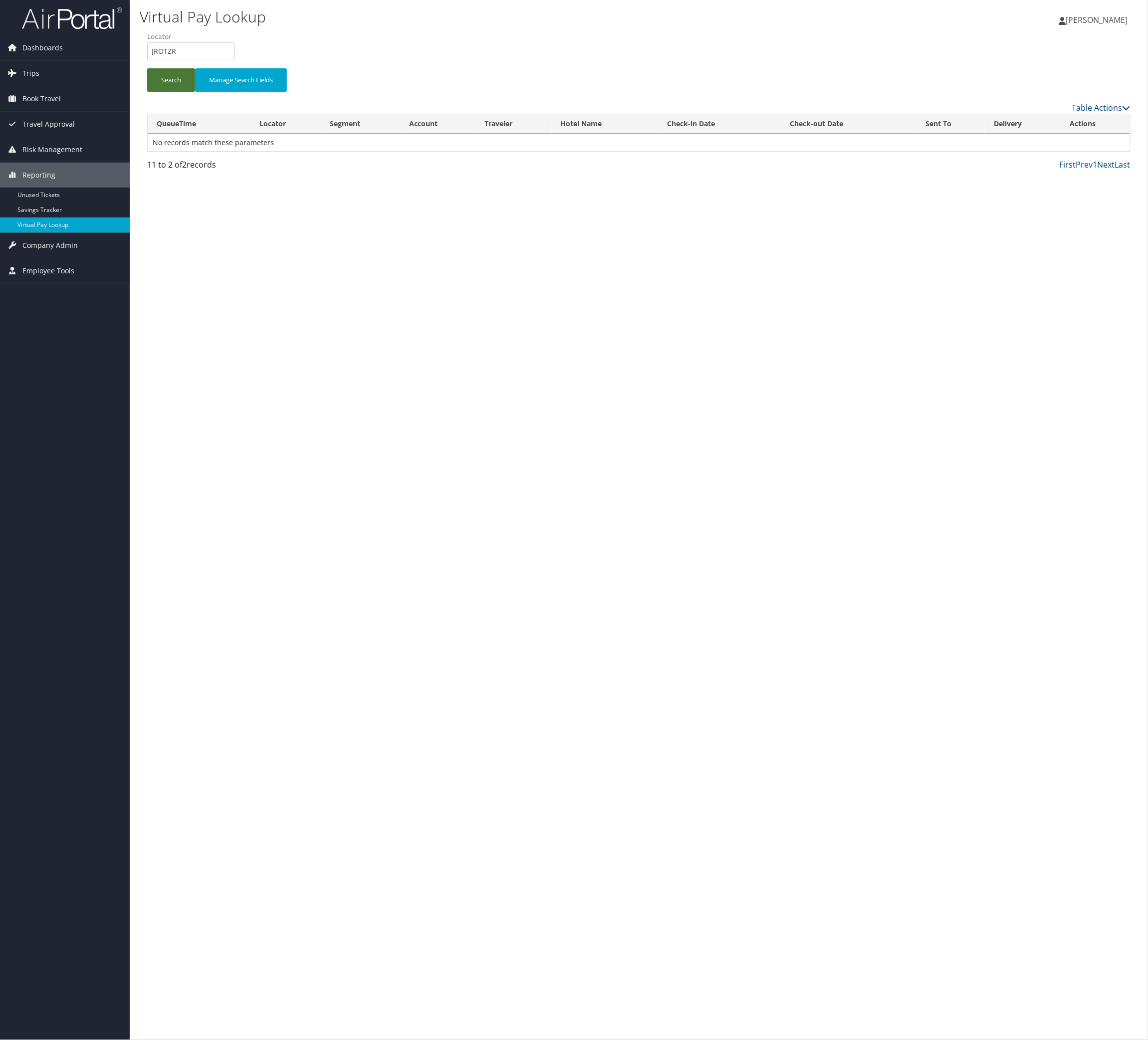
click at [195, 92] on button "Search" at bounding box center [171, 80] width 48 height 23
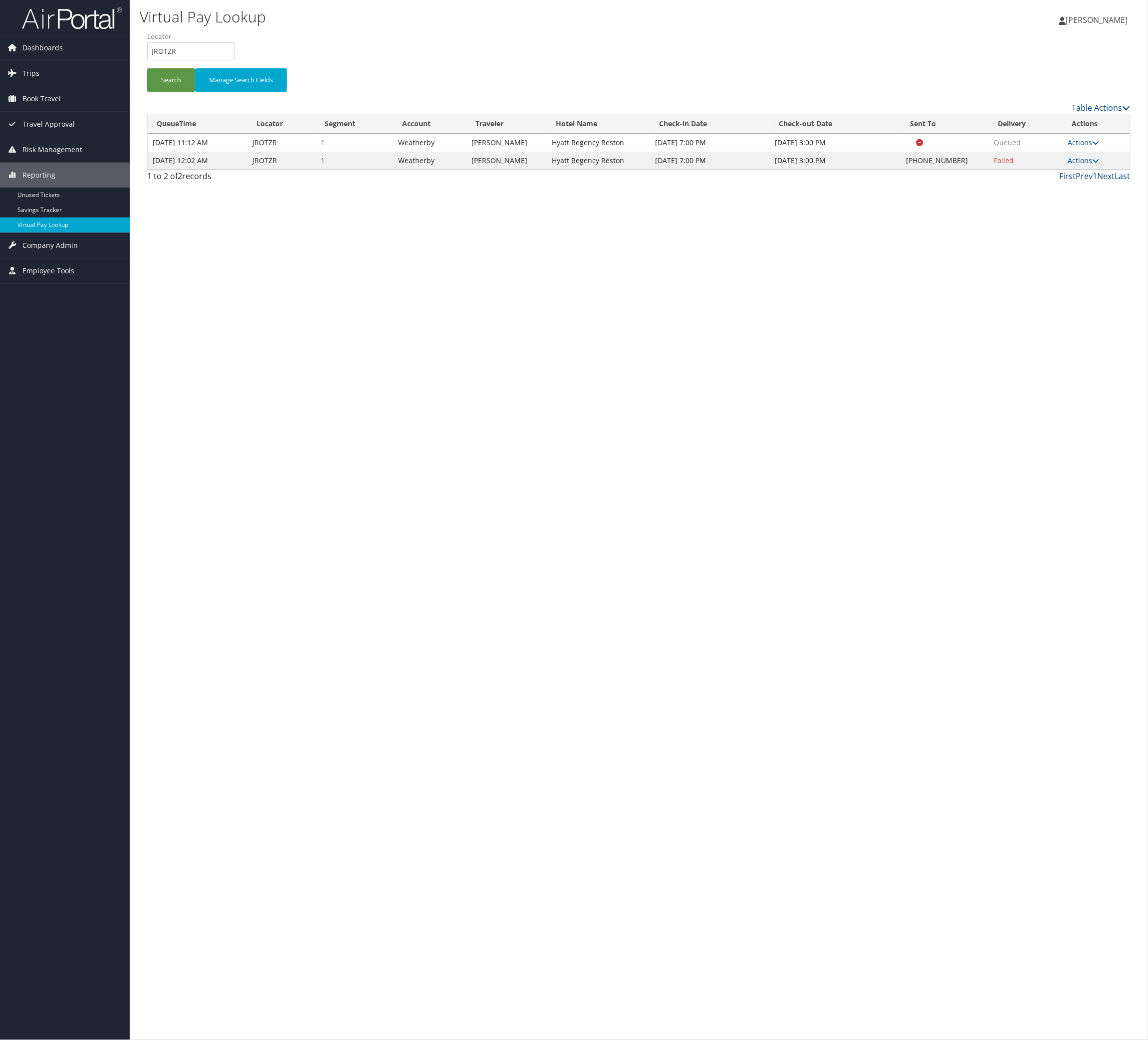
drag, startPoint x: 1087, startPoint y: 251, endPoint x: 1079, endPoint y: 274, distance: 24.4
click at [1087, 165] on link "Actions" at bounding box center [1084, 161] width 32 height 10
click at [1063, 242] on link "Logs" at bounding box center [1020, 234] width 85 height 17
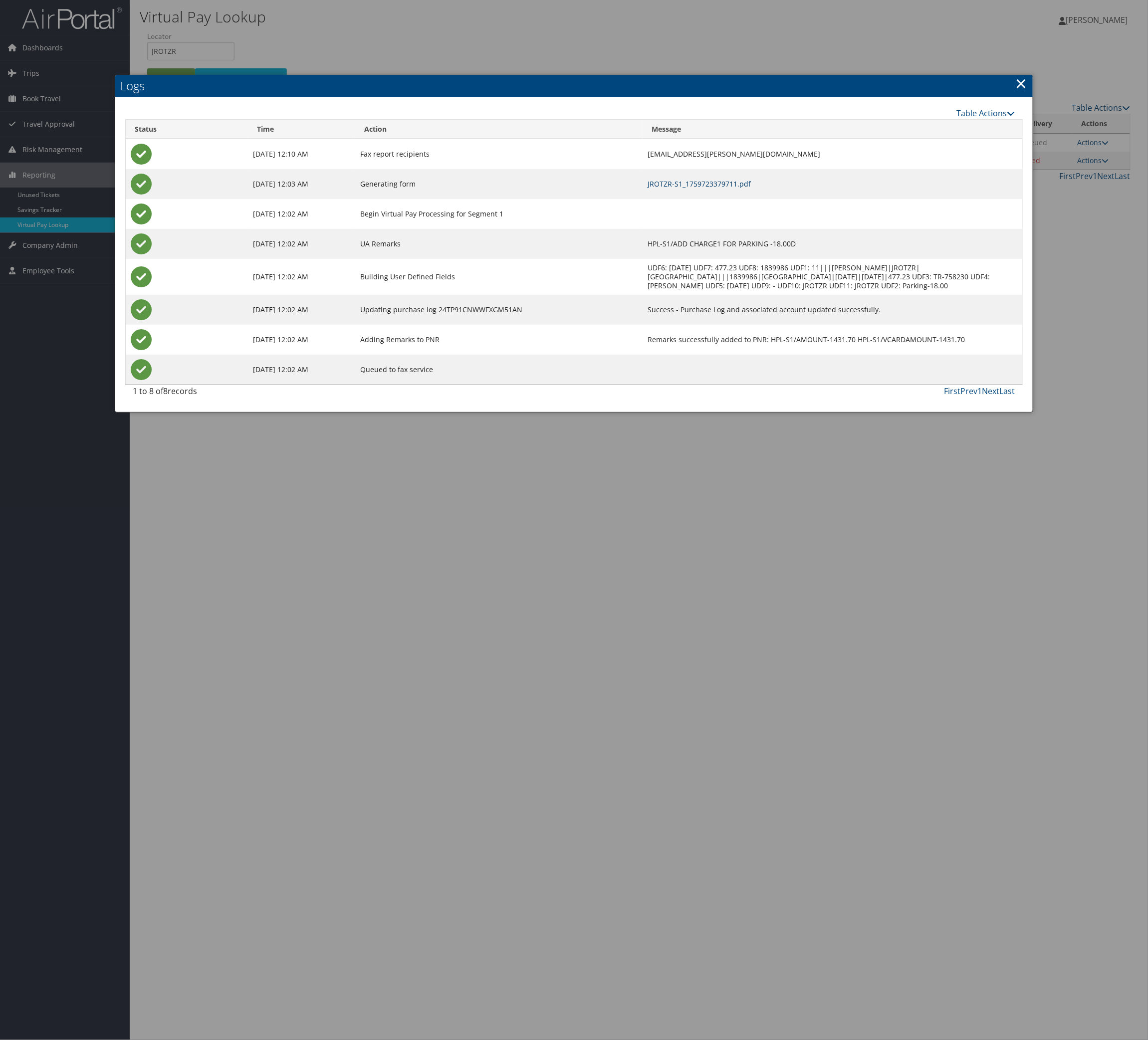
click at [728, 188] on link "JROTZR-S1_1759723379711.pdf" at bounding box center [699, 184] width 103 height 10
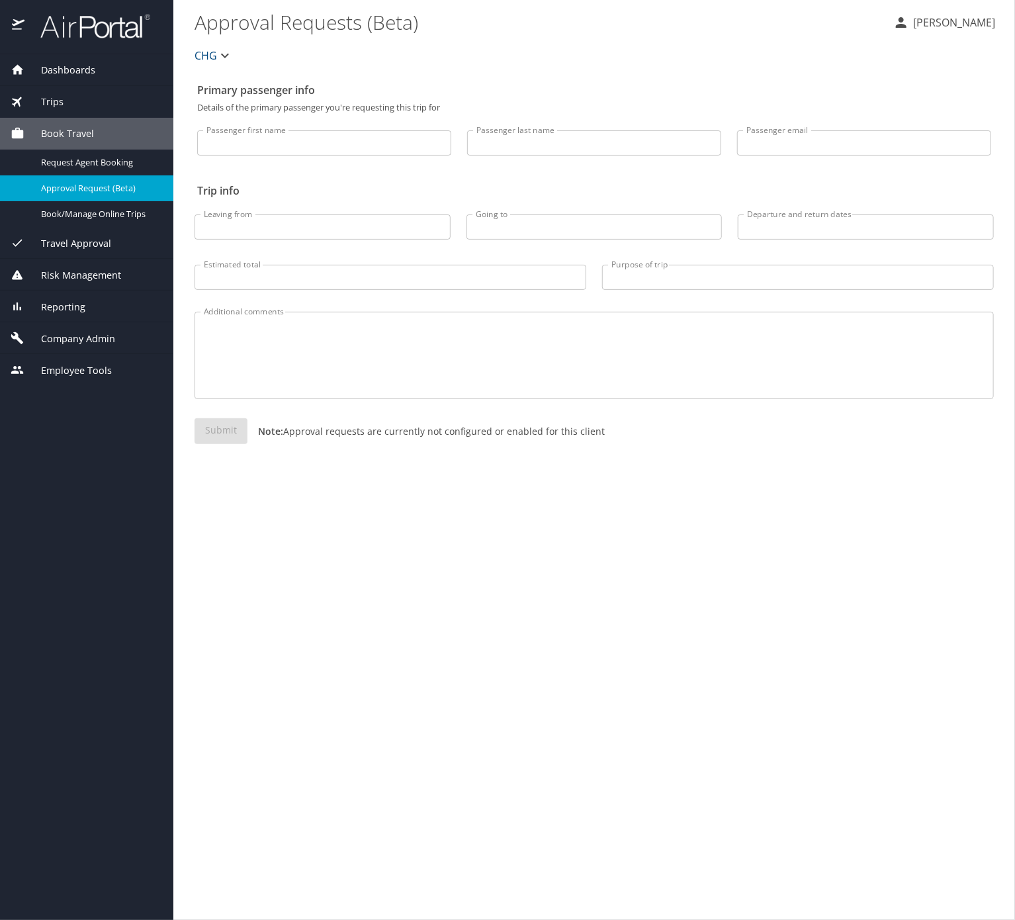
click at [131, 314] on div "Reporting" at bounding box center [87, 307] width 152 height 15
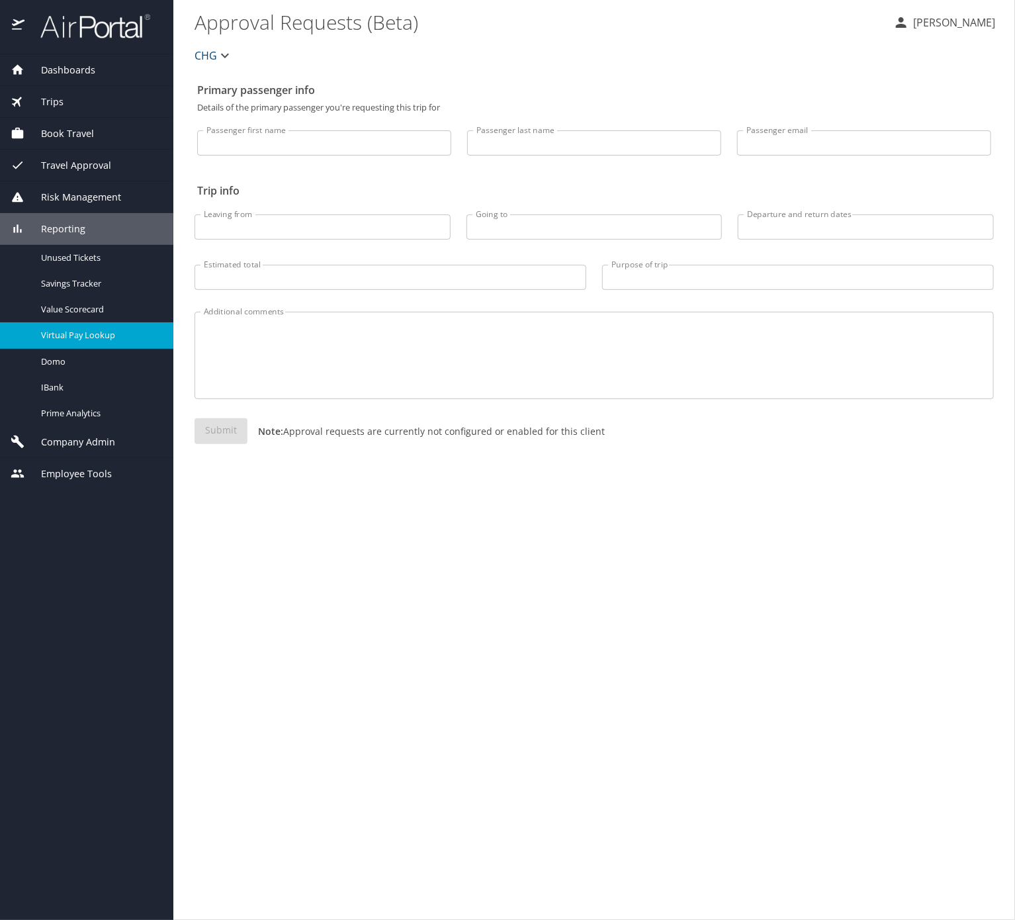
click at [115, 342] on span "Virtual Pay Lookup" at bounding box center [99, 335] width 116 height 13
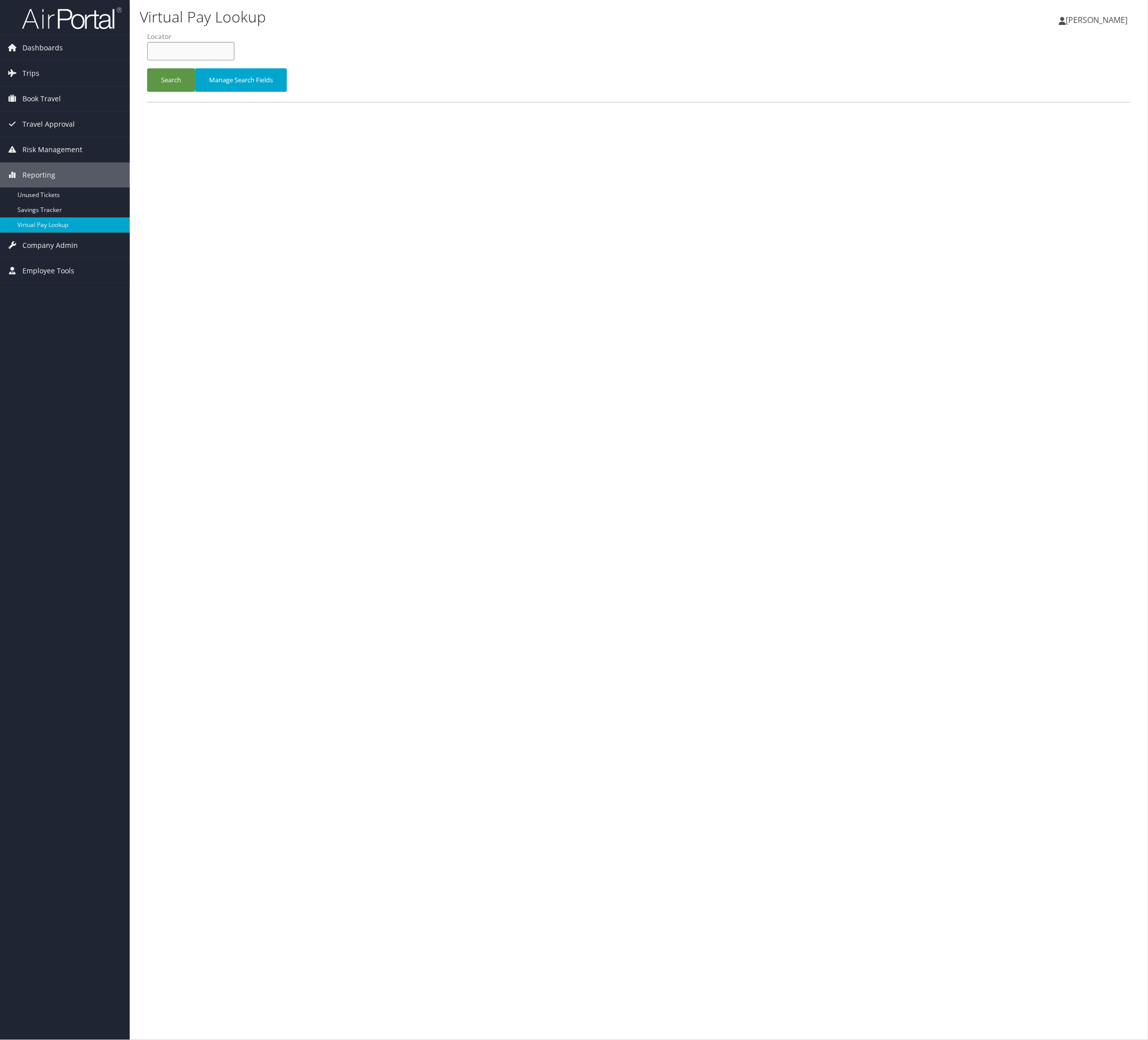
click at [234, 60] on input "text" at bounding box center [191, 51] width 87 height 18
paste input "SDRGPY"
type input "SDRGPY"
click at [195, 92] on button "Search" at bounding box center [171, 80] width 48 height 23
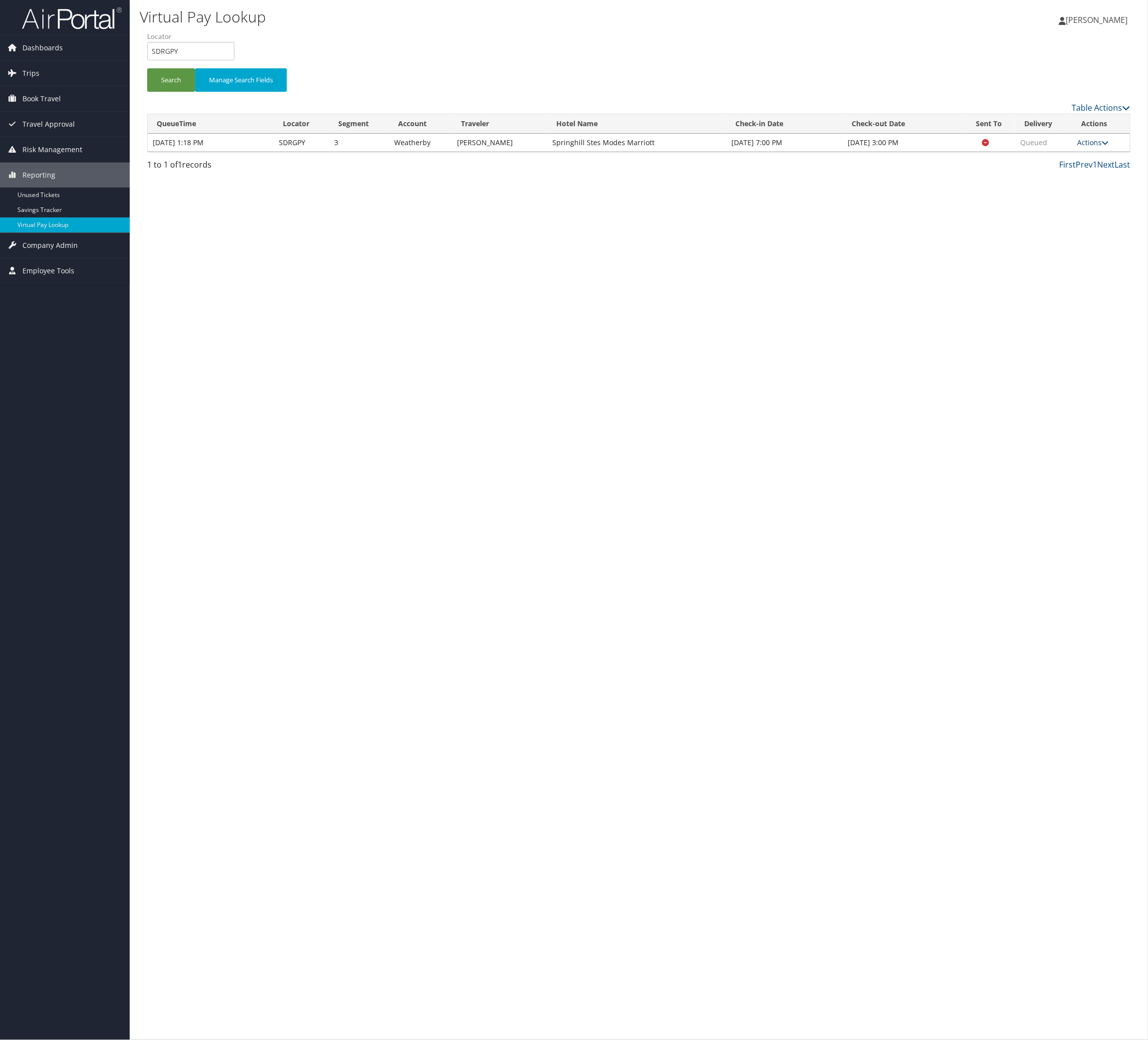
click at [1094, 147] on link "Actions" at bounding box center [1093, 142] width 32 height 10
click at [1078, 215] on link "Logs" at bounding box center [1046, 206] width 63 height 17
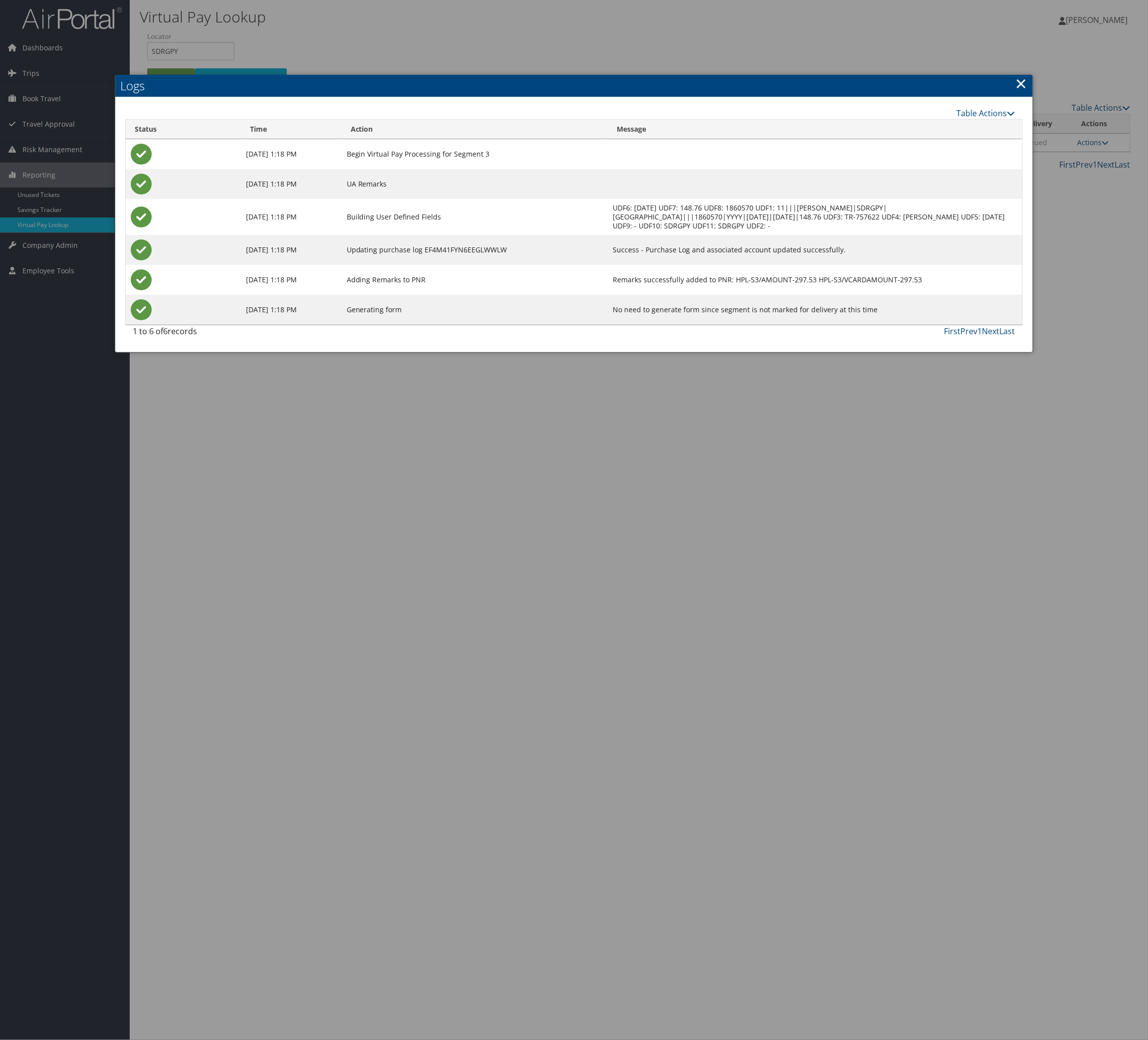
click at [1016, 92] on link "×" at bounding box center [1021, 83] width 11 height 20
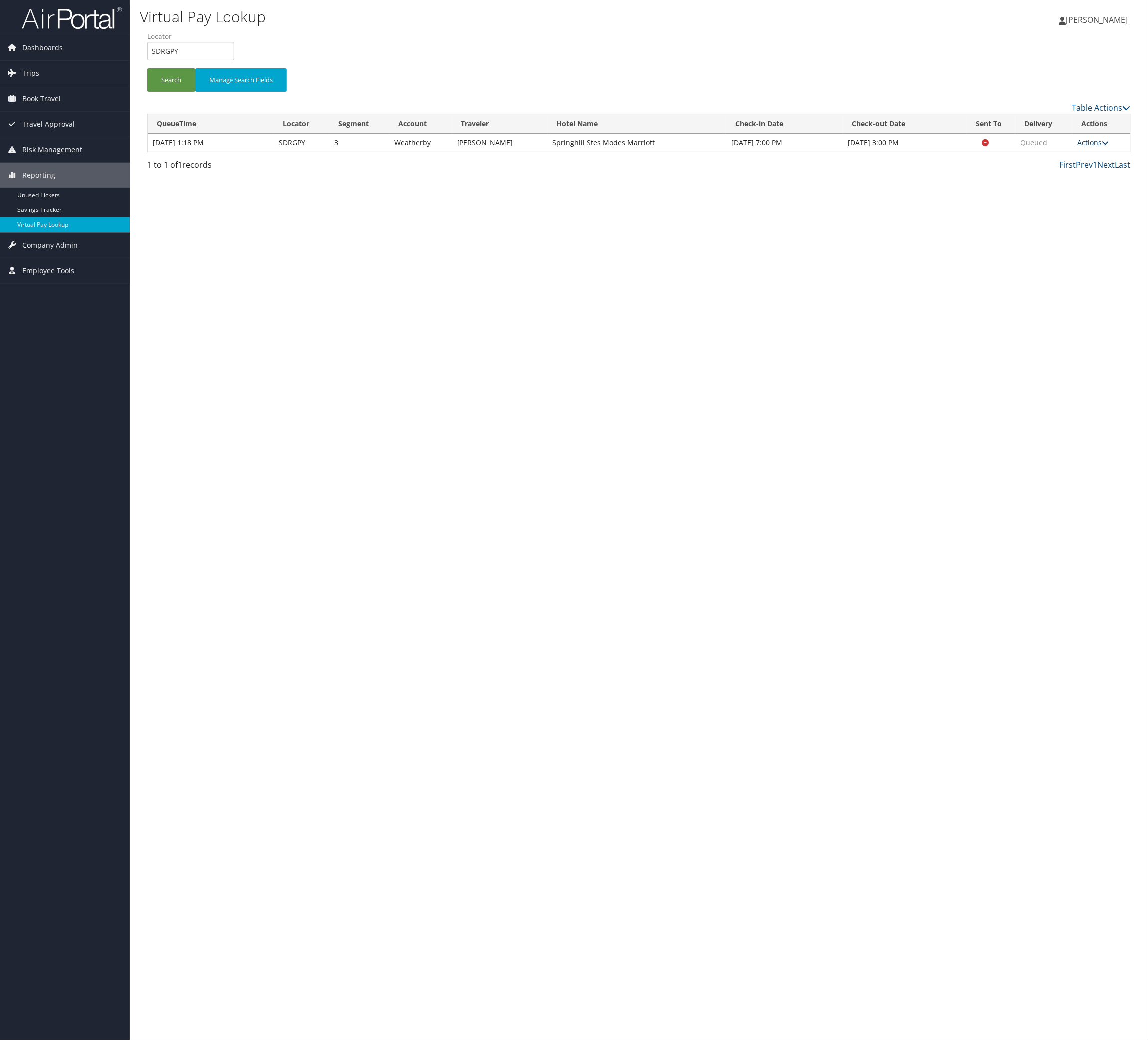
click at [1097, 147] on link "Actions" at bounding box center [1093, 142] width 32 height 10
click at [1078, 198] on link "Resend" at bounding box center [1046, 189] width 63 height 17
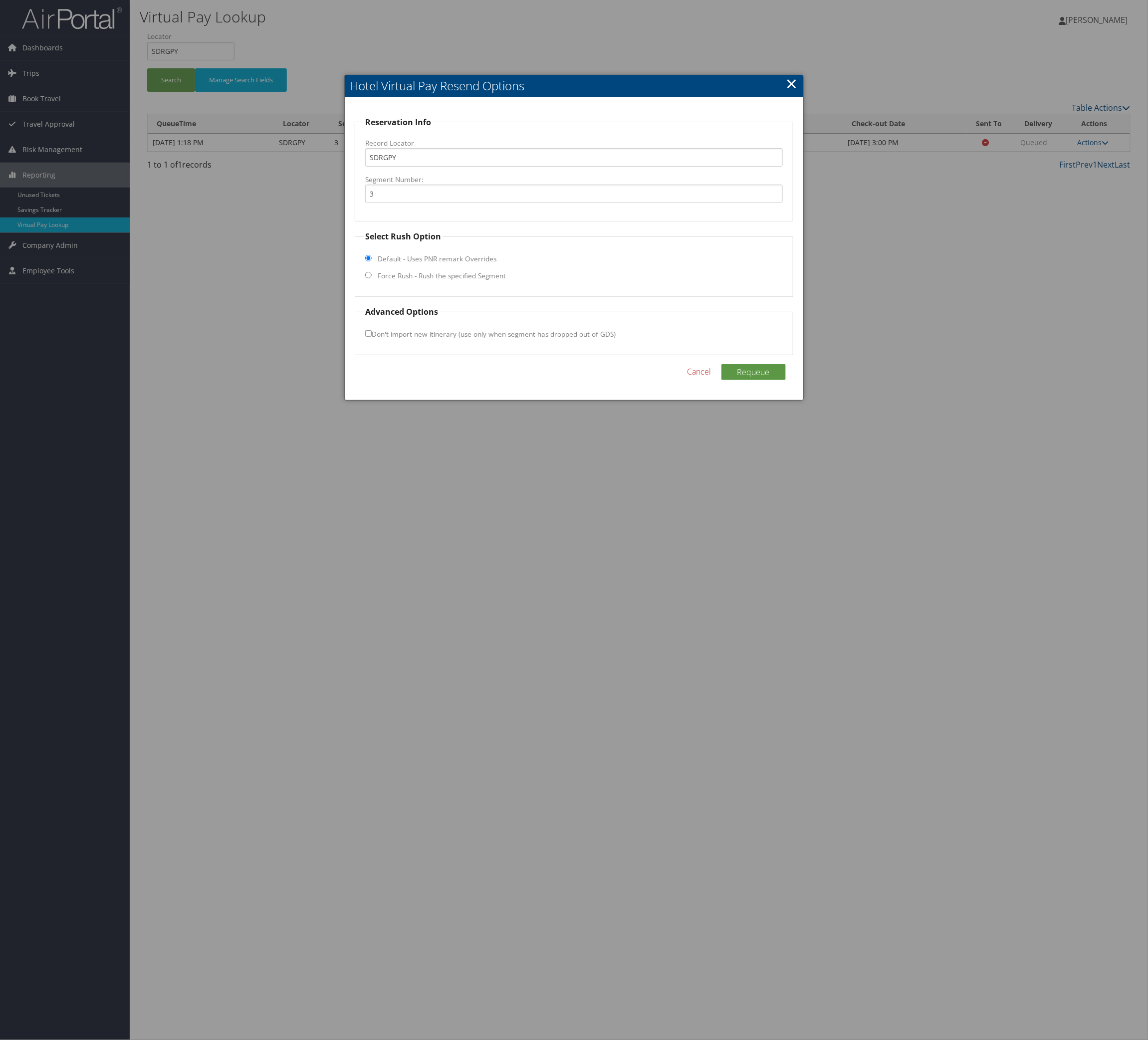
click at [506, 281] on label "Force Rush - Rush the specified Segment" at bounding box center [442, 275] width 128 height 10
click at [372, 278] on input "Force Rush - Rush the specified Segment" at bounding box center [369, 275] width 7 height 7
radio input "true"
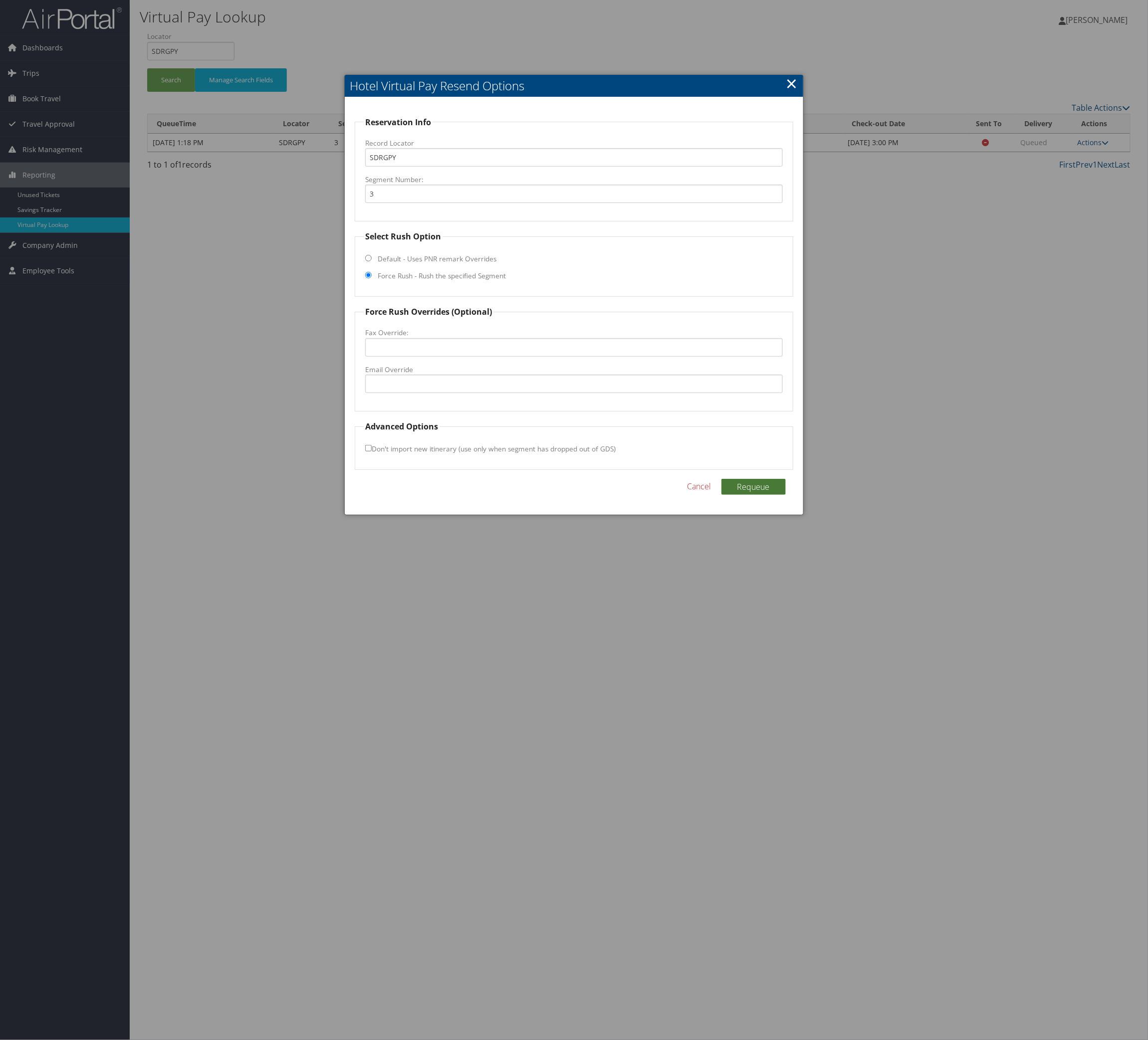
drag, startPoint x: 767, startPoint y: 677, endPoint x: 756, endPoint y: 690, distance: 17.0
click at [759, 515] on div "Reservation Info Record Locator SDRGPY Segment Number: 3 Select Rush Option Def…" at bounding box center [574, 306] width 458 height 418
click at [756, 495] on button "Requeue" at bounding box center [753, 486] width 64 height 16
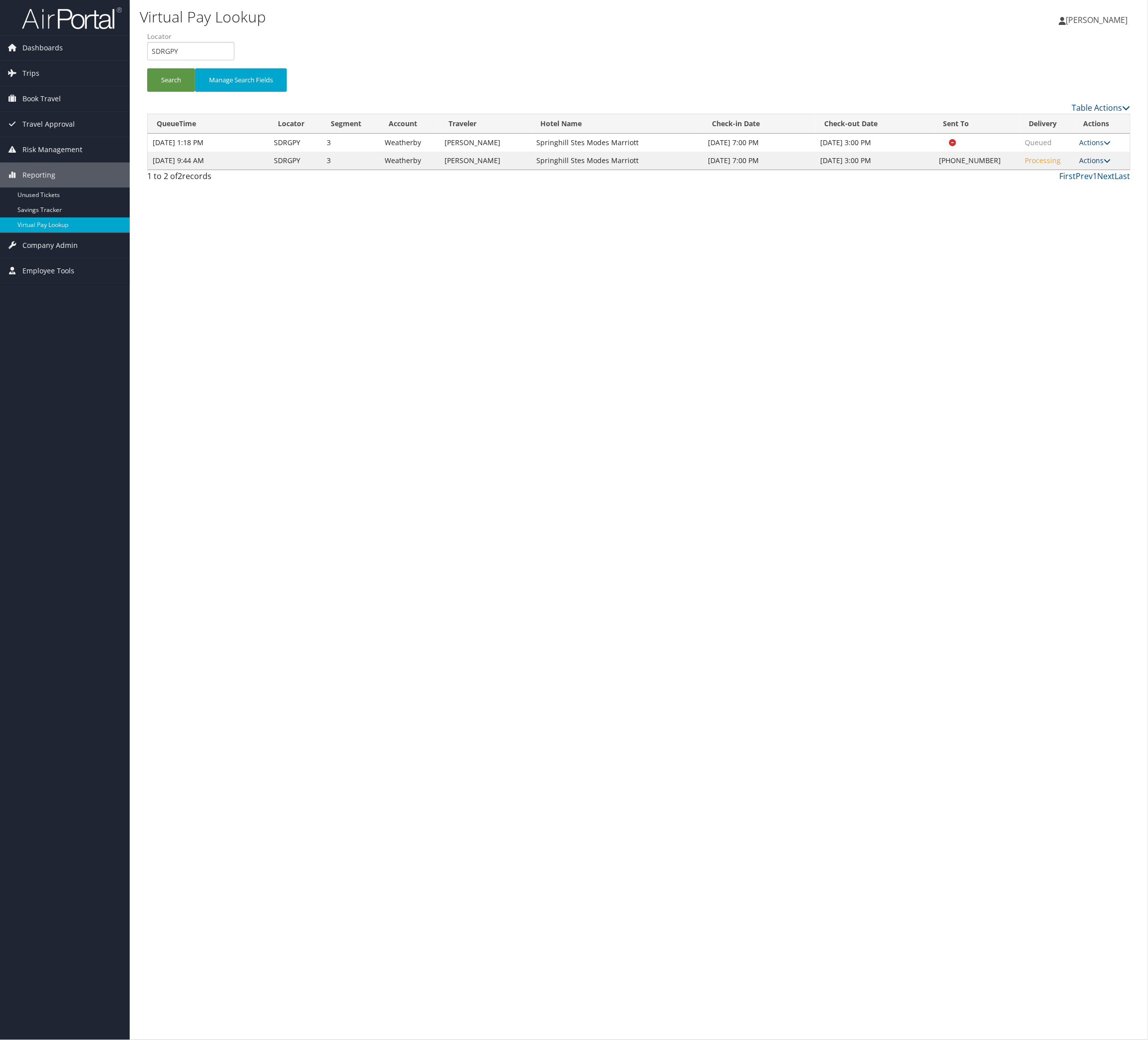
click at [1104, 164] on icon at bounding box center [1107, 161] width 7 height 7
click at [1056, 275] on link "Logs" at bounding box center [1012, 267] width 85 height 17
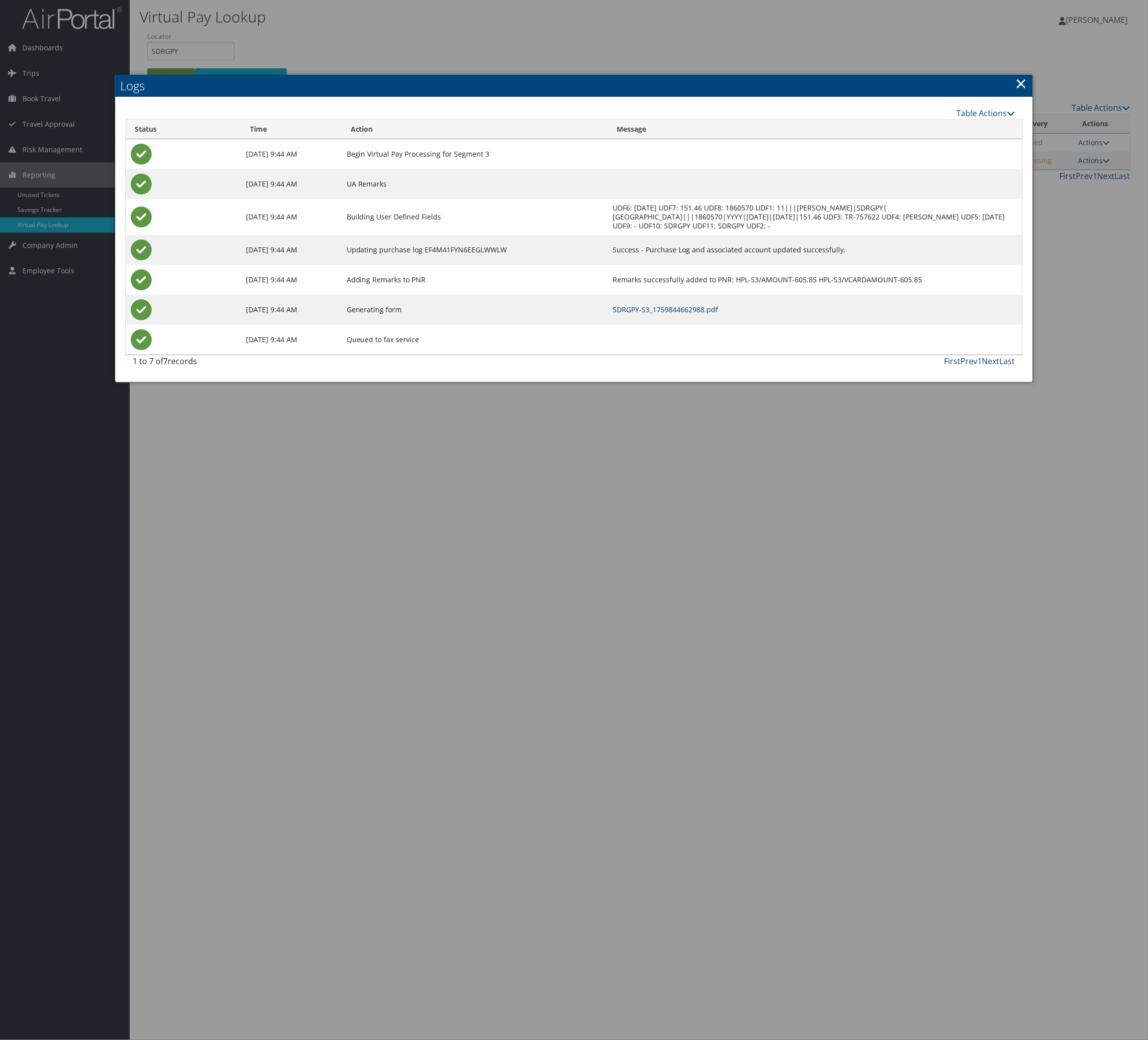
click at [718, 314] on link "SDRGPY-S3_1759844662988.pdf" at bounding box center [666, 309] width 106 height 10
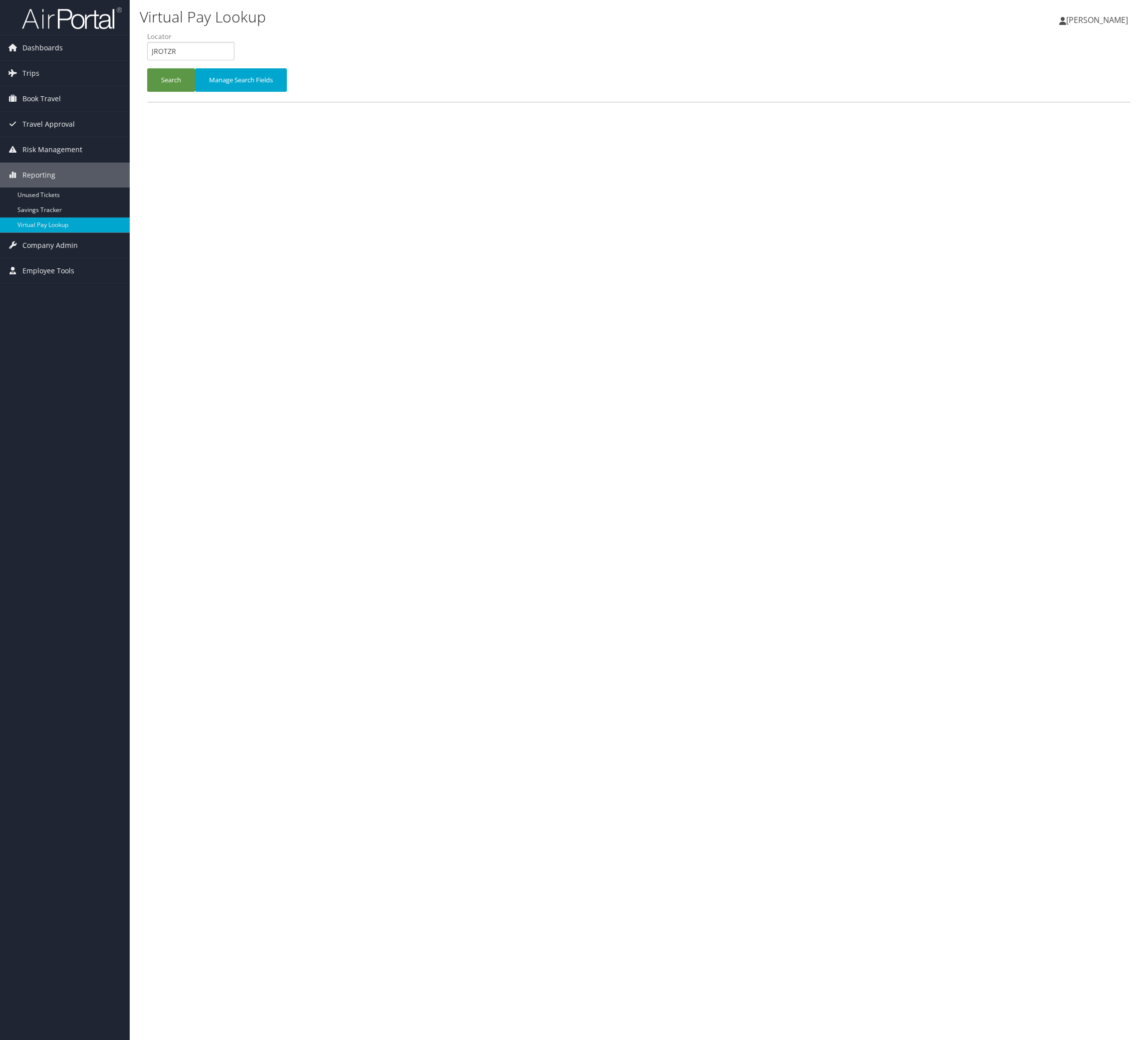
click at [234, 60] on input "JROTZR" at bounding box center [191, 51] width 87 height 18
drag, startPoint x: 265, startPoint y: 64, endPoint x: 220, endPoint y: 87, distance: 50.5
click at [234, 60] on input "JROTZR" at bounding box center [191, 51] width 87 height 18
click at [195, 92] on button "Search" at bounding box center [171, 80] width 48 height 23
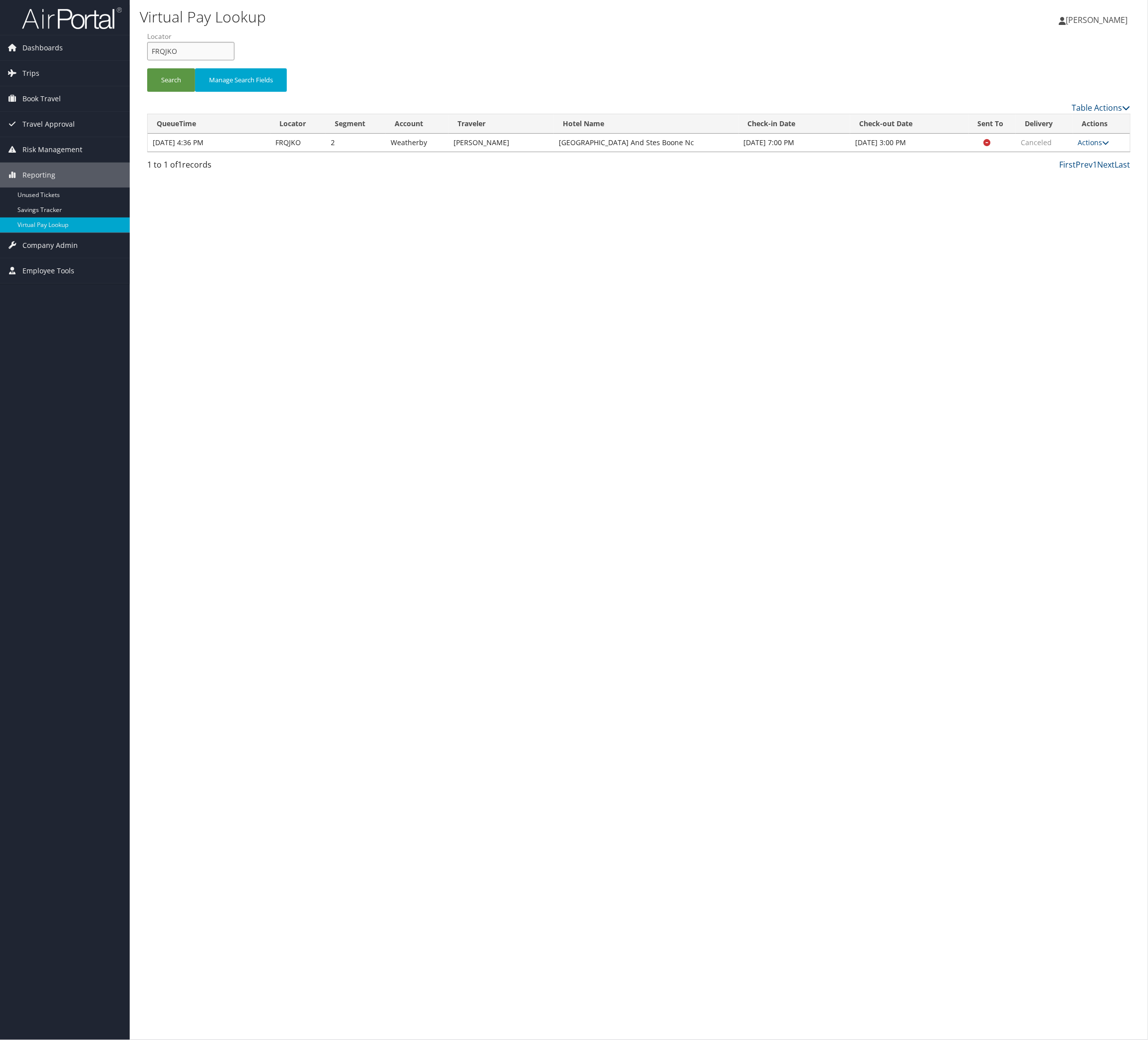
click at [234, 60] on input "FRQJKO" at bounding box center [191, 51] width 87 height 18
paste input "OXJSJA"
type input "OXJSJA"
click at [182, 92] on button "Search" at bounding box center [171, 80] width 48 height 23
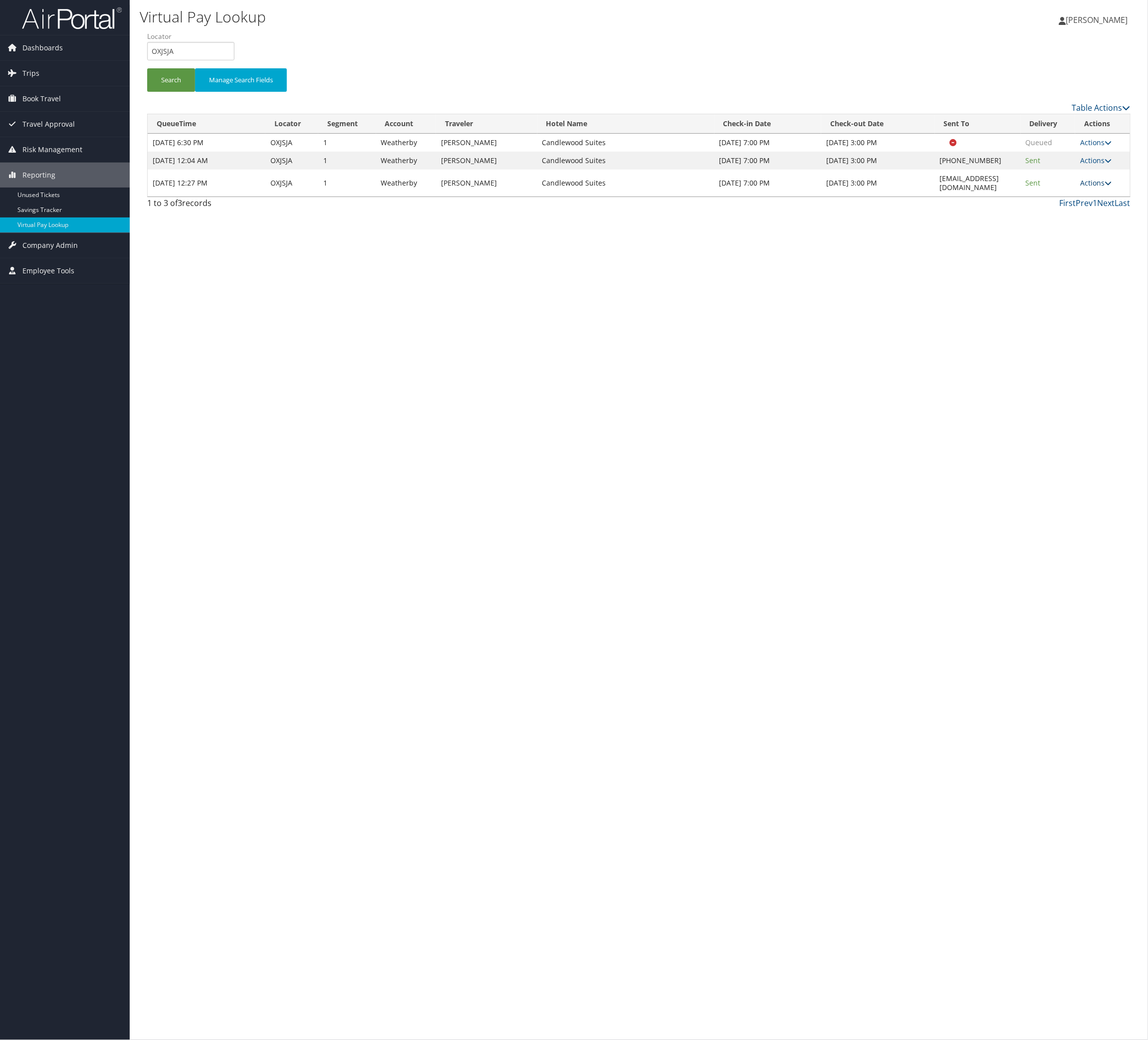
click at [1101, 188] on link "Actions" at bounding box center [1096, 182] width 32 height 10
click at [1067, 302] on link "Logs" at bounding box center [1040, 294] width 63 height 17
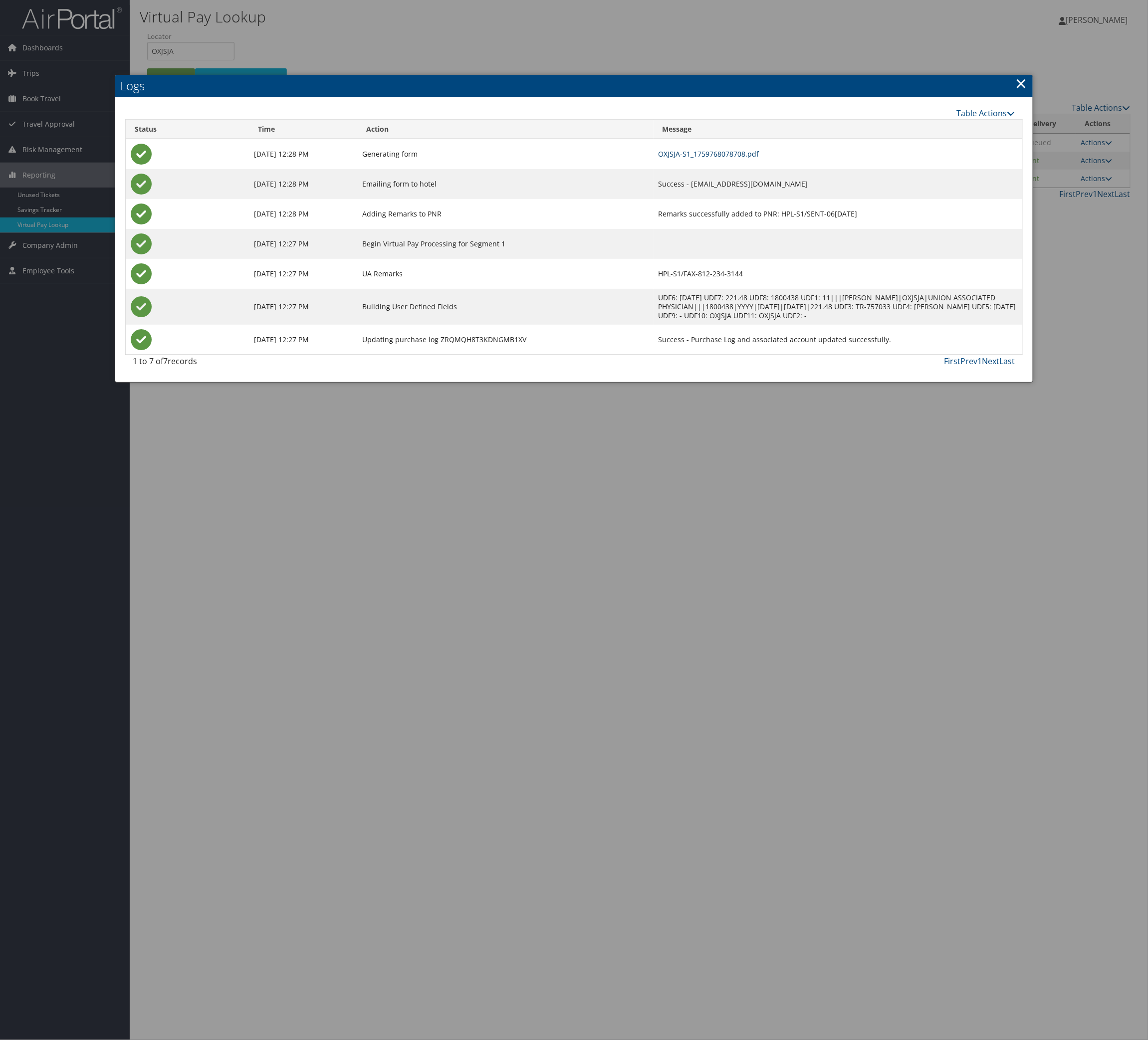
drag, startPoint x: 660, startPoint y: 198, endPoint x: 662, endPoint y: 194, distance: 4.5
click at [660, 169] on td "OXJSJA-S1_1759768078708.pdf" at bounding box center [837, 154] width 369 height 30
click at [664, 158] on link "OXJSJA-S1_1759768078708.pdf" at bounding box center [709, 154] width 101 height 10
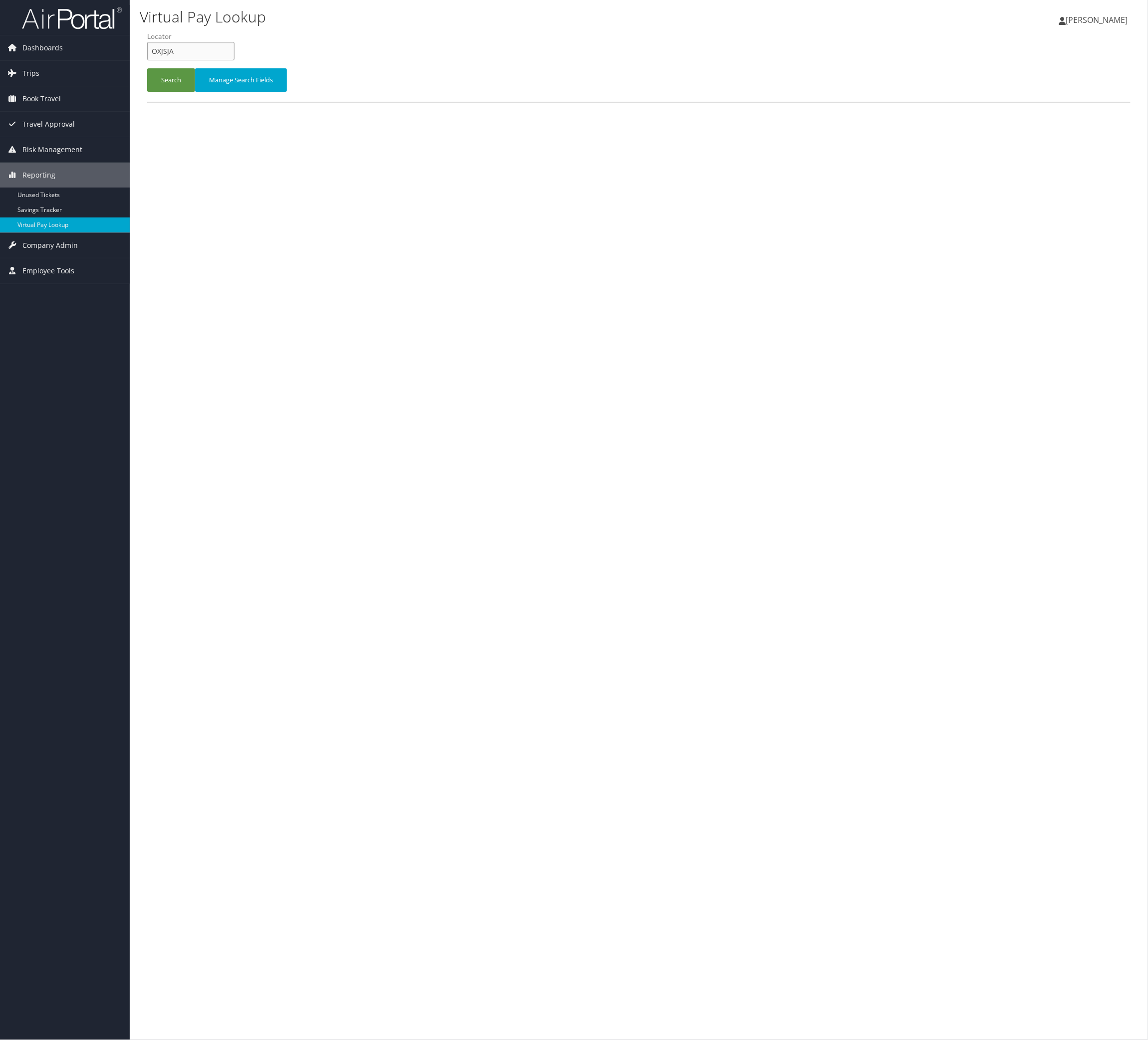
click at [234, 60] on input "OXJSJA" at bounding box center [191, 51] width 87 height 18
paste input "GVUHMU"
type input "GVUHMU"
click at [194, 92] on button "Search" at bounding box center [171, 80] width 48 height 23
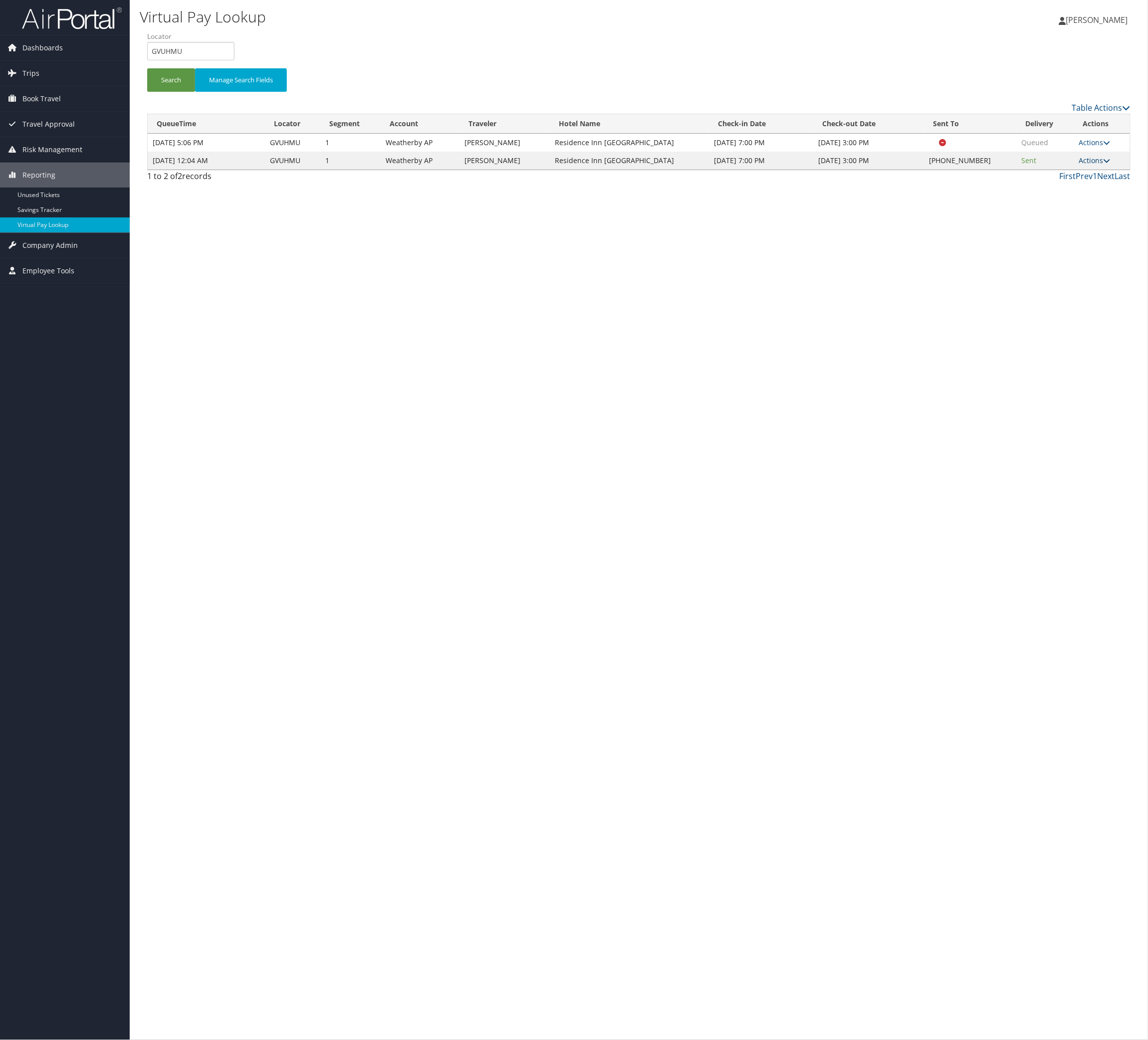
click at [1097, 165] on link "Actions" at bounding box center [1095, 161] width 32 height 10
click at [1067, 242] on link "Logs" at bounding box center [1024, 234] width 85 height 17
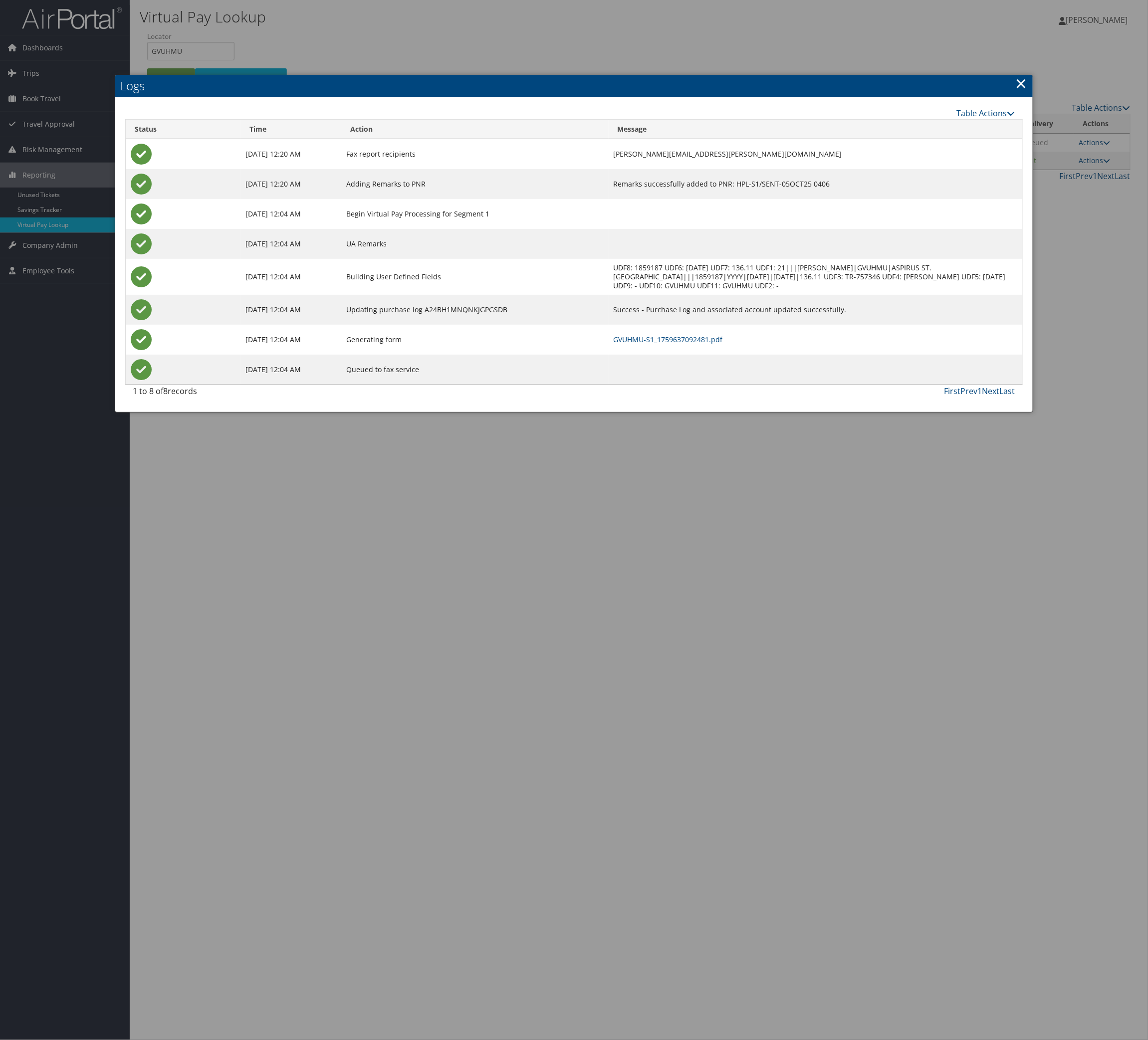
click at [696, 355] on td "GVUHMU-S1_1759637092481.pdf" at bounding box center [816, 340] width 414 height 30
click at [696, 344] on link "GVUHMU-S1_1759637092481.pdf" at bounding box center [668, 339] width 109 height 10
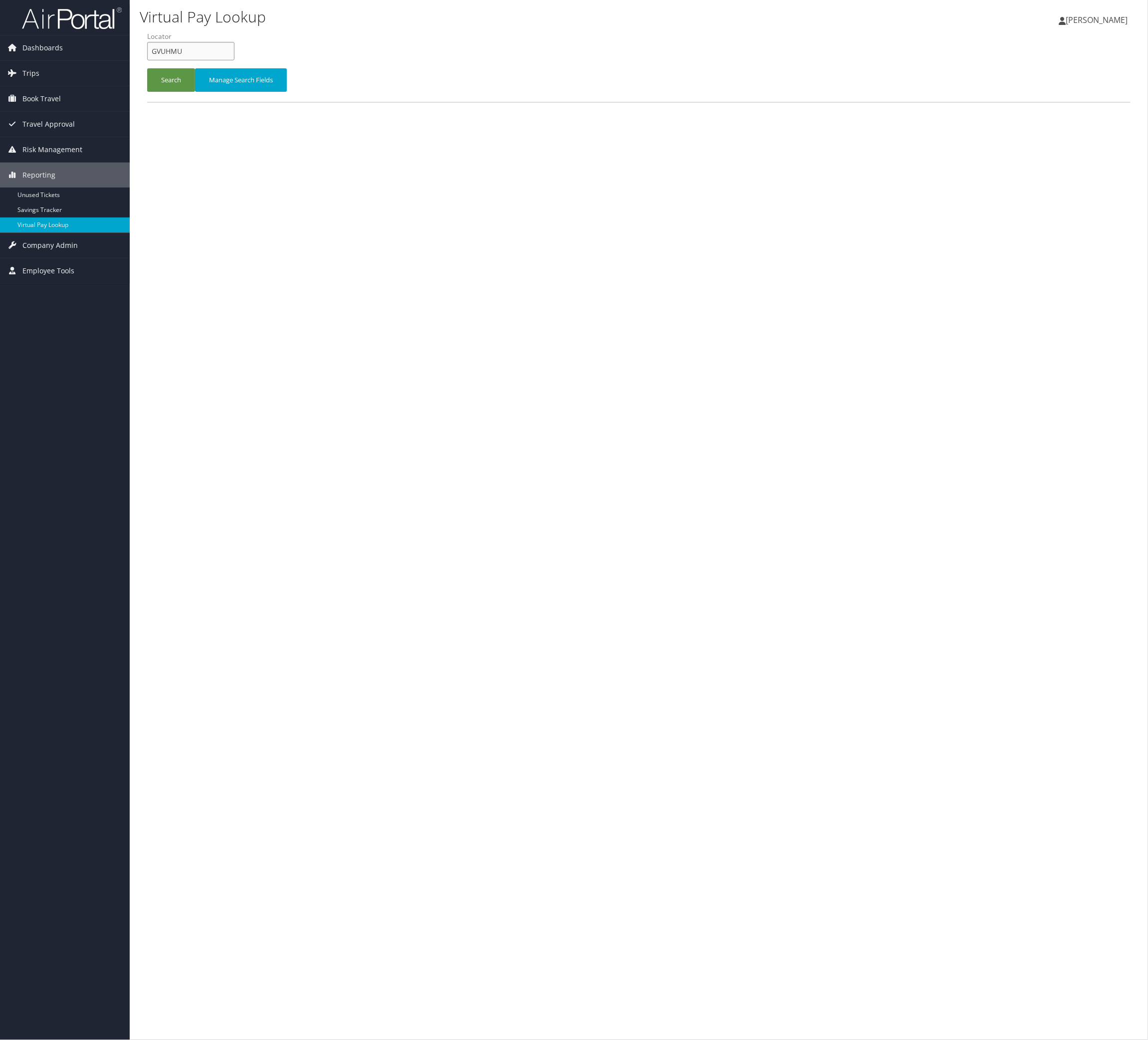
click at [234, 60] on input "GVUHMU" at bounding box center [191, 51] width 87 height 18
drag, startPoint x: 286, startPoint y: 81, endPoint x: 163, endPoint y: 99, distance: 124.3
click at [234, 60] on input "GVUHMU" at bounding box center [191, 51] width 87 height 18
paste input "JRHXDW"
type input "JRHXDW"
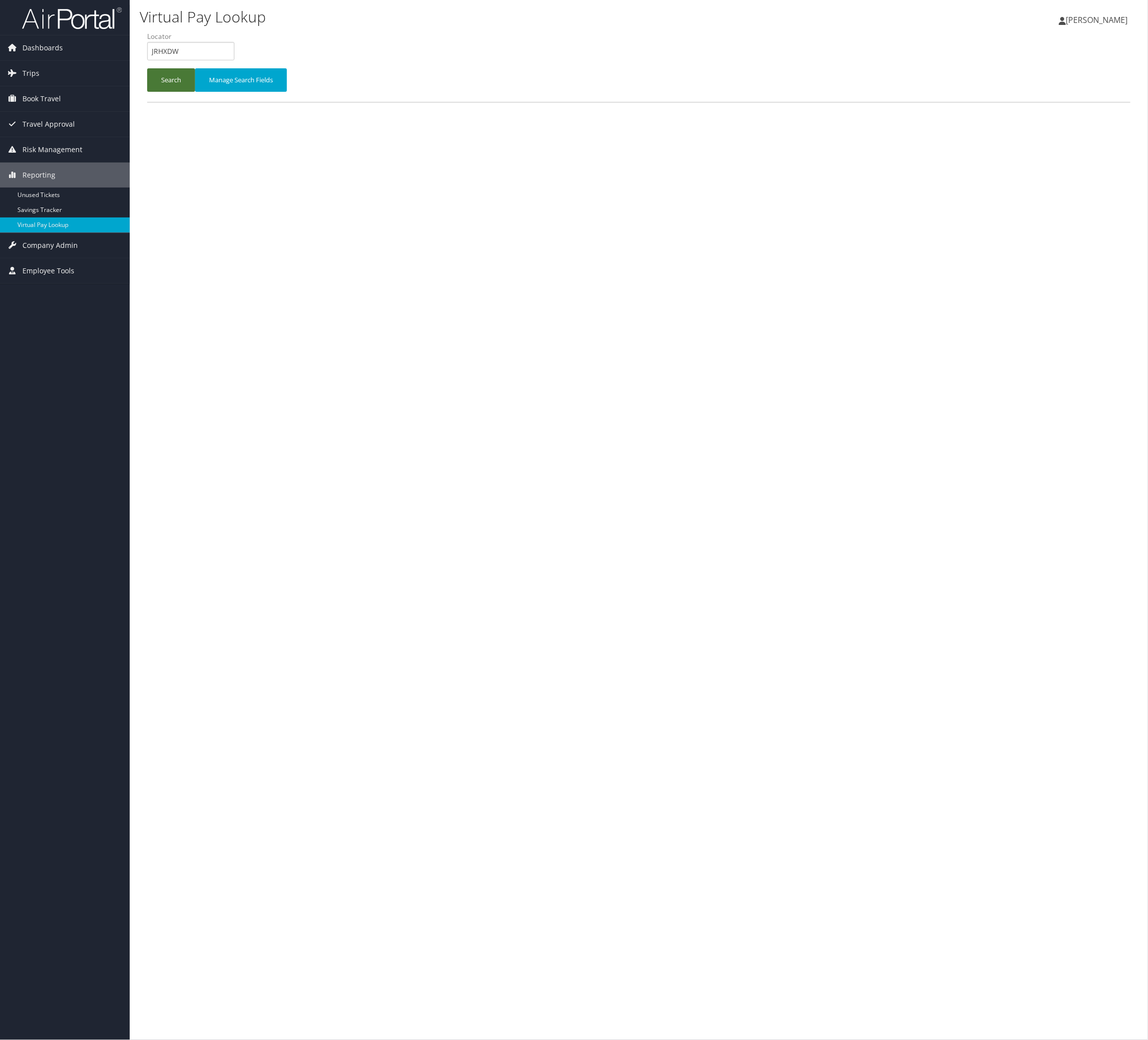
click at [161, 92] on button "Search" at bounding box center [171, 80] width 48 height 23
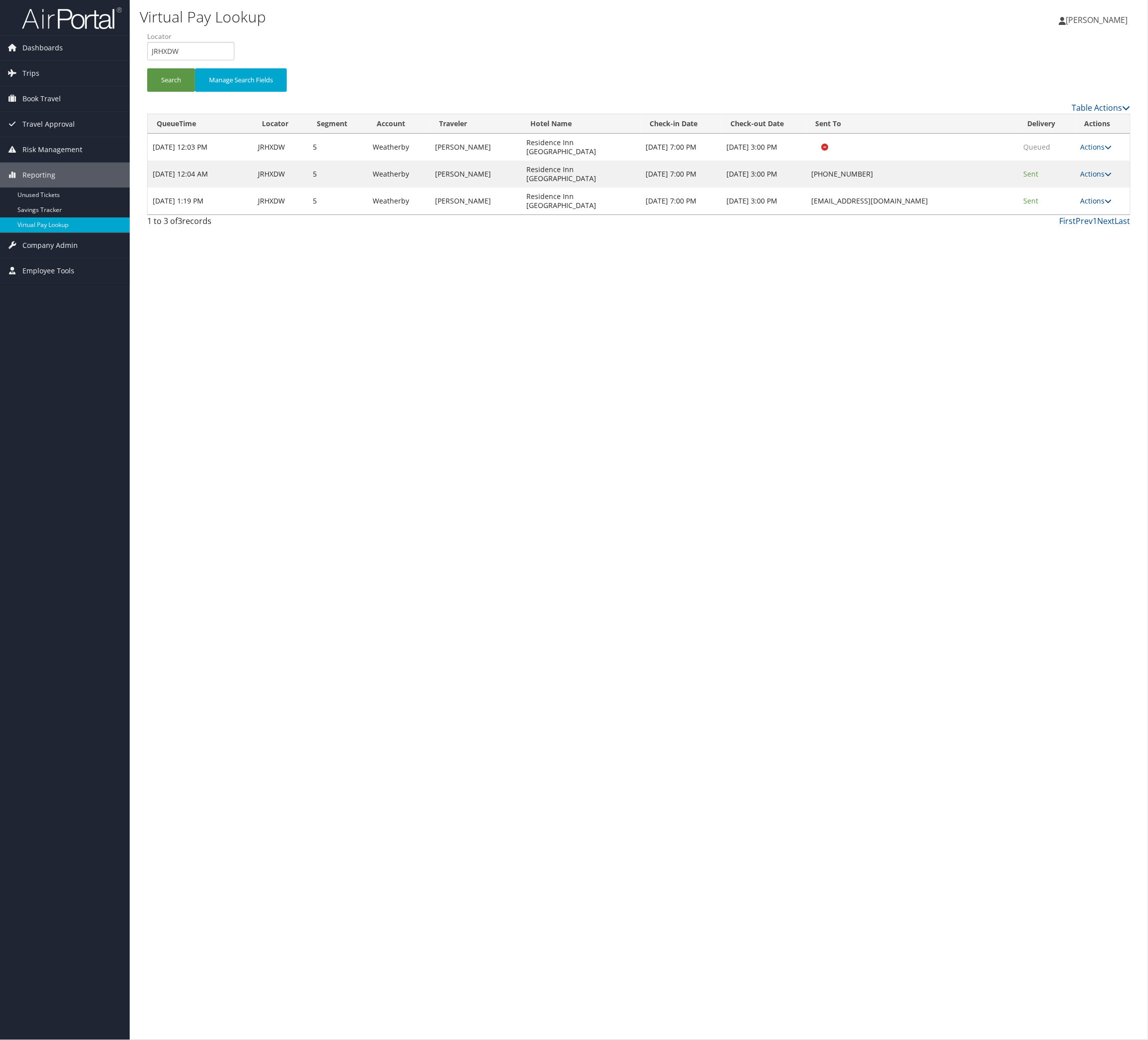
click at [1105, 204] on icon at bounding box center [1108, 200] width 7 height 7
click at [1067, 336] on link "Logs" at bounding box center [1035, 328] width 63 height 17
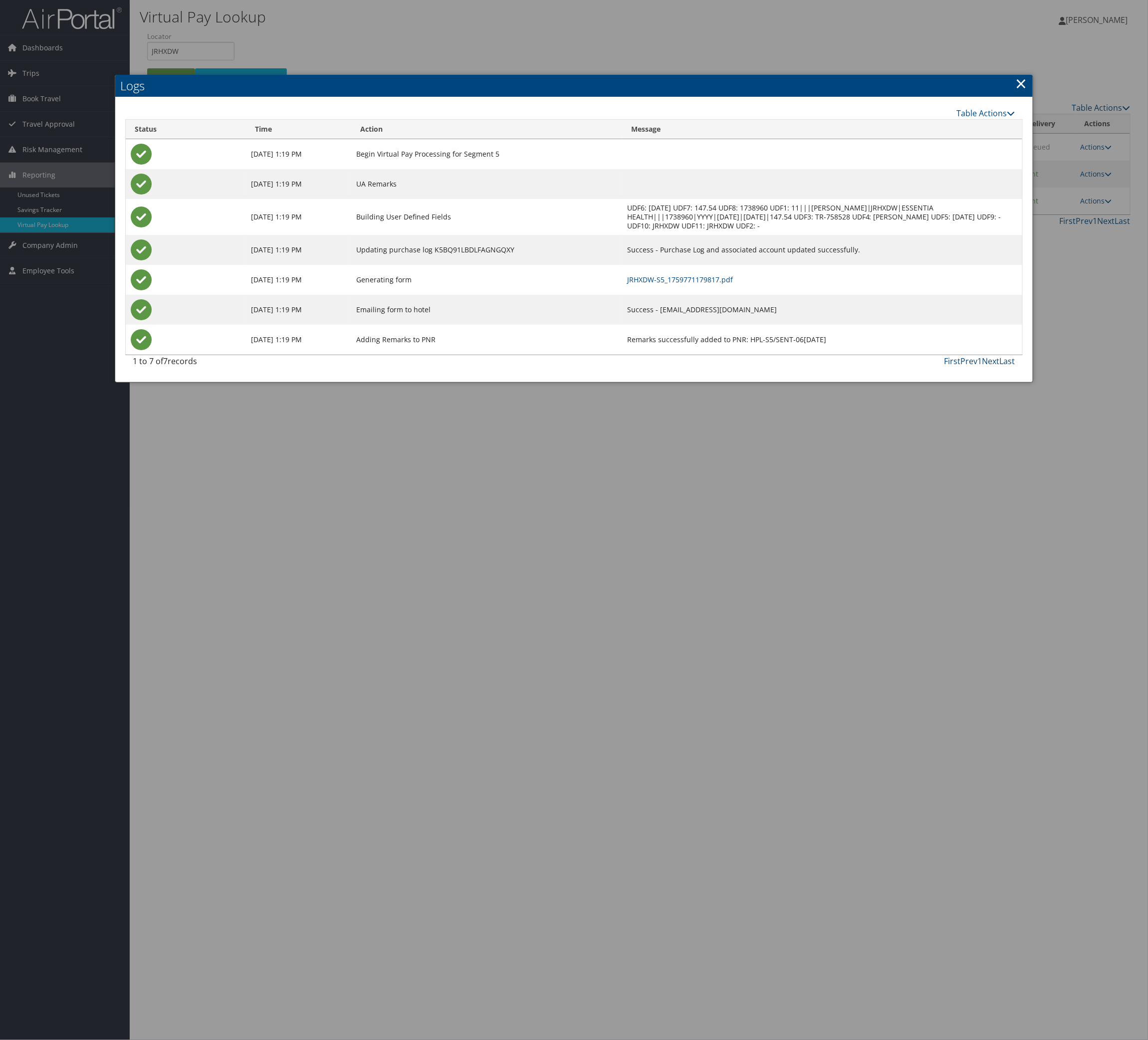
click at [696, 295] on td "JRHXDW-S5_1759771179817.pdf" at bounding box center [822, 280] width 400 height 30
click at [696, 284] on link "JRHXDW-S5_1759771179817.pdf" at bounding box center [680, 280] width 106 height 10
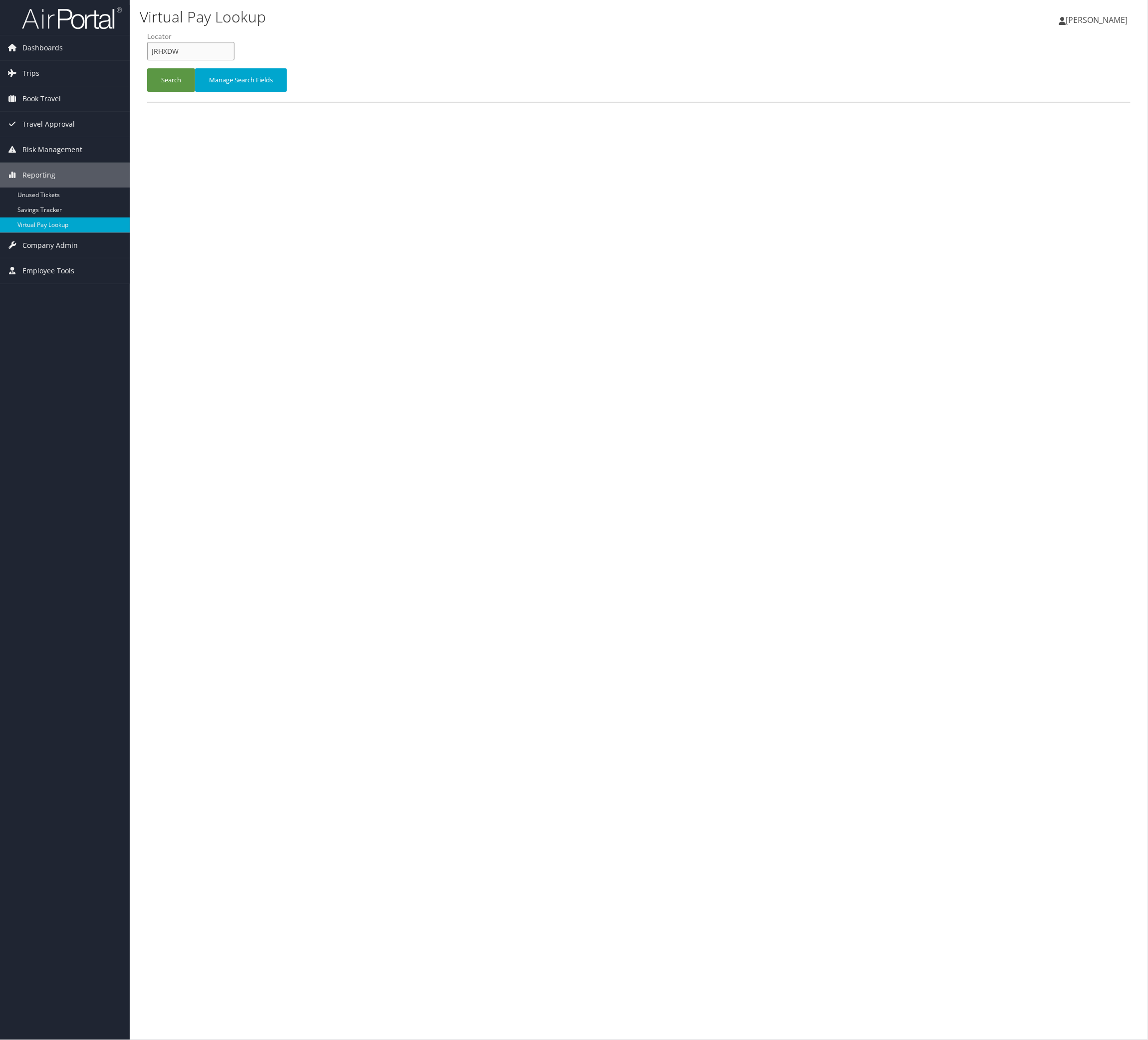
click at [234, 60] on input "JRHXDW" at bounding box center [191, 51] width 87 height 18
click at [229, 60] on input "JRHXDW" at bounding box center [191, 51] width 87 height 18
paste input "PIECZ"
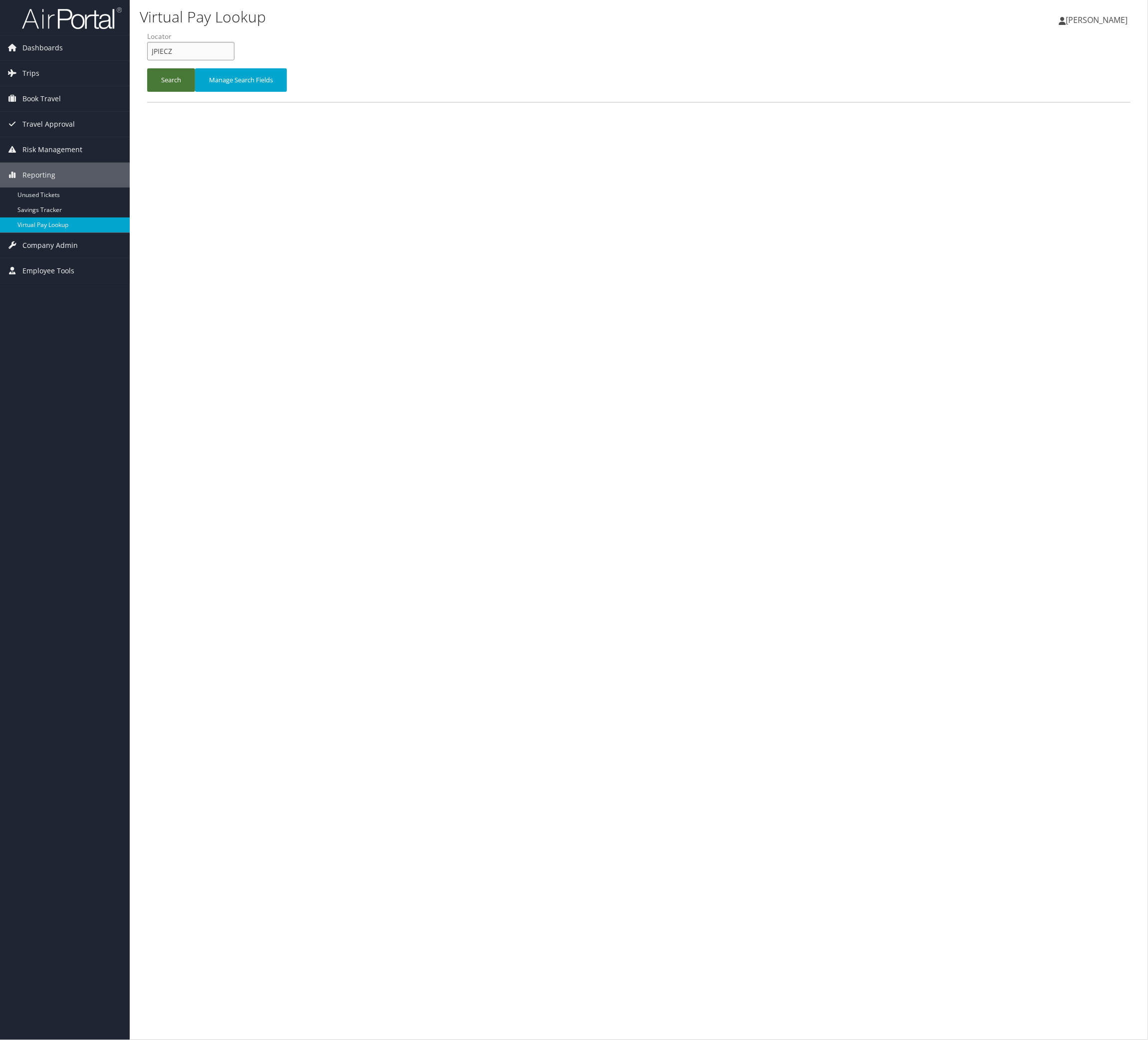
type input "JPIECZ"
click at [161, 92] on button "Search" at bounding box center [171, 80] width 48 height 23
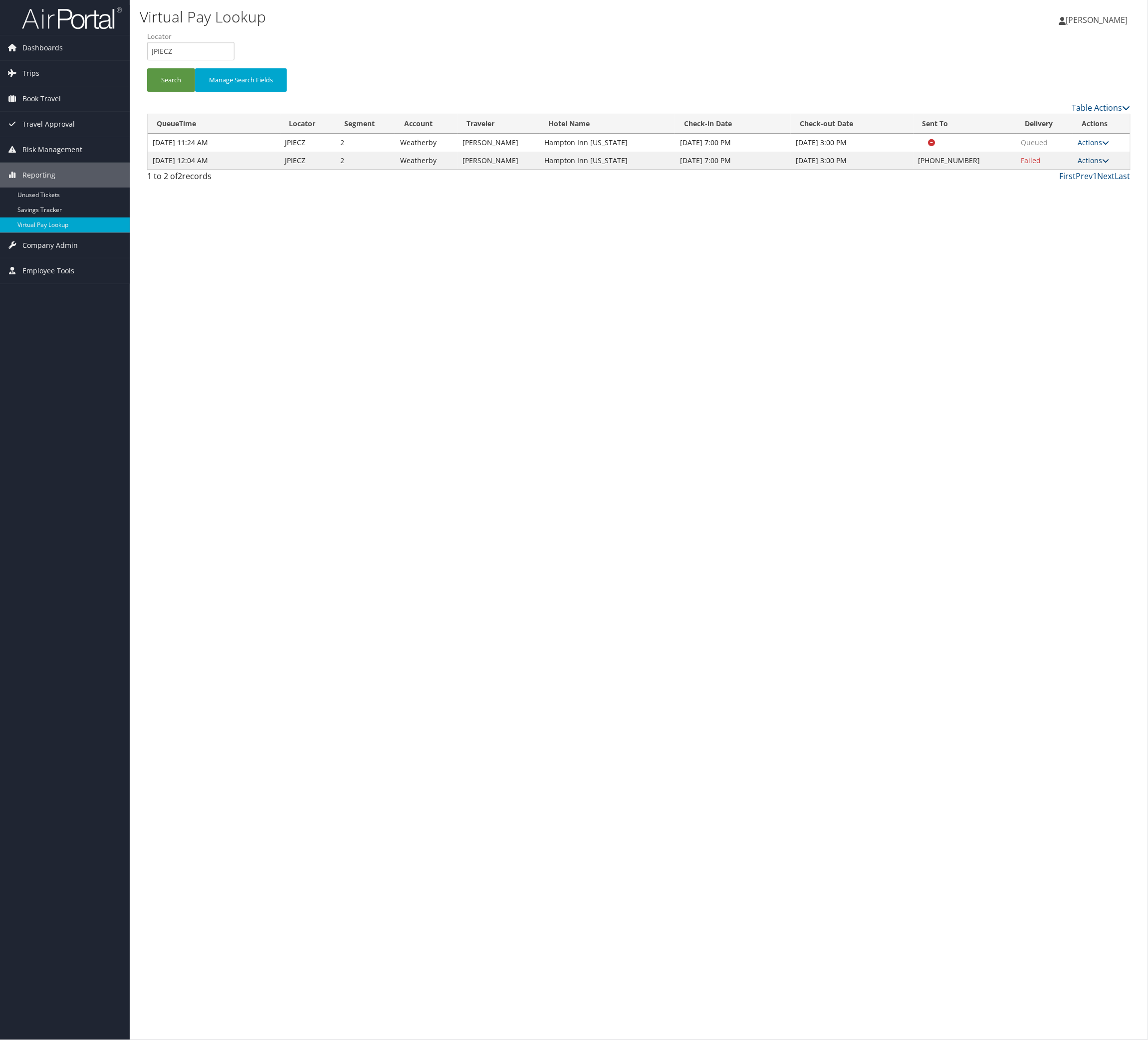
click at [1085, 165] on link "Actions" at bounding box center [1094, 161] width 32 height 10
click at [1068, 242] on link "Logs" at bounding box center [1024, 234] width 85 height 17
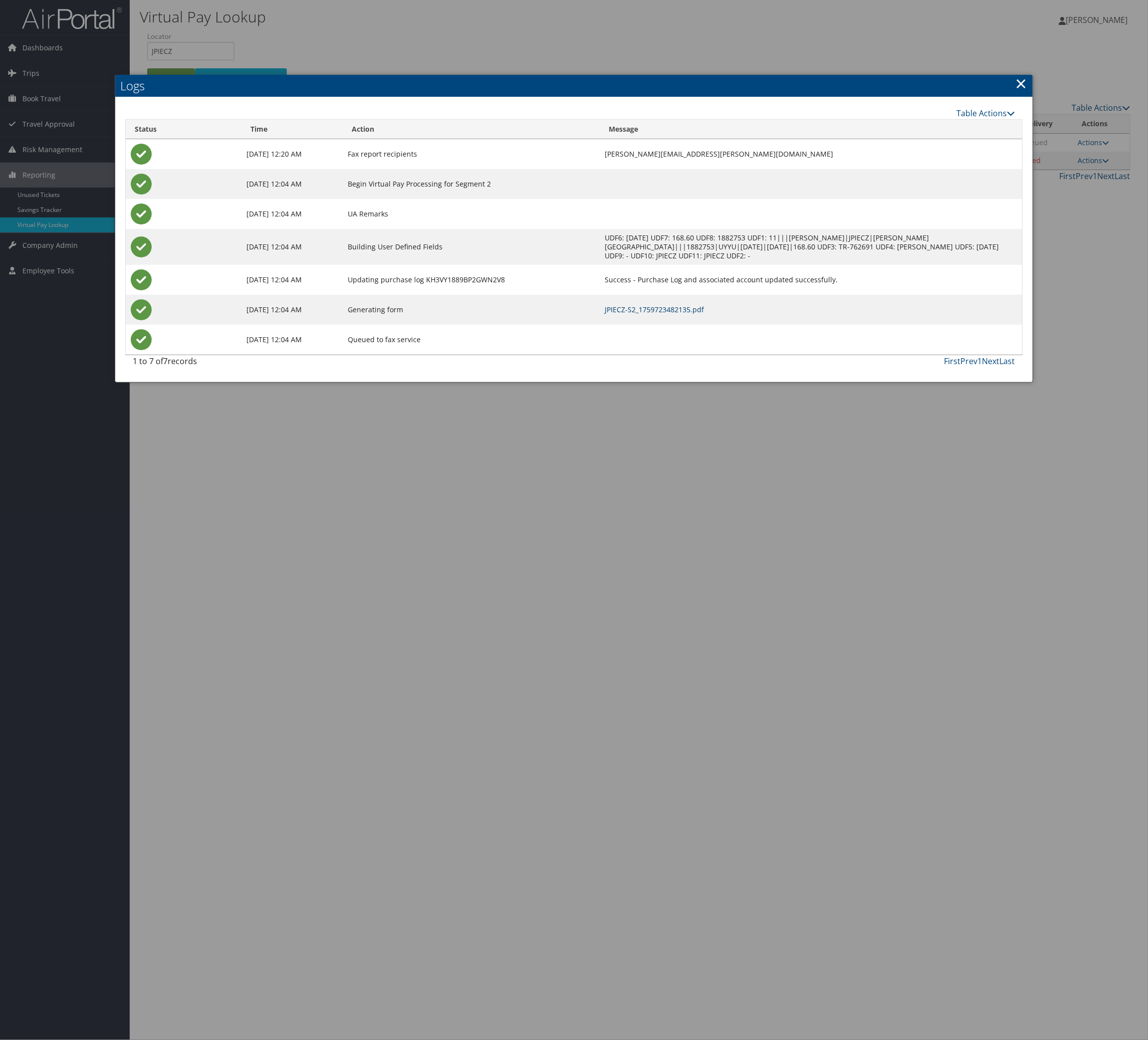
click at [699, 314] on link "JPIECZ-S2_1759723482135.pdf" at bounding box center [655, 309] width 99 height 10
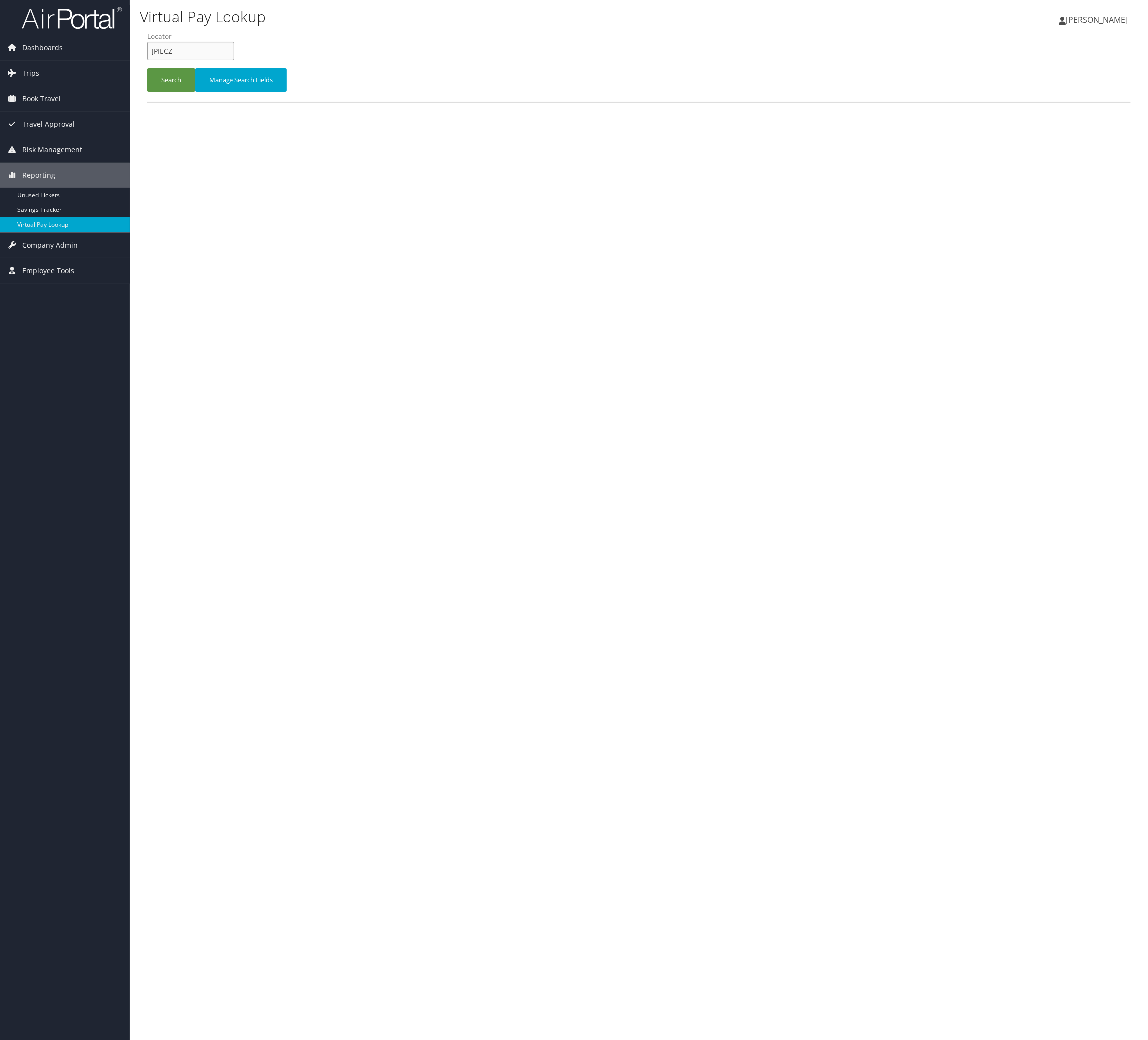
click at [234, 60] on input "JPIECZ" at bounding box center [191, 51] width 87 height 18
drag, startPoint x: 271, startPoint y: 78, endPoint x: 235, endPoint y: 104, distance: 44.4
click at [234, 60] on input "JPIECZ" at bounding box center [191, 51] width 87 height 18
paste input "LMYKDY"
click at [189, 92] on button "Search" at bounding box center [171, 80] width 48 height 23
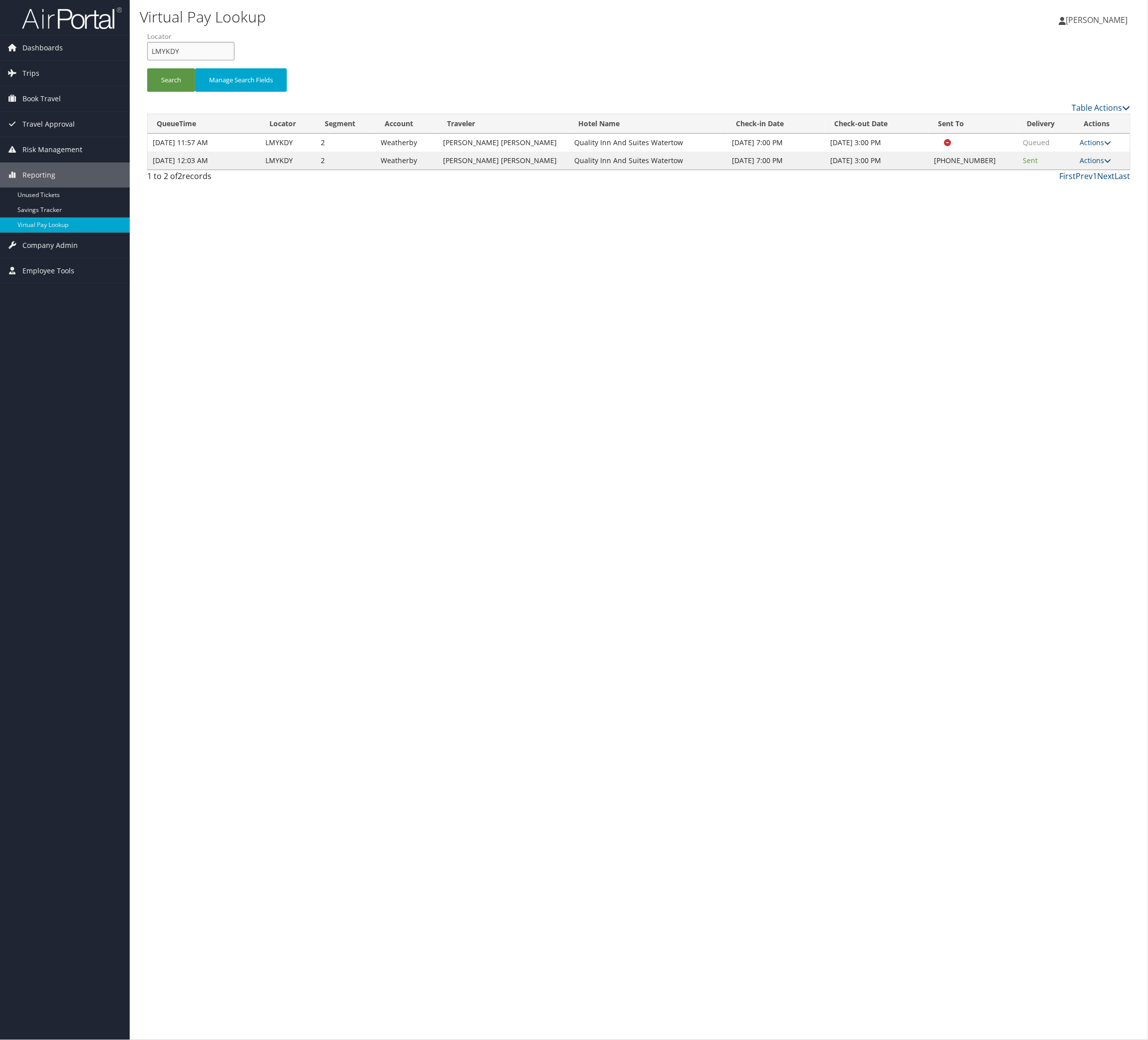
click at [209, 60] on input "LMYKDY" at bounding box center [191, 51] width 87 height 18
paste input "ABOJYP"
type input "ABOJYP"
click at [195, 92] on button "Search" at bounding box center [171, 80] width 48 height 23
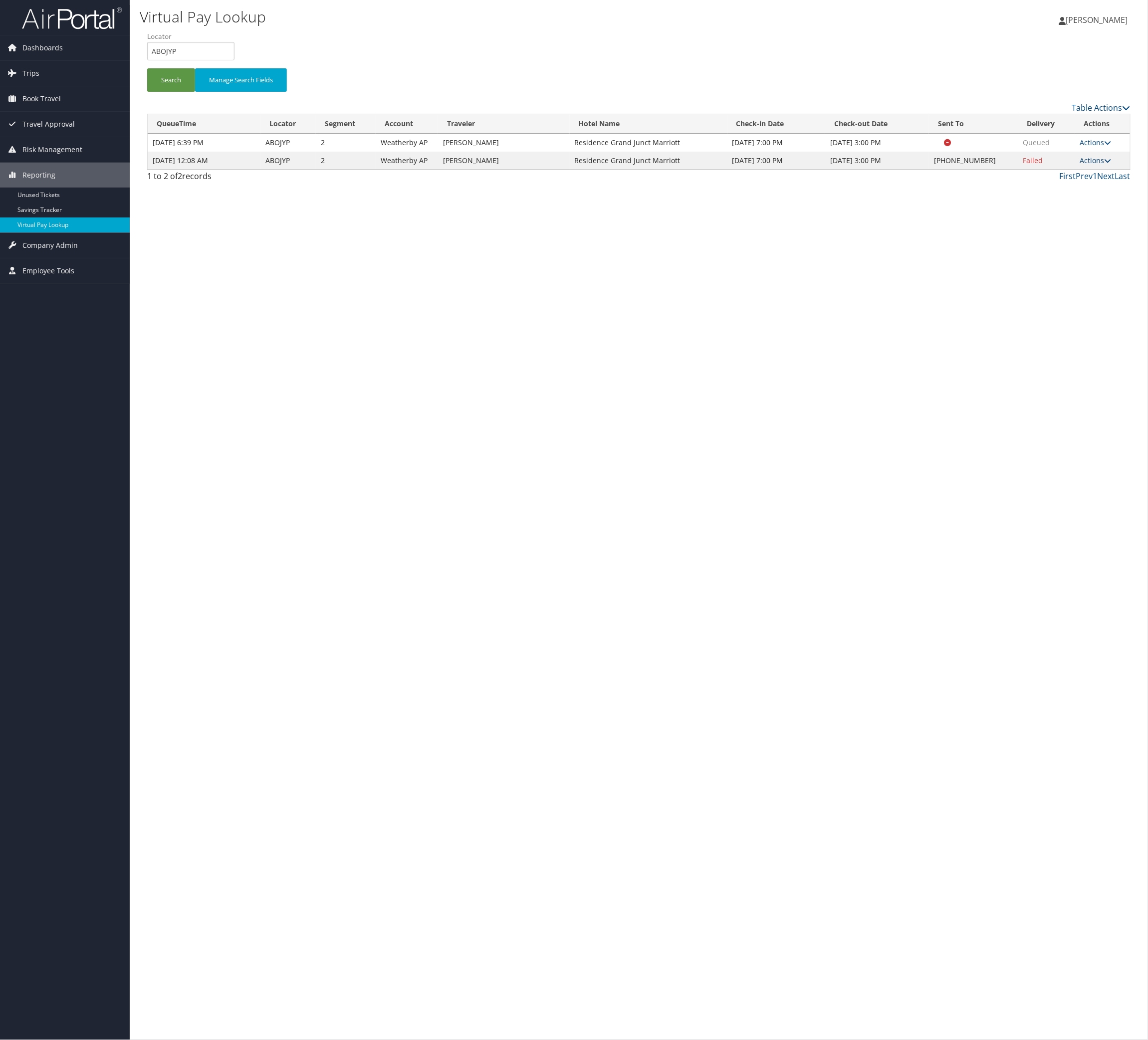
click at [1101, 165] on link "Actions" at bounding box center [1096, 161] width 32 height 10
click at [1059, 255] on link "Logs" at bounding box center [1025, 246] width 85 height 17
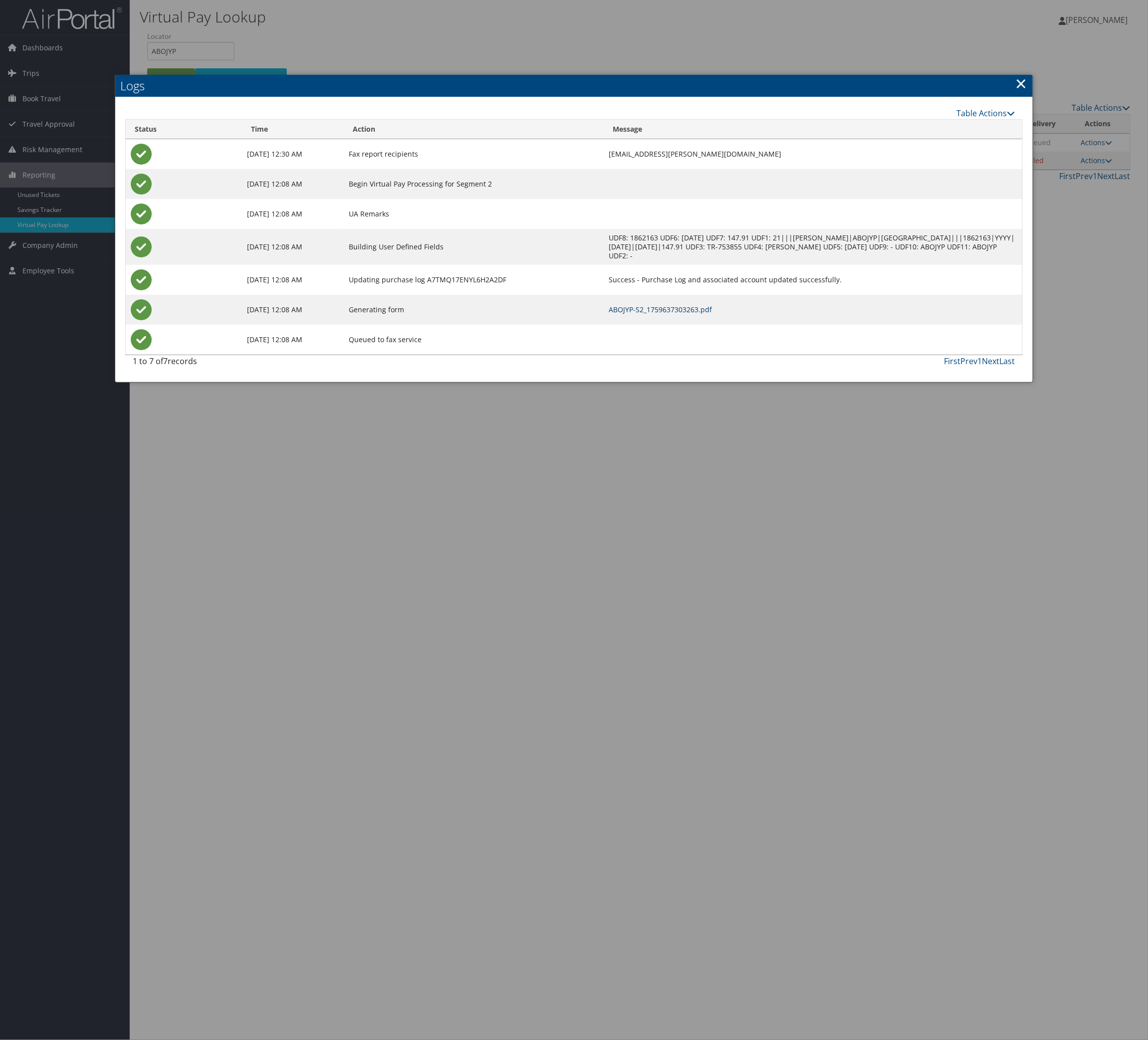
click at [676, 314] on link "ABOJYP-S2_1759637303263.pdf" at bounding box center [660, 309] width 103 height 10
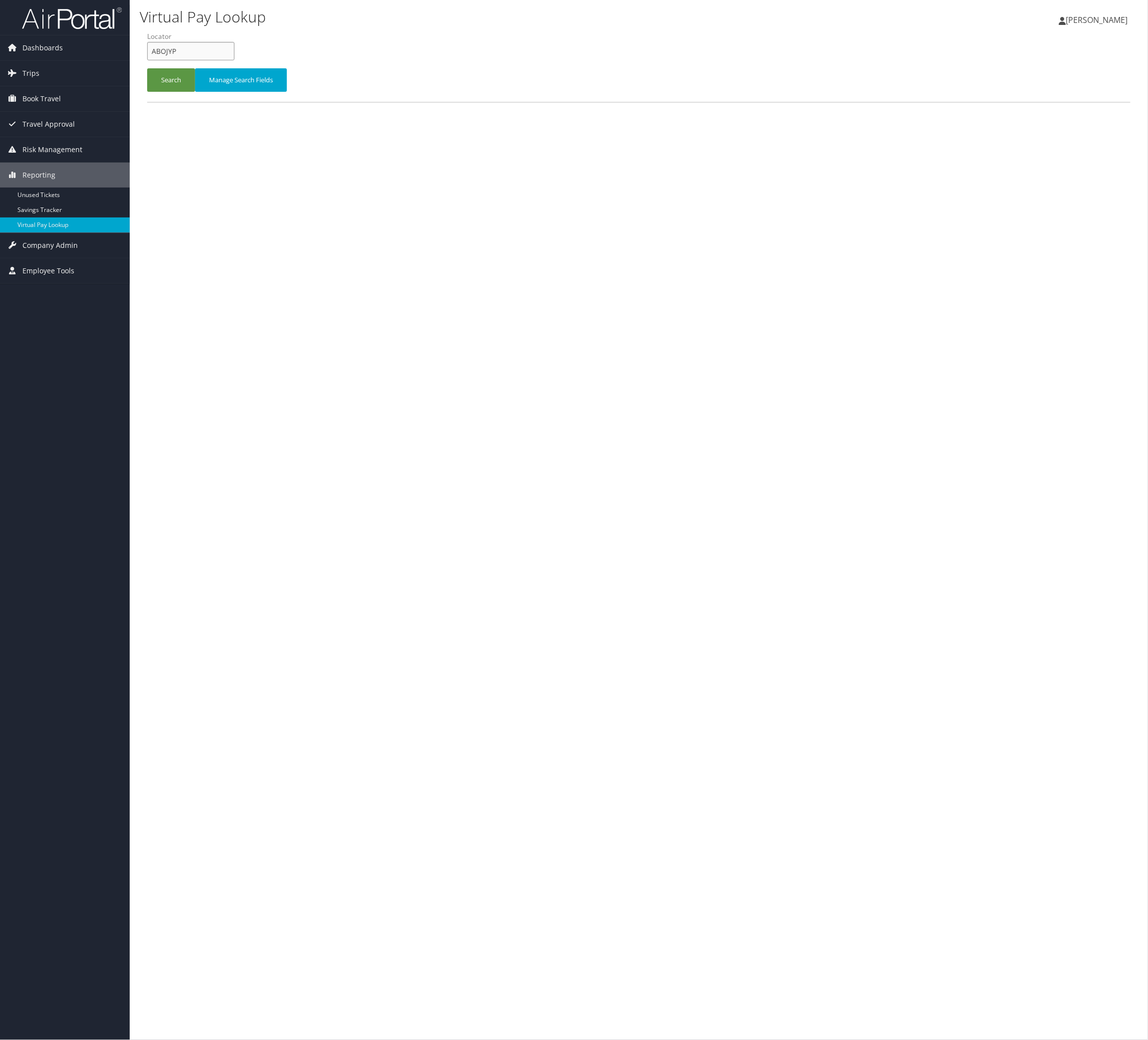
click at [218, 60] on input "ABOJYP" at bounding box center [191, 51] width 87 height 18
paste input "DNIFRE"
type input "DNIFRE"
click at [194, 92] on button "Search" at bounding box center [171, 80] width 48 height 23
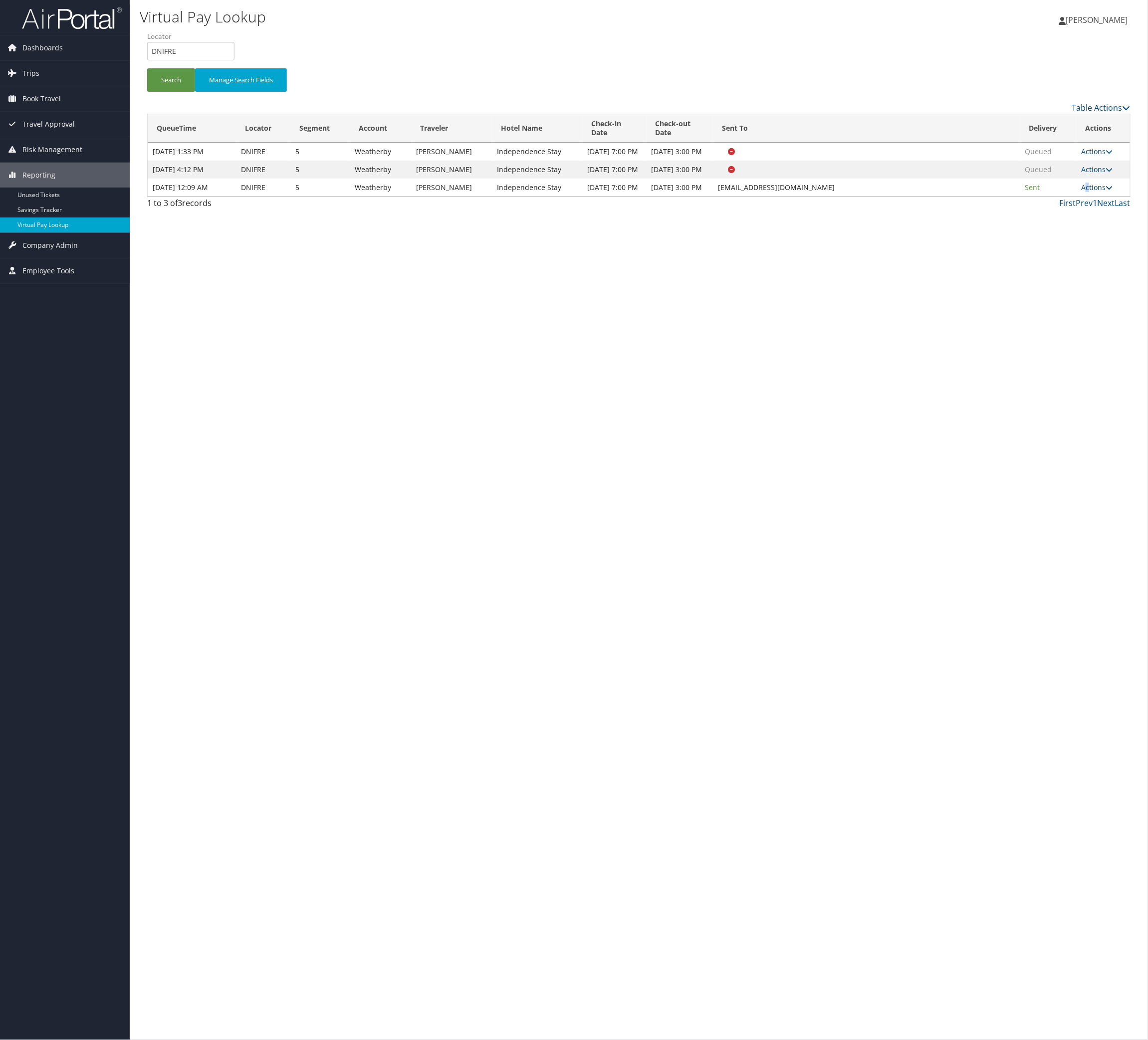
click at [1082, 192] on link "Actions" at bounding box center [1097, 187] width 32 height 10
click at [1065, 350] on link "Logs" at bounding box center [1036, 341] width 63 height 17
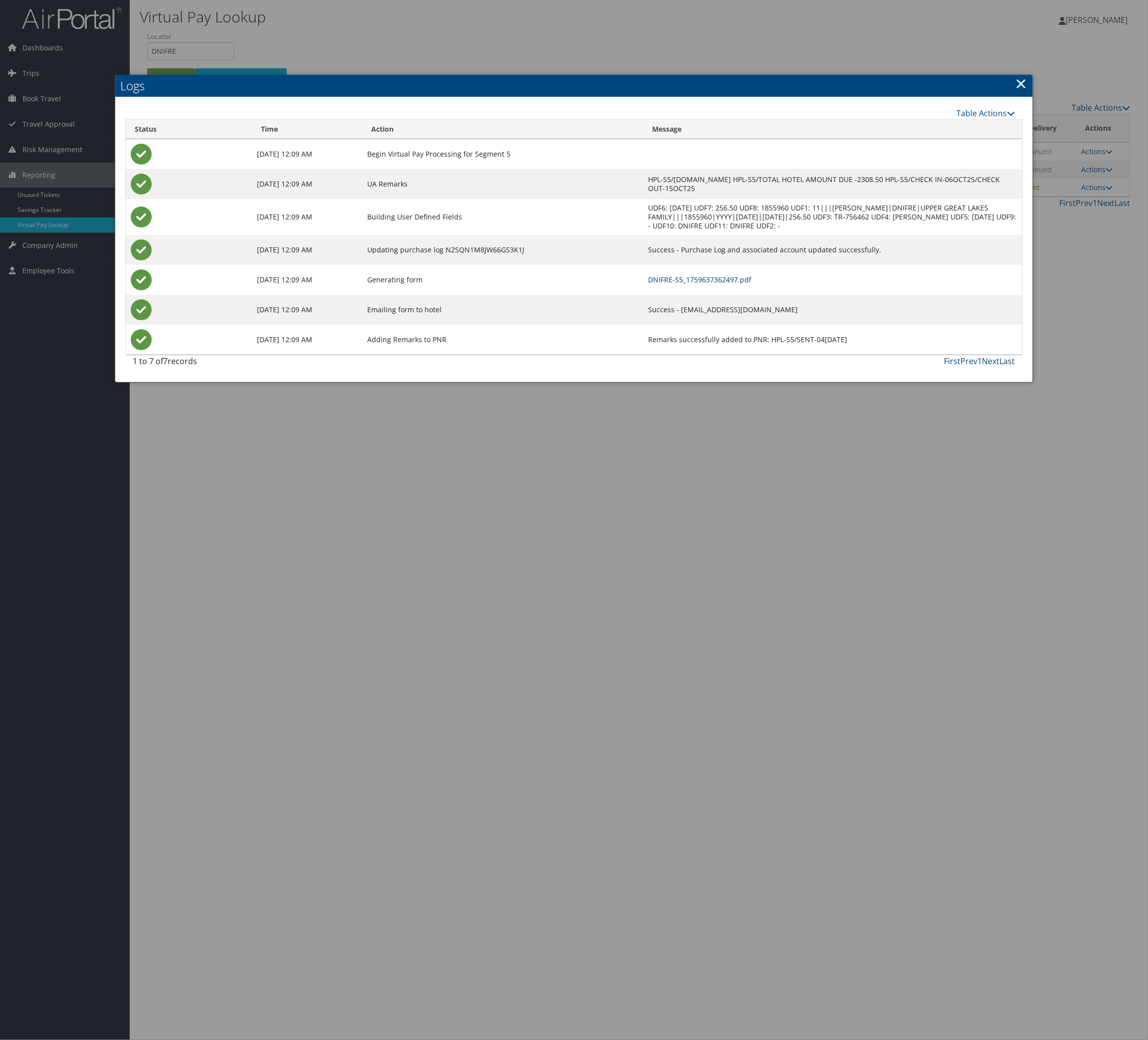
click at [649, 284] on link "DNIFRE-S5_1759637362497.pdf" at bounding box center [700, 280] width 103 height 10
